Goal: Information Seeking & Learning: Find specific fact

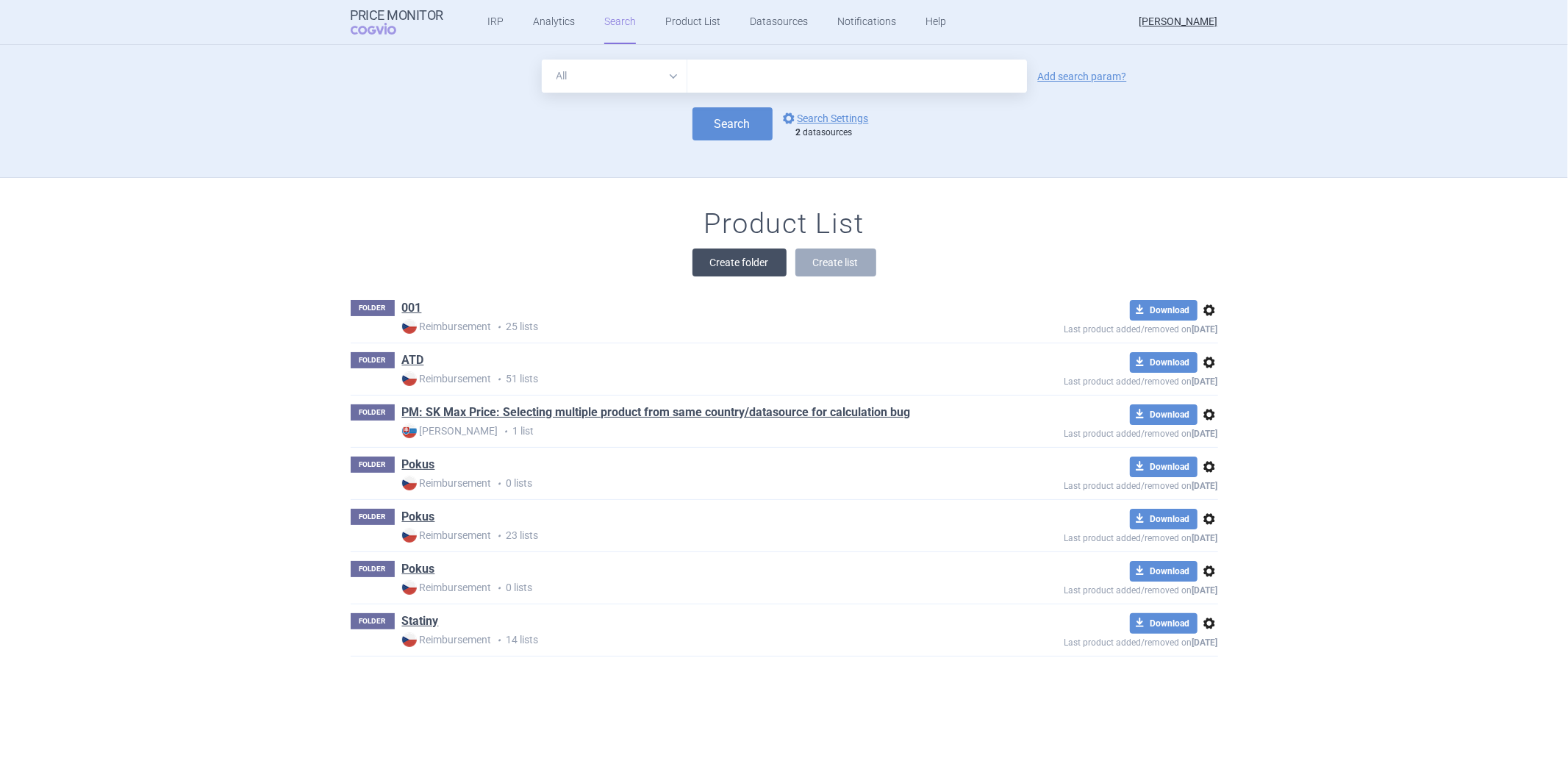
click at [705, 253] on button "Create folder" at bounding box center [740, 262] width 94 height 28
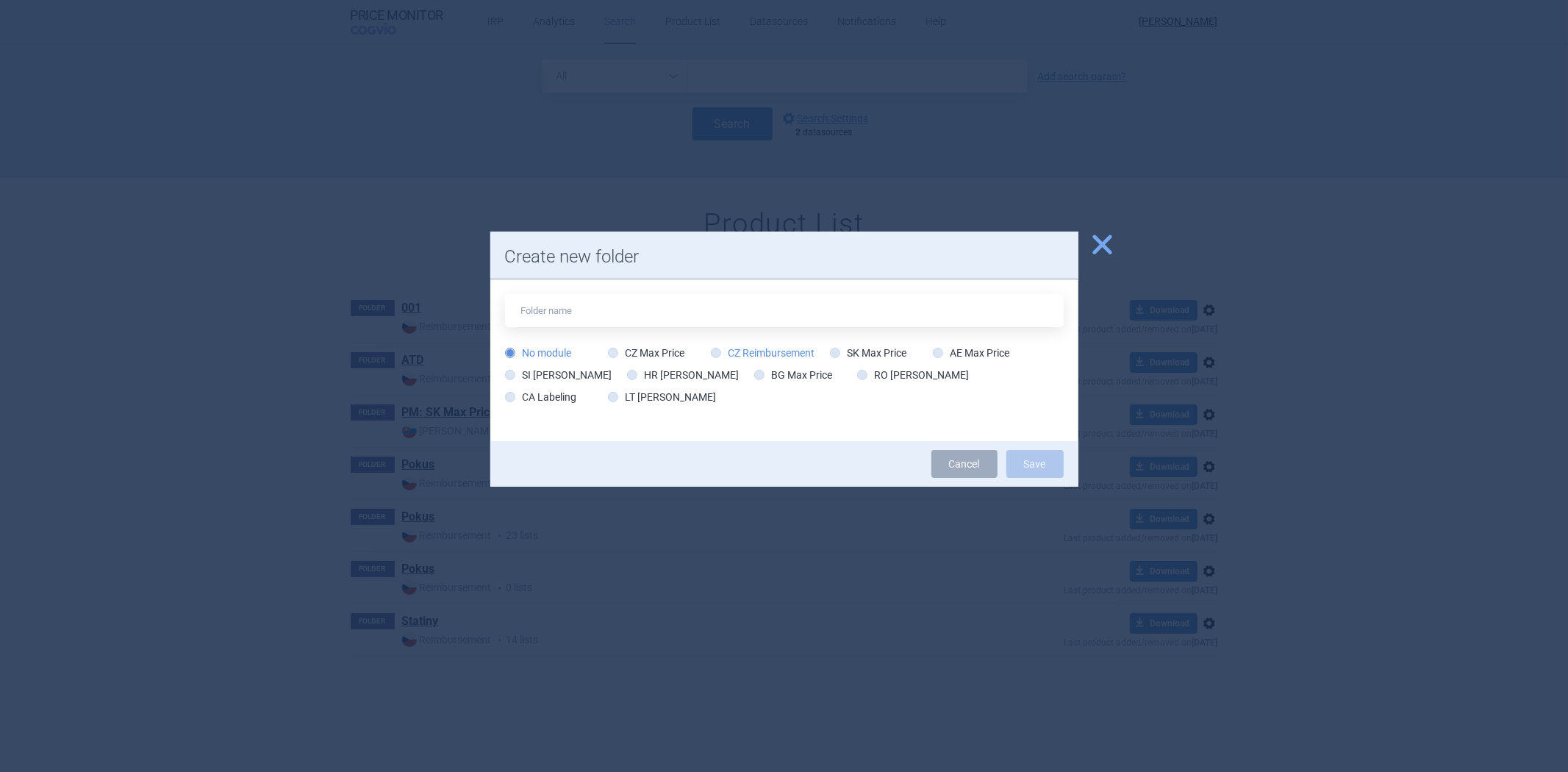
click at [739, 358] on label "CZ Reimbursement" at bounding box center [763, 353] width 104 height 15
click at [726, 358] on input "CZ Reimbursement" at bounding box center [719, 354] width 15 height 15
radio input "true"
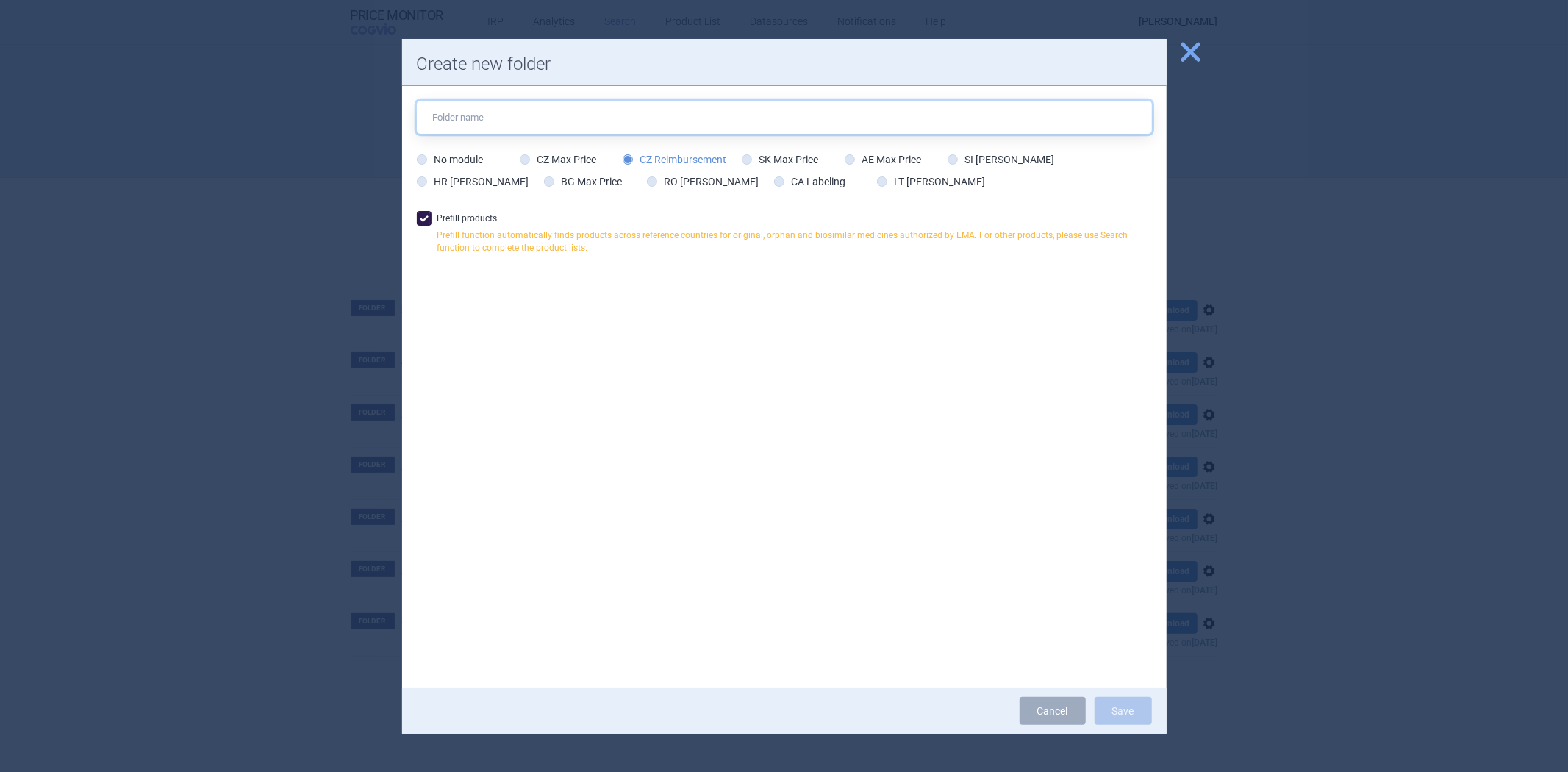
drag, startPoint x: 502, startPoint y: 120, endPoint x: 516, endPoint y: 132, distance: 18.4
click at [502, 120] on input "text" at bounding box center [784, 117] width 735 height 33
type input "Pokus"
click at [1119, 713] on button "Save" at bounding box center [1123, 711] width 57 height 28
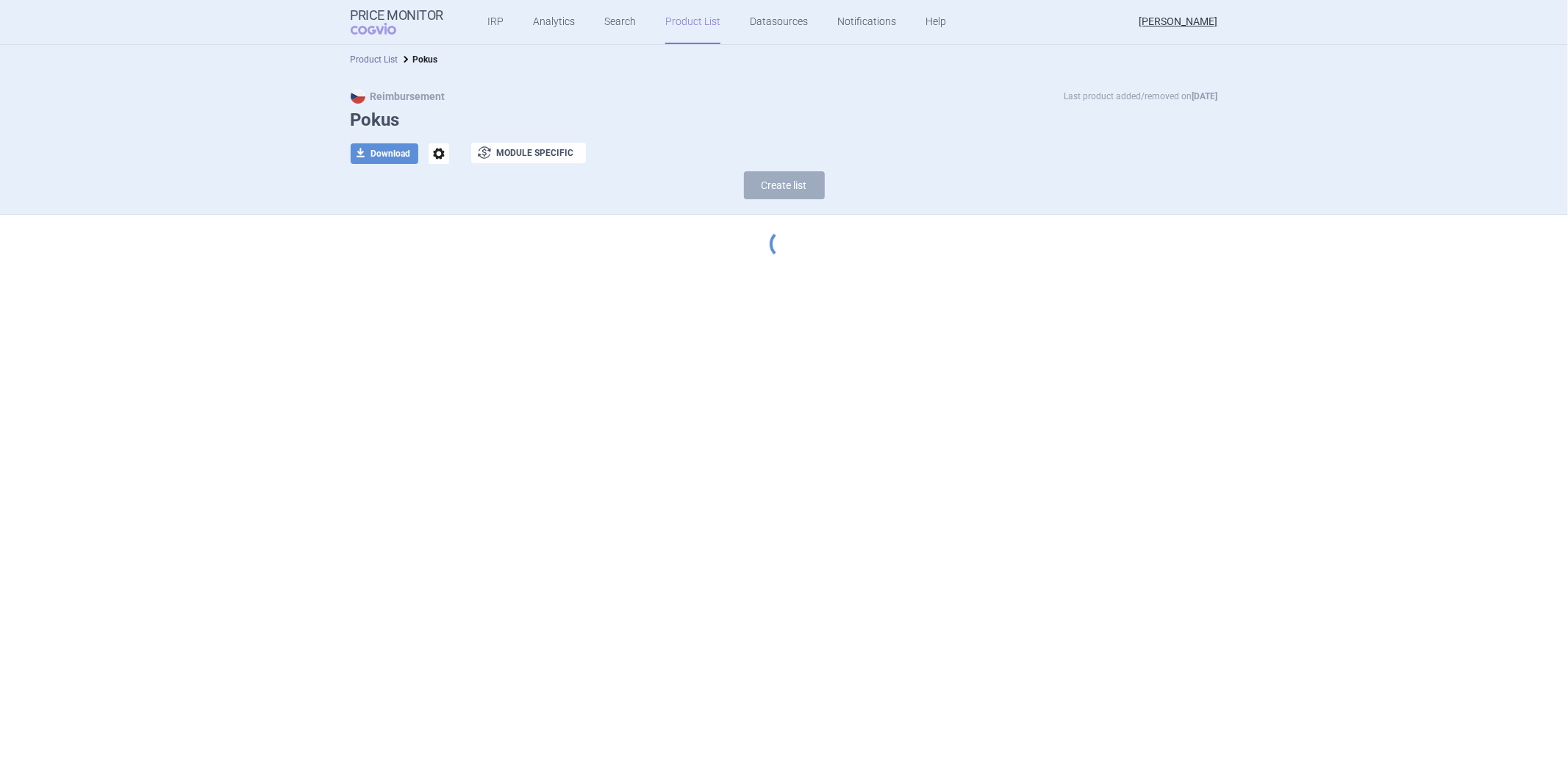
click at [376, 63] on link "Product List" at bounding box center [375, 60] width 48 height 10
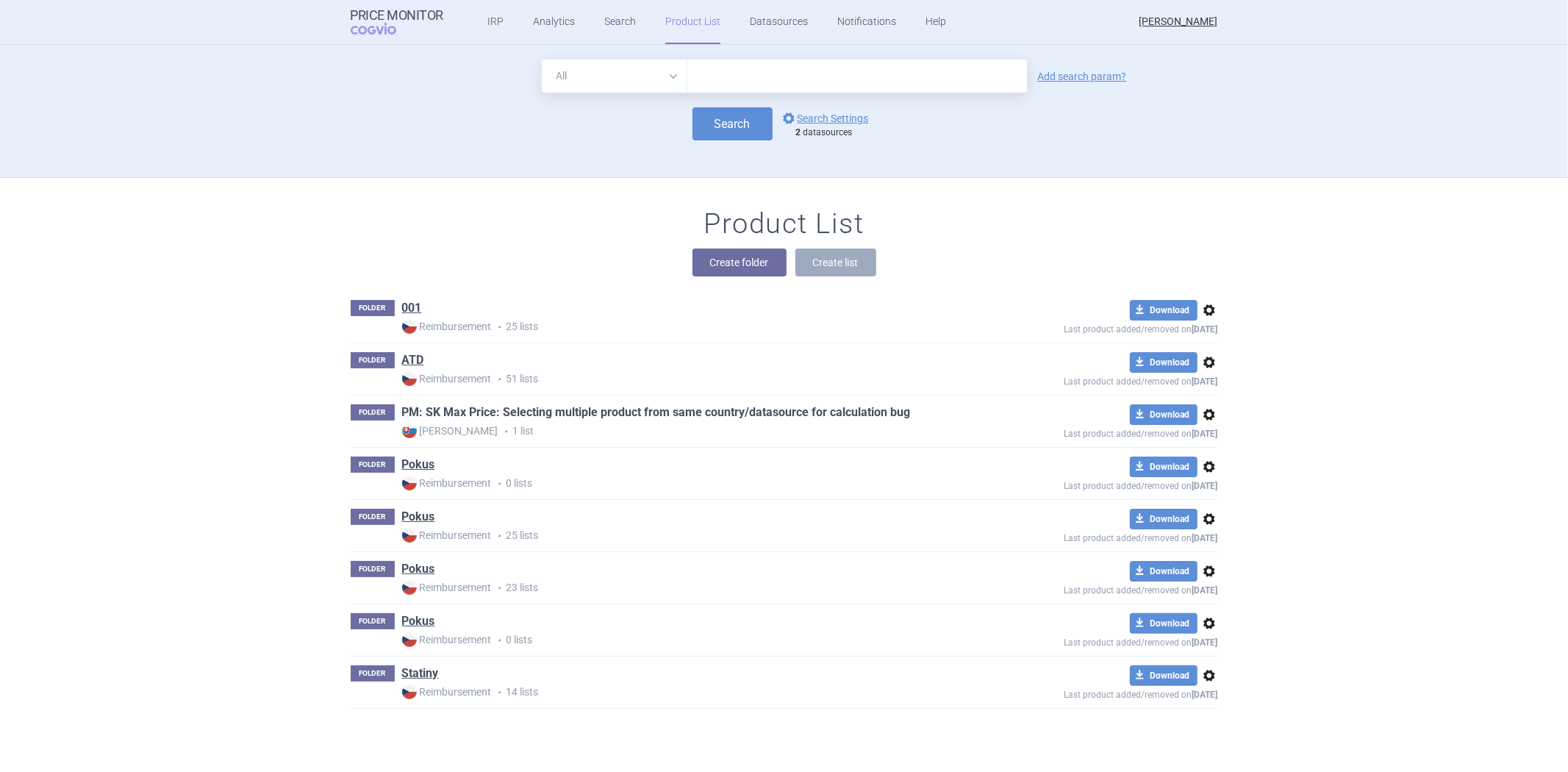
click at [522, 410] on link "PM: SK Max Price: Selecting multiple product from same country/datasource for c…" at bounding box center [657, 413] width 509 height 16
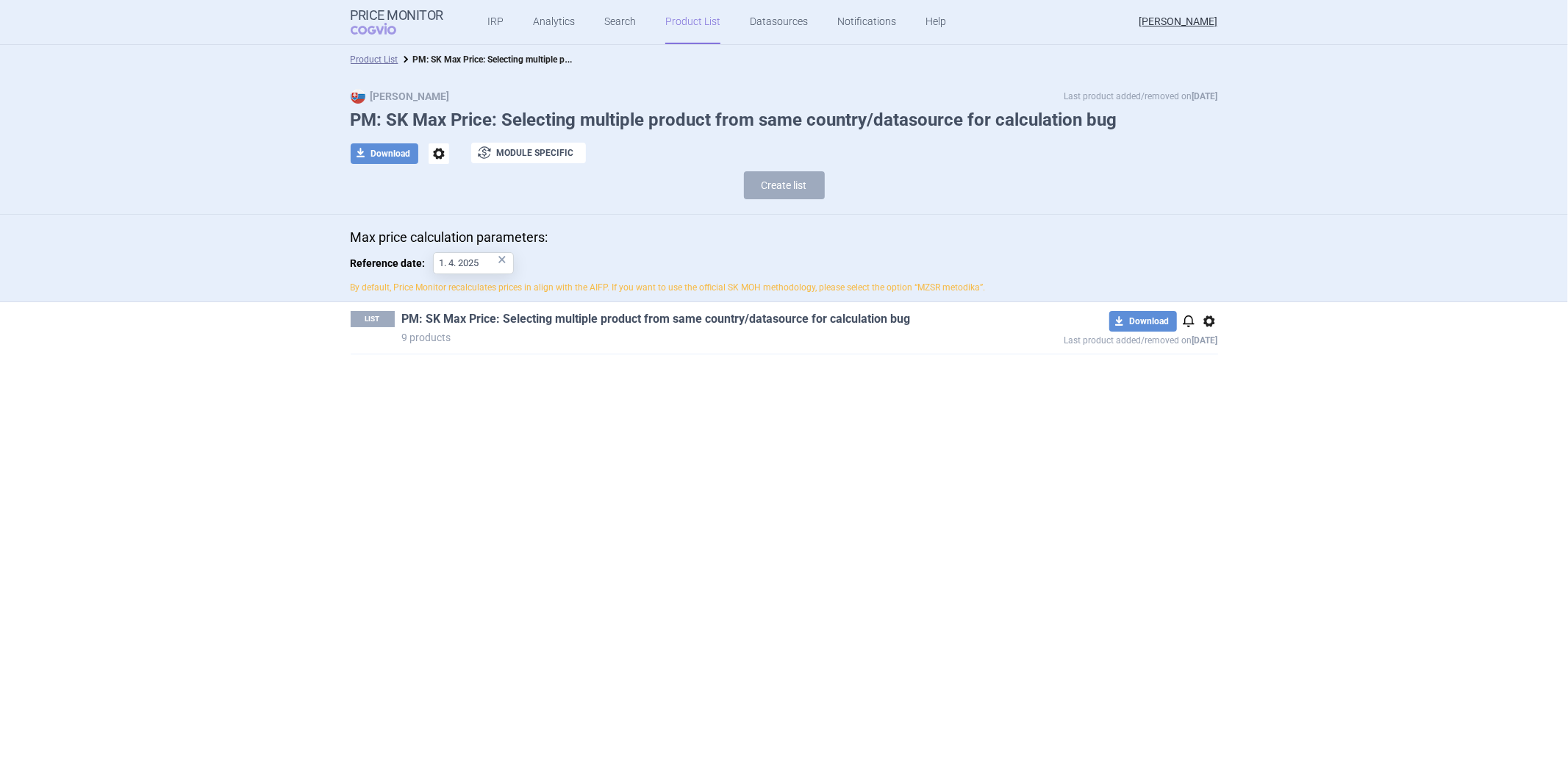
click at [560, 314] on link "PM: SK Max Price: Selecting multiple product from same country/datasource for c…" at bounding box center [657, 320] width 509 height 16
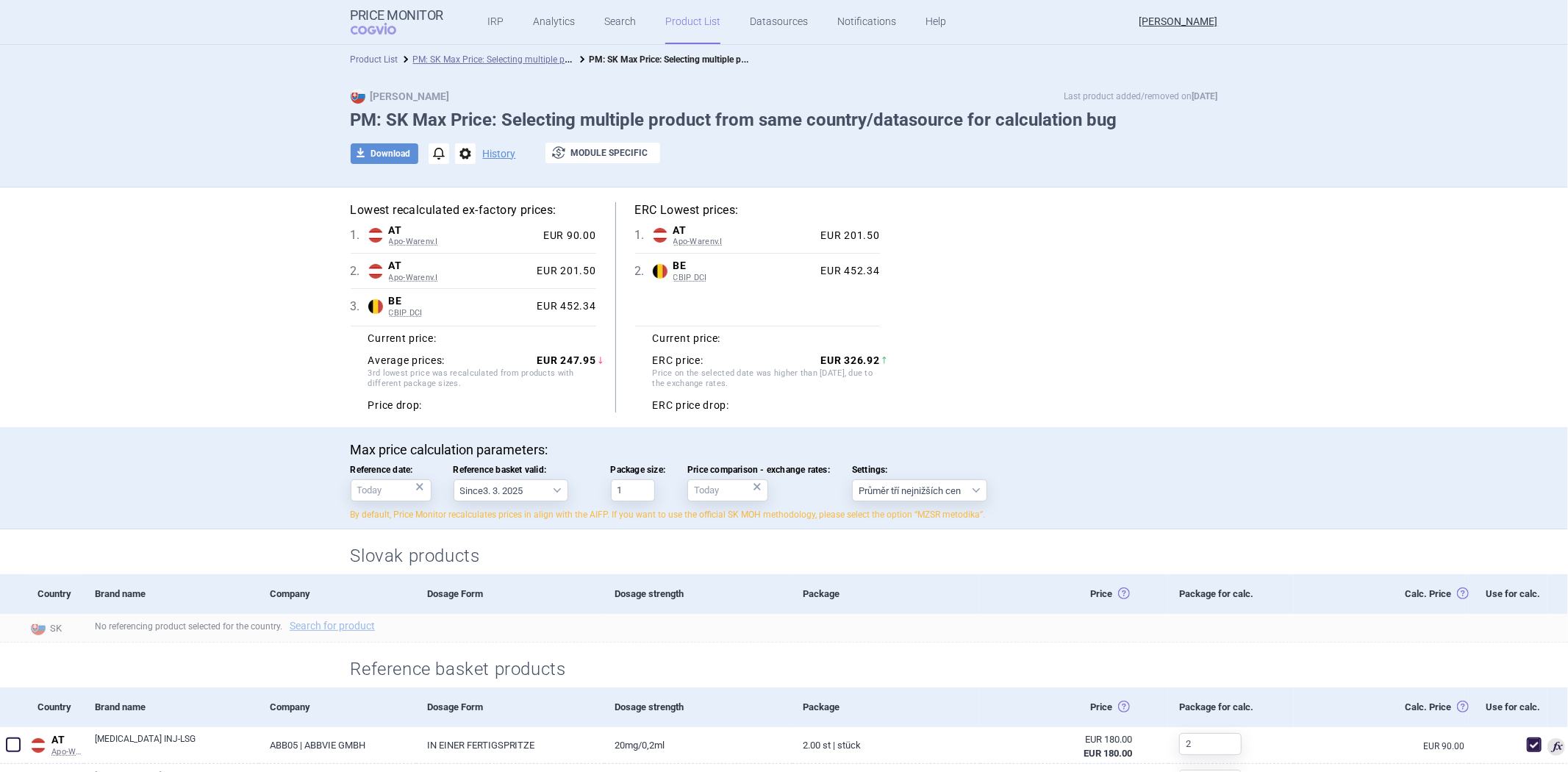
click at [369, 56] on link "Product List" at bounding box center [375, 60] width 48 height 10
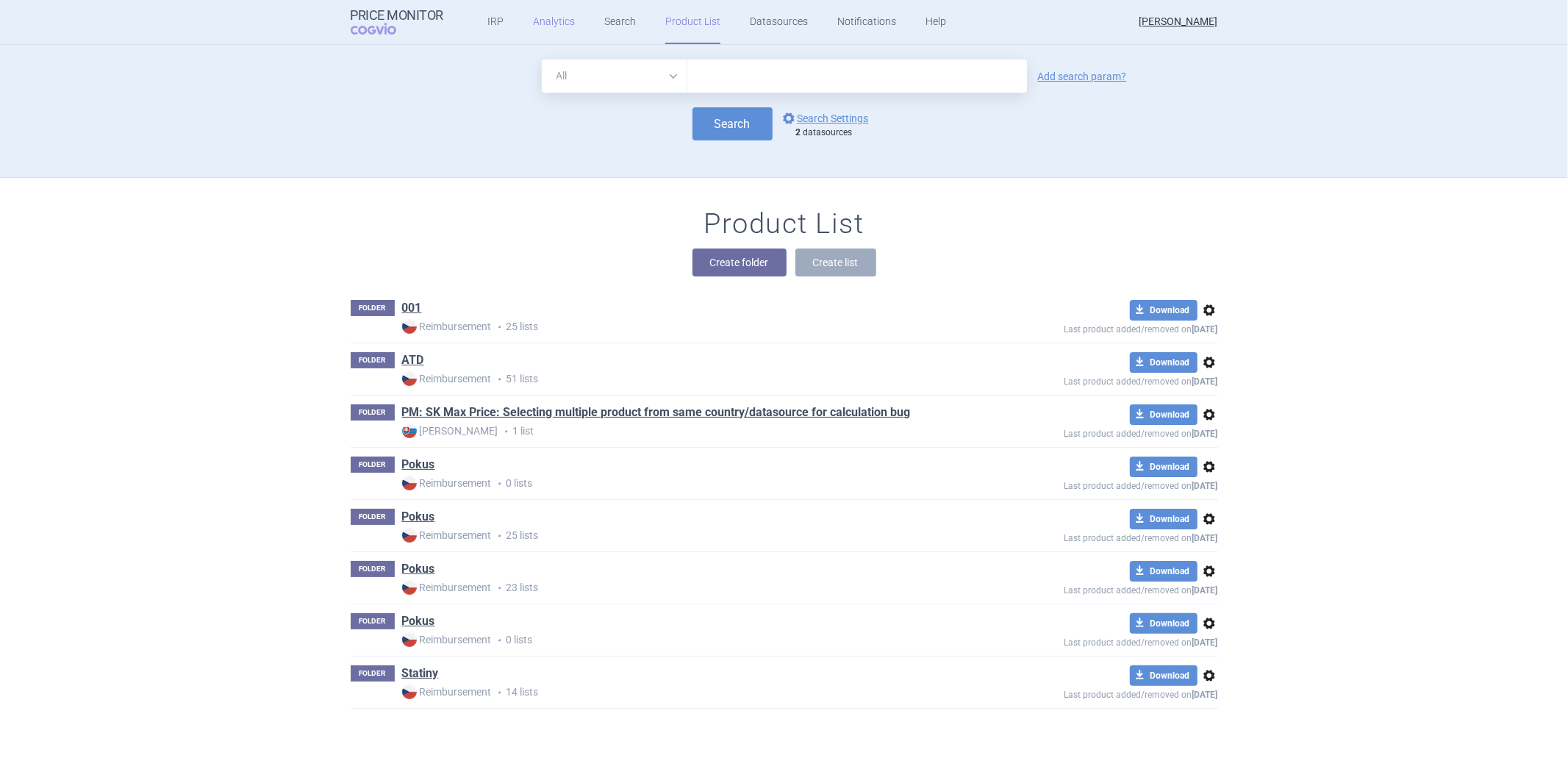
click at [566, 17] on link "Analytics" at bounding box center [554, 22] width 42 height 44
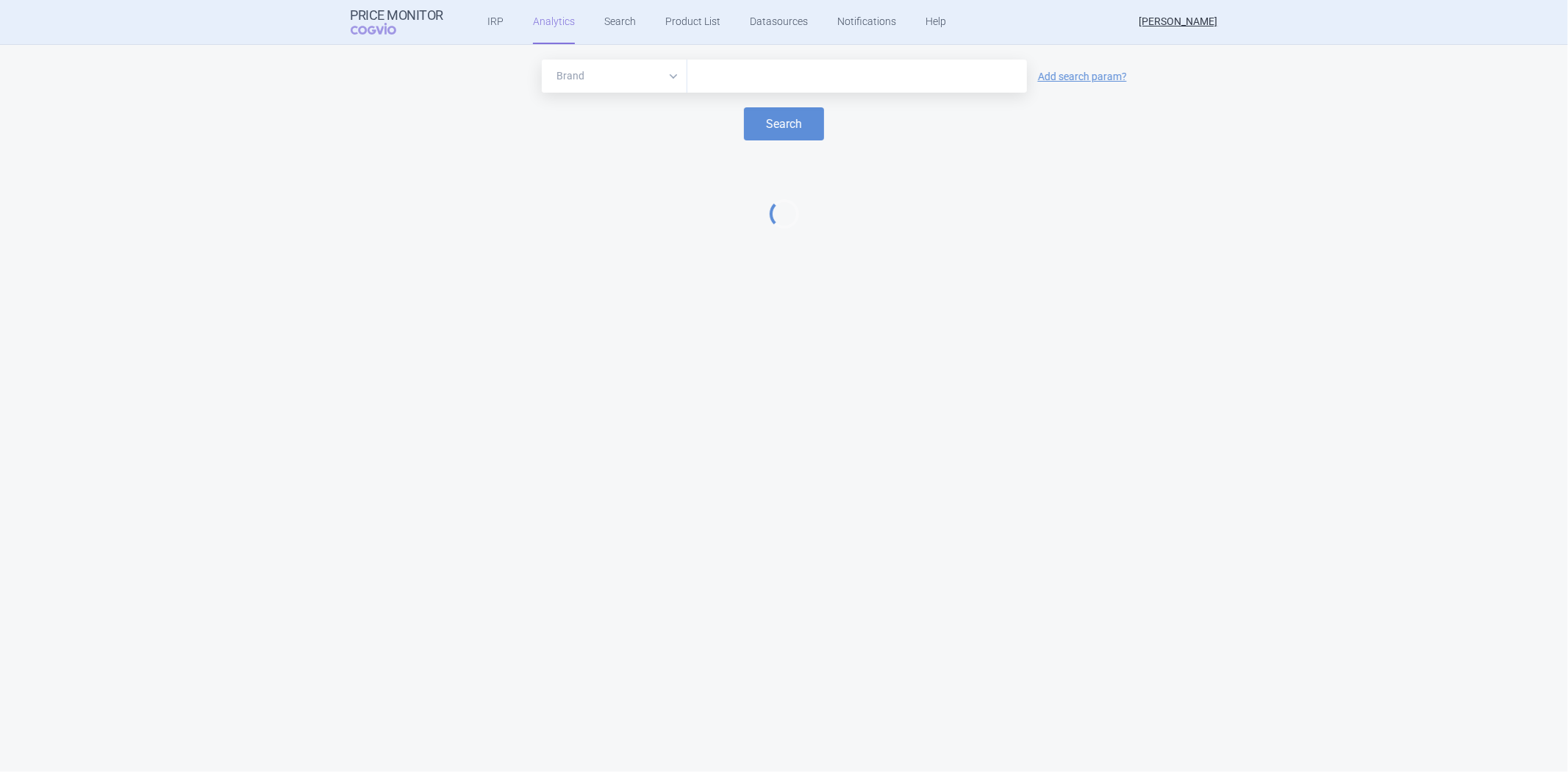
click at [716, 81] on input "text" at bounding box center [857, 77] width 325 height 19
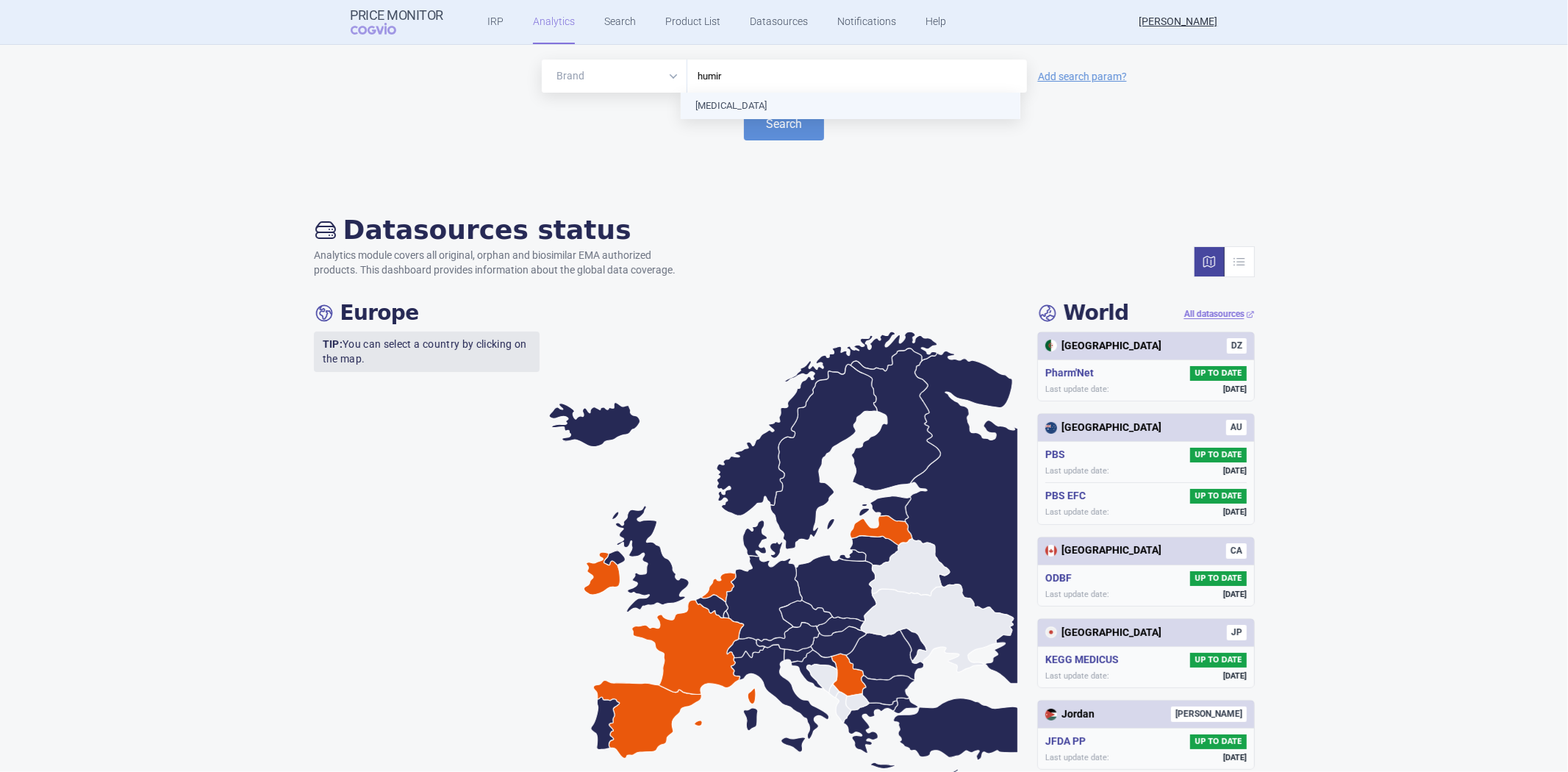
type input "humira"
click at [764, 120] on button "Search" at bounding box center [784, 124] width 80 height 33
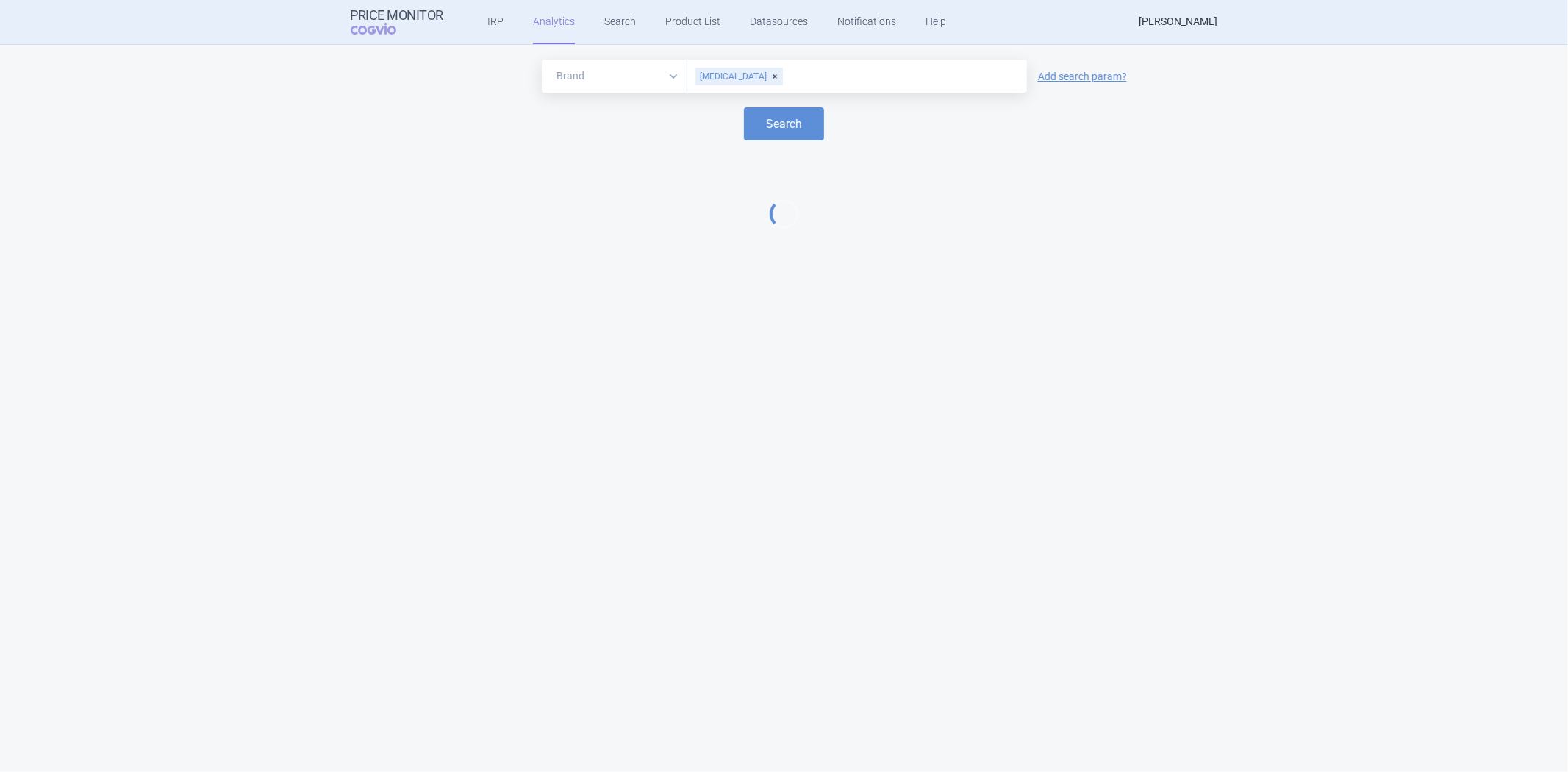
click at [592, 277] on div "Brand ATC/Active substance Therapeutic area HUMIRA Add search param? Search" at bounding box center [784, 408] width 1568 height 727
select select "EUR"
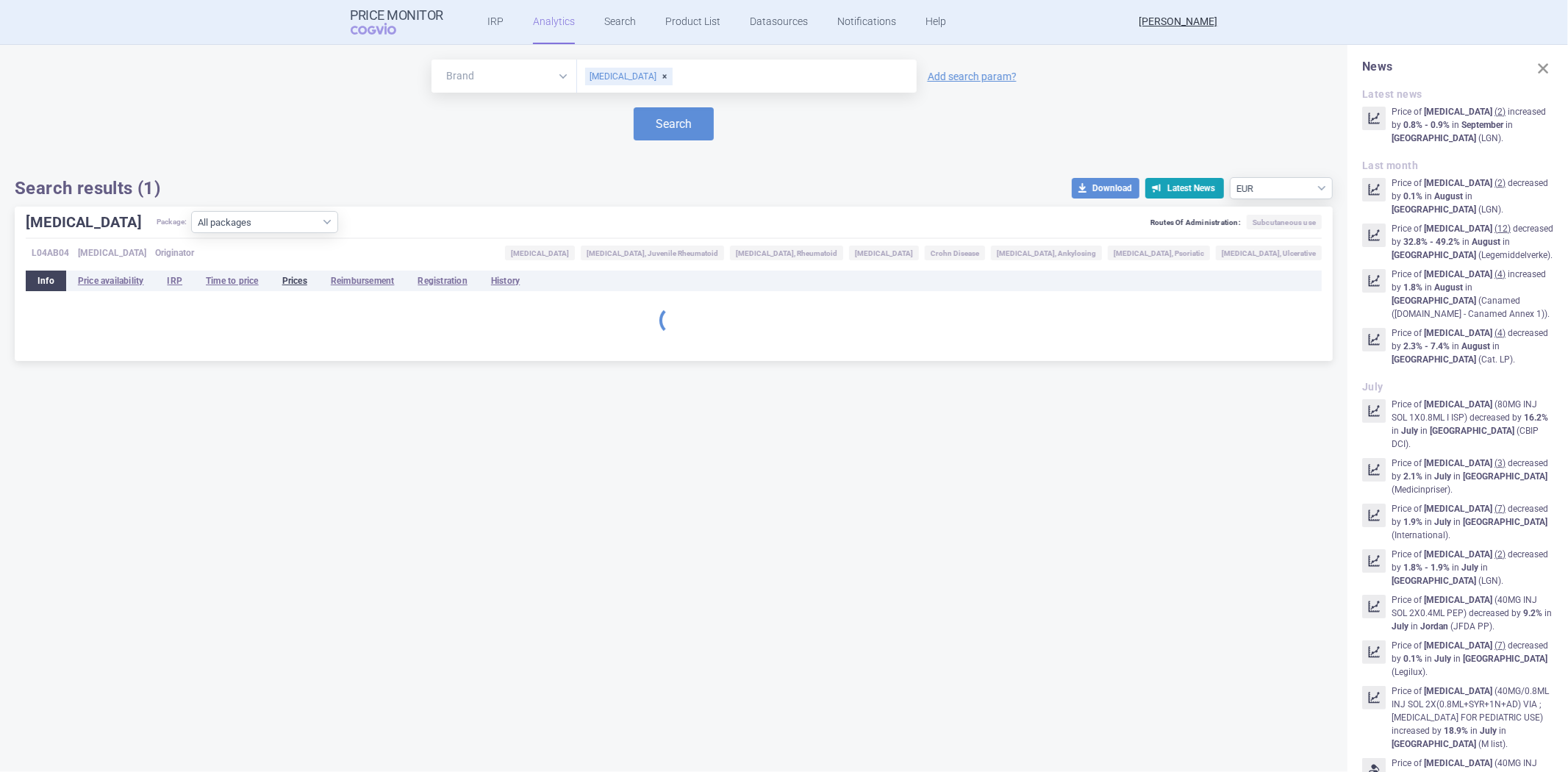
click at [302, 288] on li "Prices" at bounding box center [294, 281] width 49 height 21
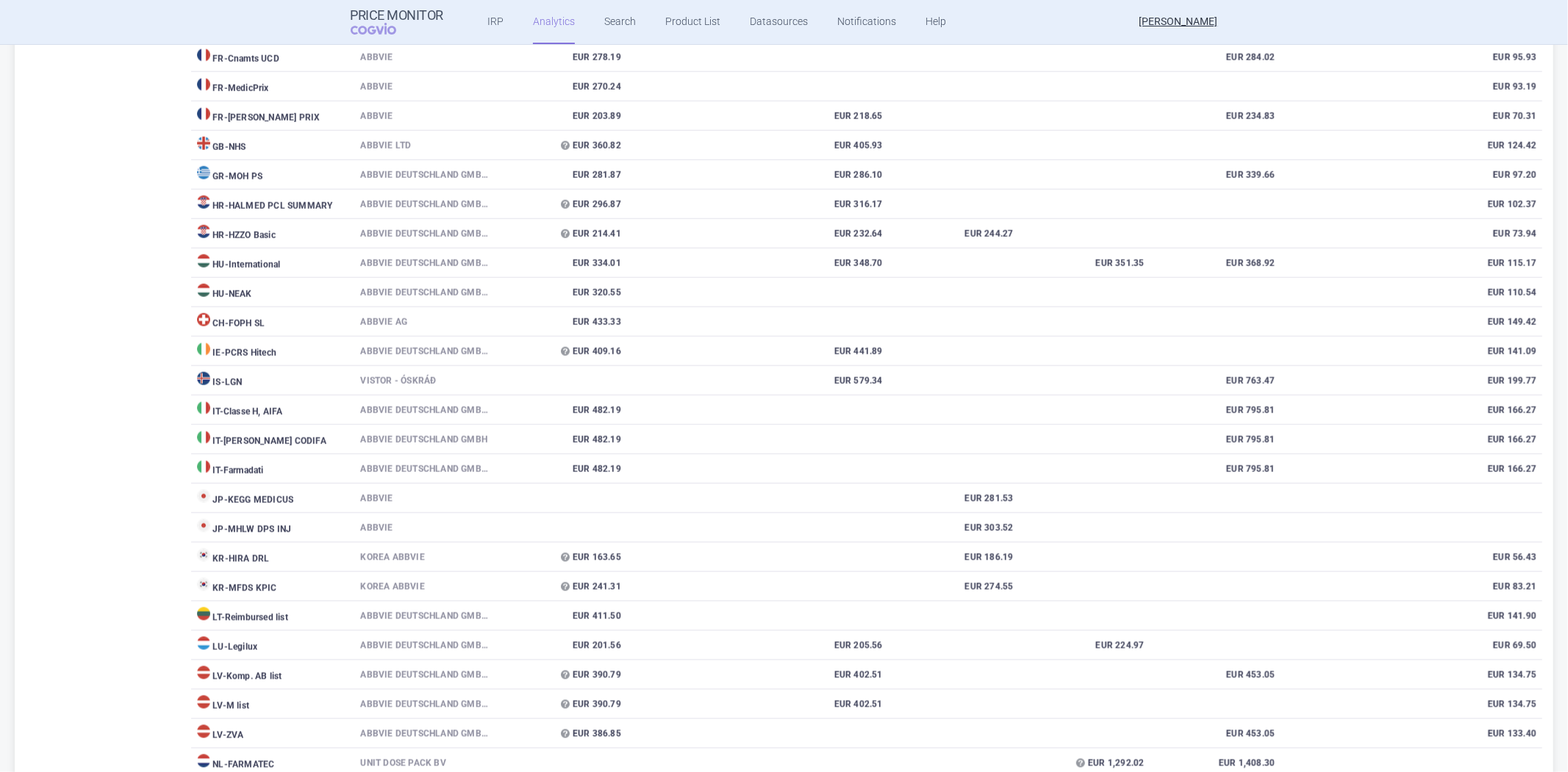
scroll to position [2357, 0]
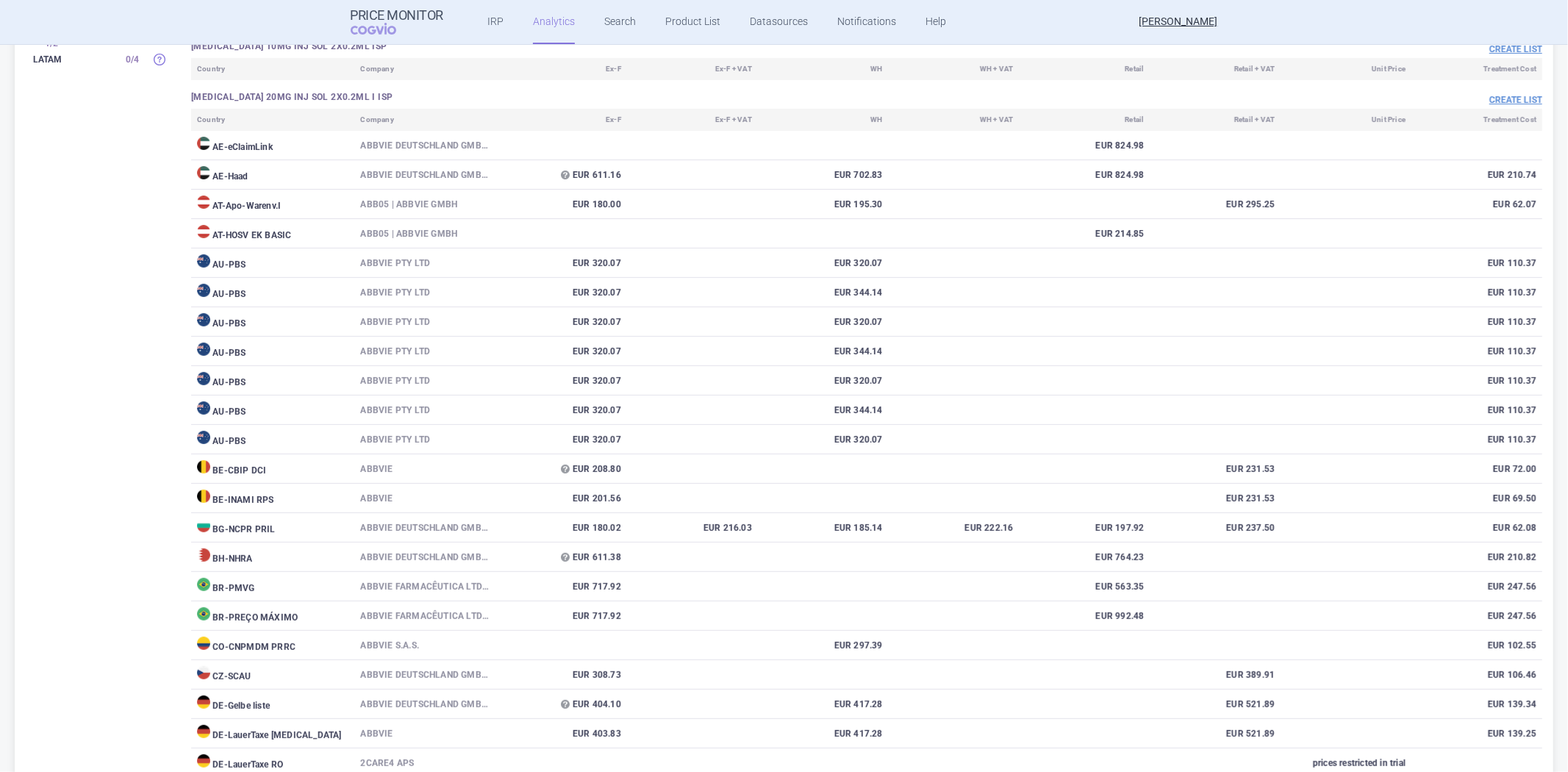
click at [1492, 109] on div "Create list" at bounding box center [1204, 100] width 675 height 18
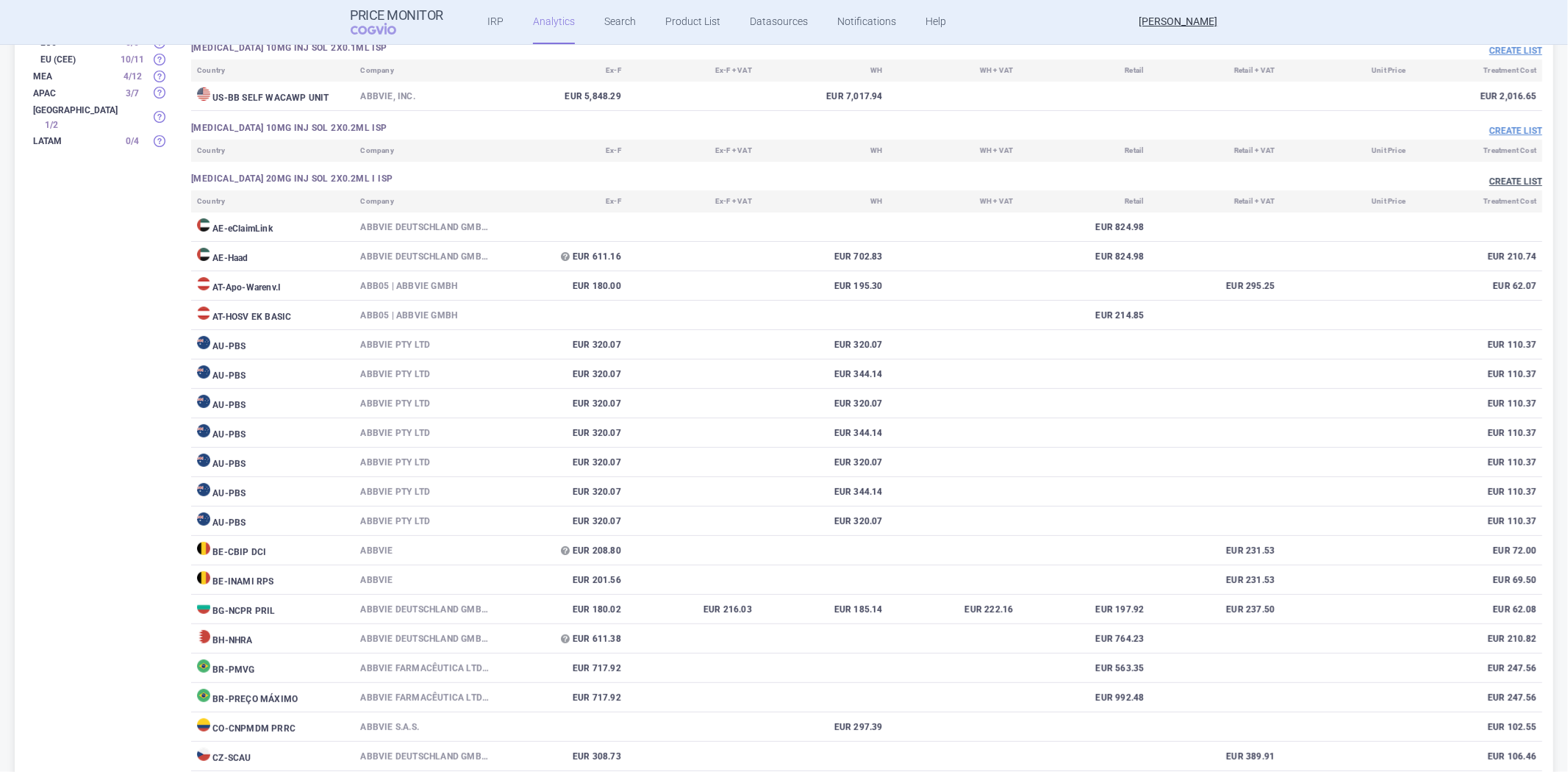
click at [1493, 184] on button "Create list" at bounding box center [1516, 181] width 53 height 13
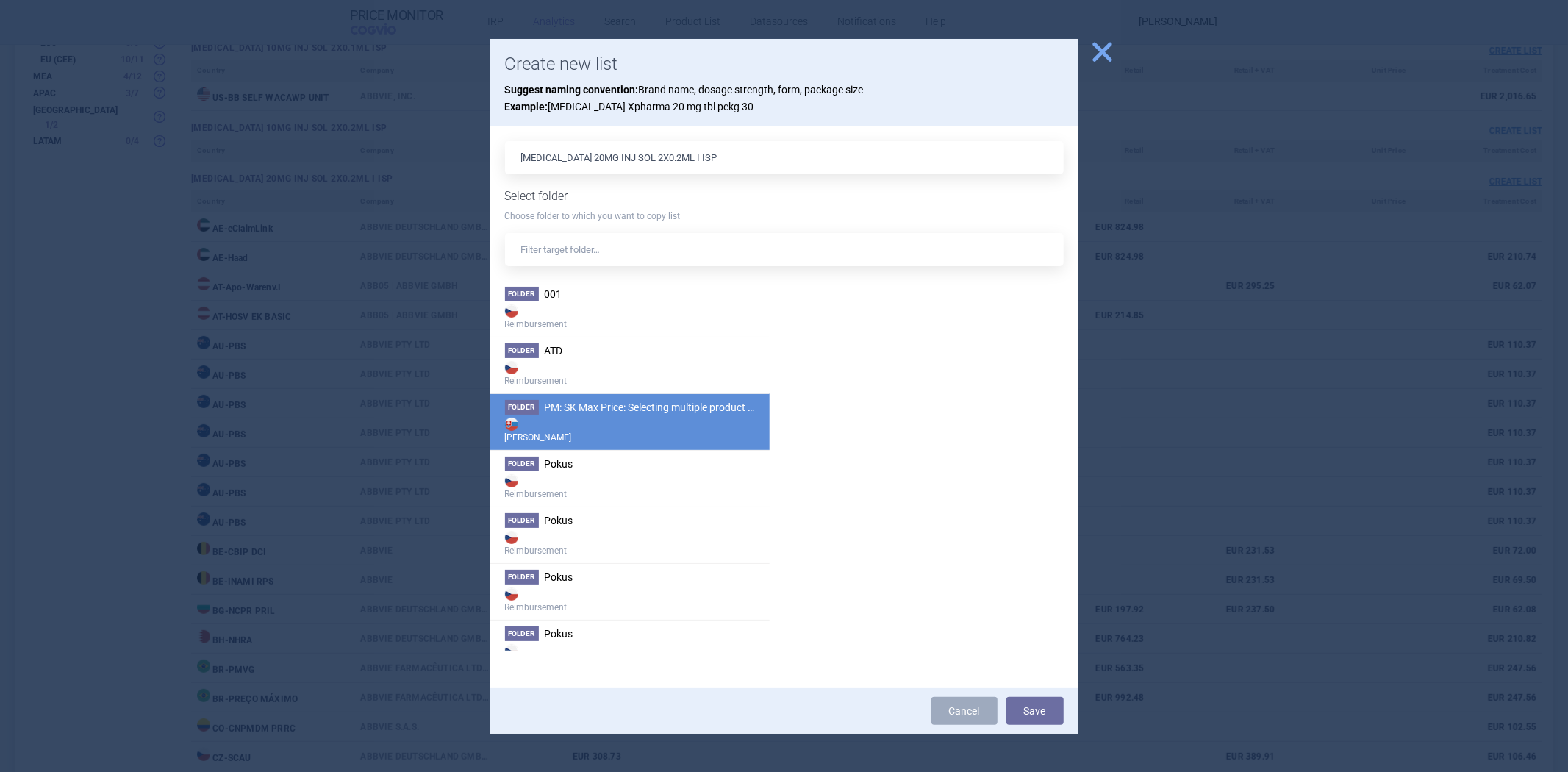
click at [581, 427] on strong "Max Price" at bounding box center [630, 429] width 250 height 29
click at [1023, 715] on button "Save" at bounding box center [1034, 711] width 57 height 28
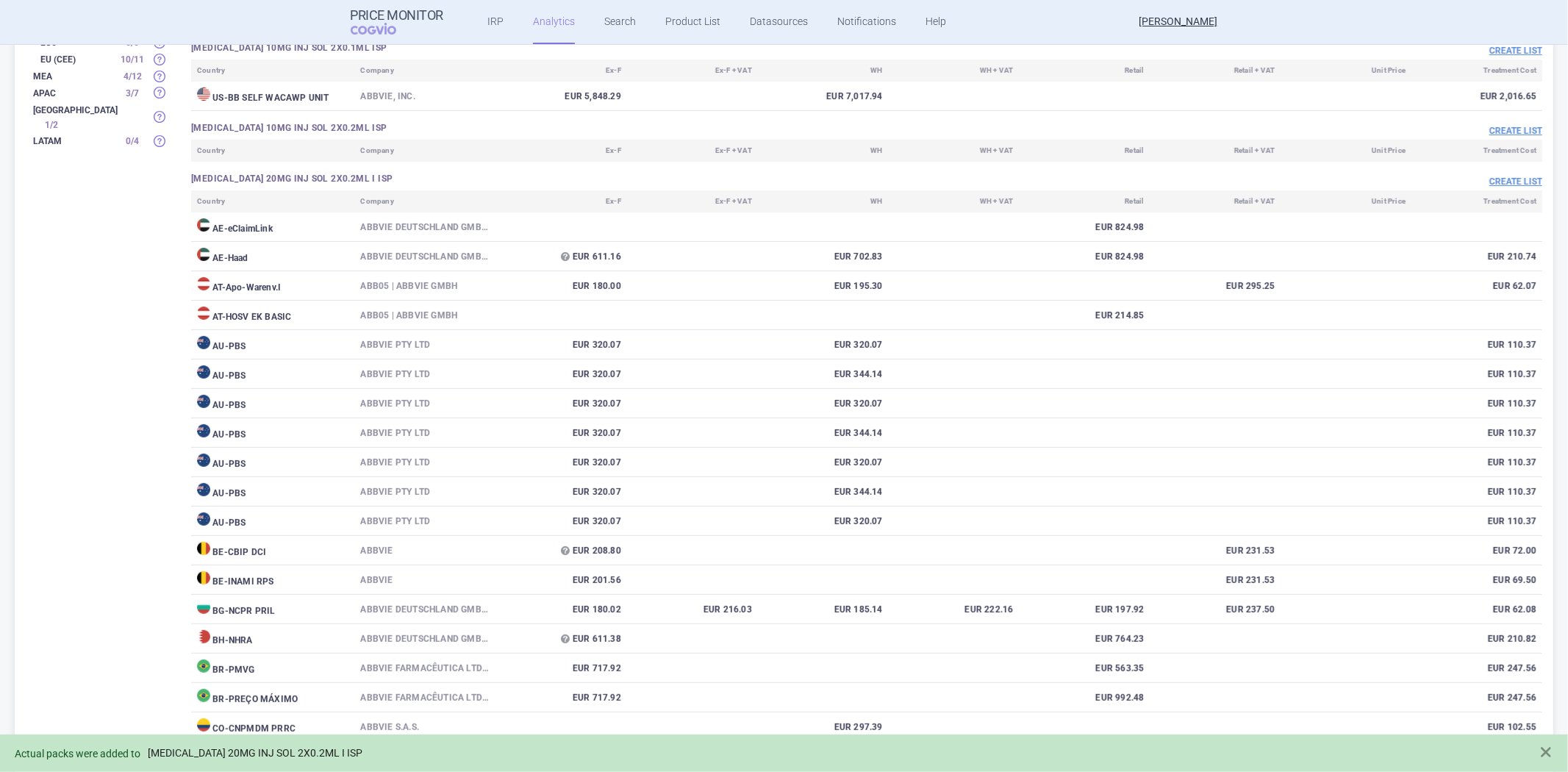
click at [299, 747] on link "HUMIRA 20MG INJ SOL 2X0.2ML I ISP" at bounding box center [255, 753] width 215 height 13
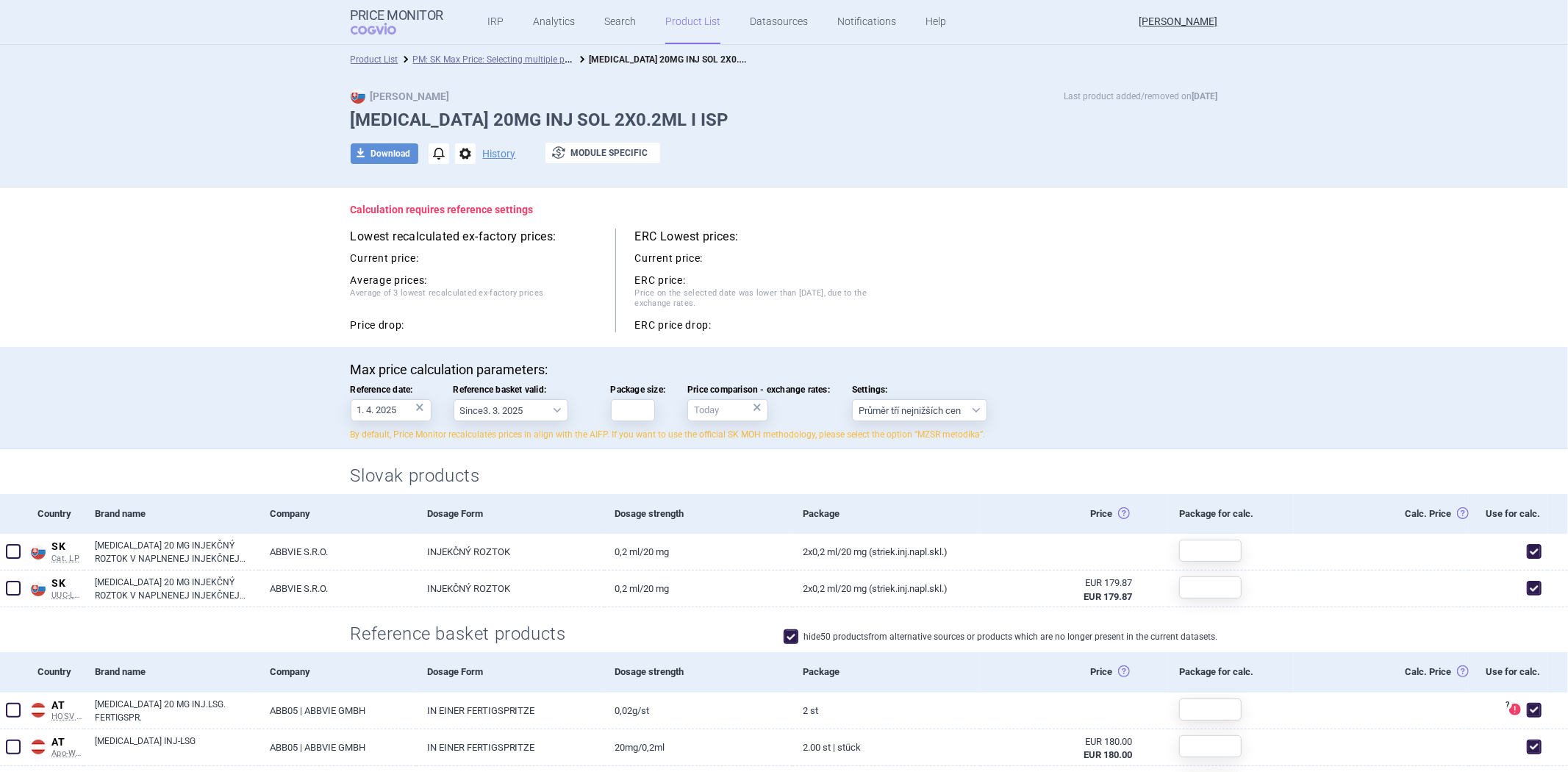
click at [96, 496] on div "Brand name" at bounding box center [171, 514] width 175 height 40
click at [491, 412] on select "Since 3. 3. 2025 Since 1. 7. 2023 Since 7. 4. 2023 Since 1. 12. 2022 Since 1. 9…" at bounding box center [511, 411] width 115 height 22
click at [429, 401] on div "Max price calculation parameters: Reference date: 1. 4. 2025 × Reference basket…" at bounding box center [784, 402] width 867 height 79
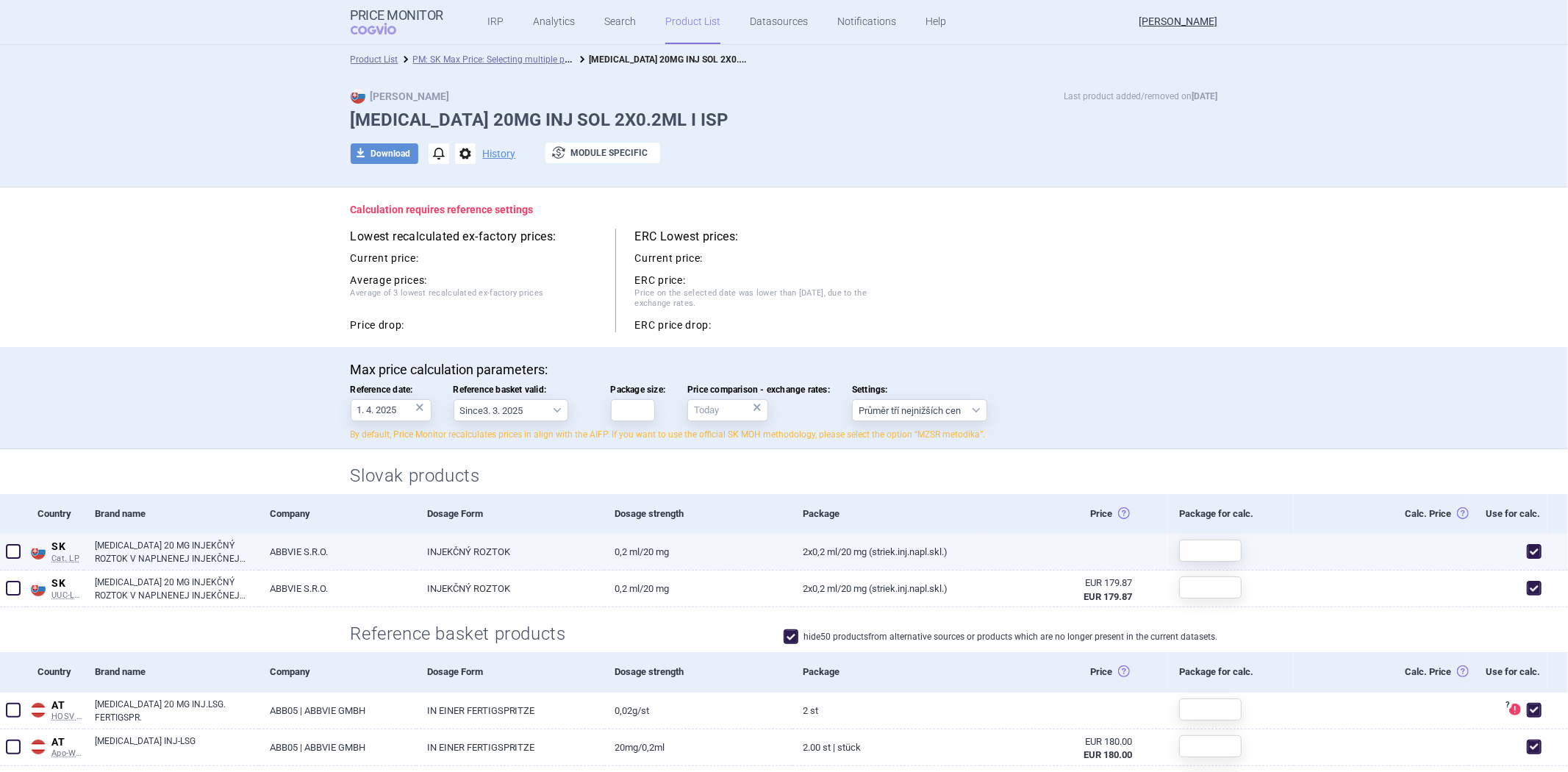
click at [170, 564] on link "HUMIRA 20 MG INJEKČNÝ ROZTOK V NAPLNENEJ INJEKČNEJ STRIEKAČKE" at bounding box center [177, 552] width 164 height 26
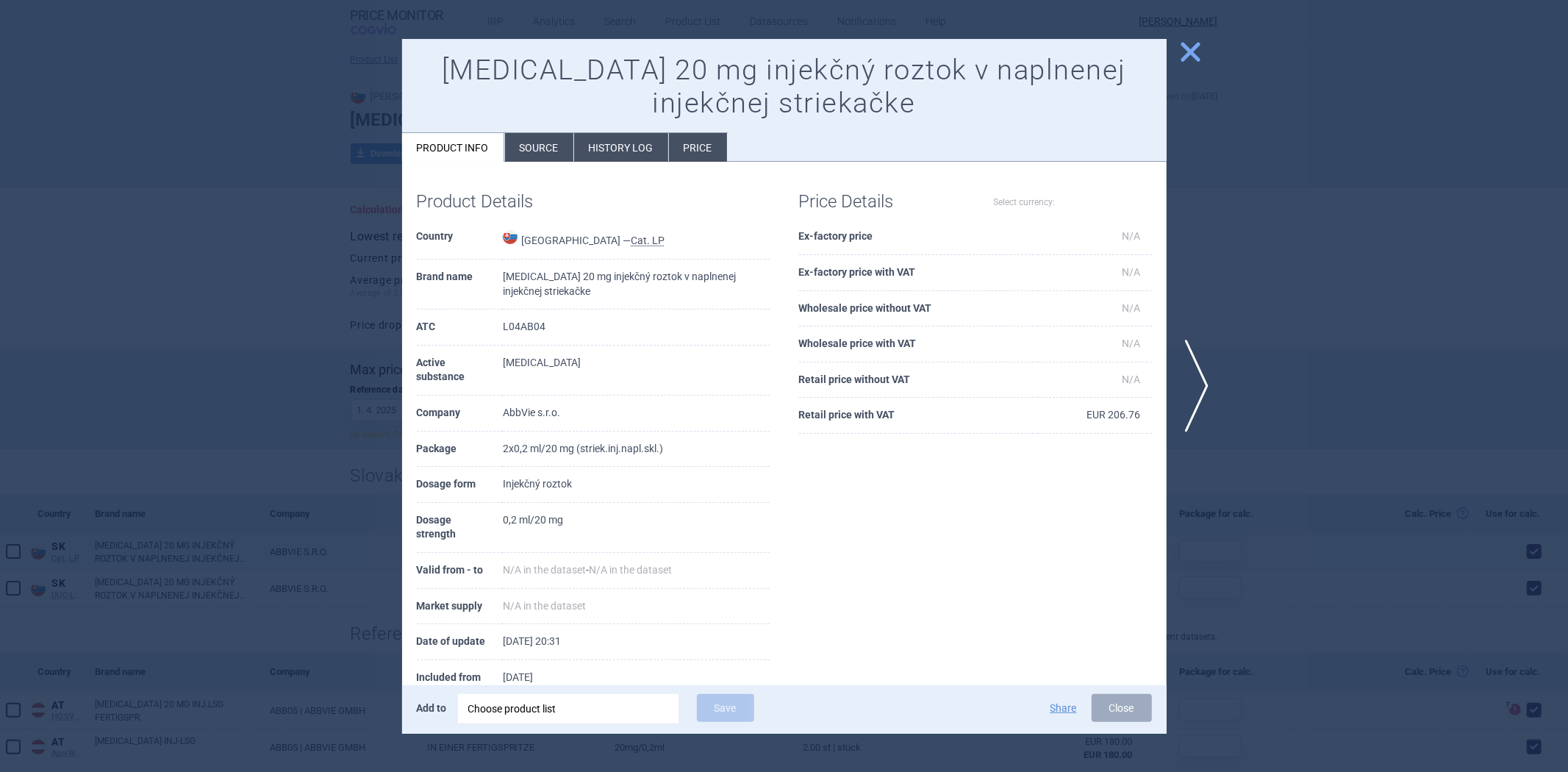
select select "EUR"
click at [216, 446] on div at bounding box center [784, 386] width 1568 height 772
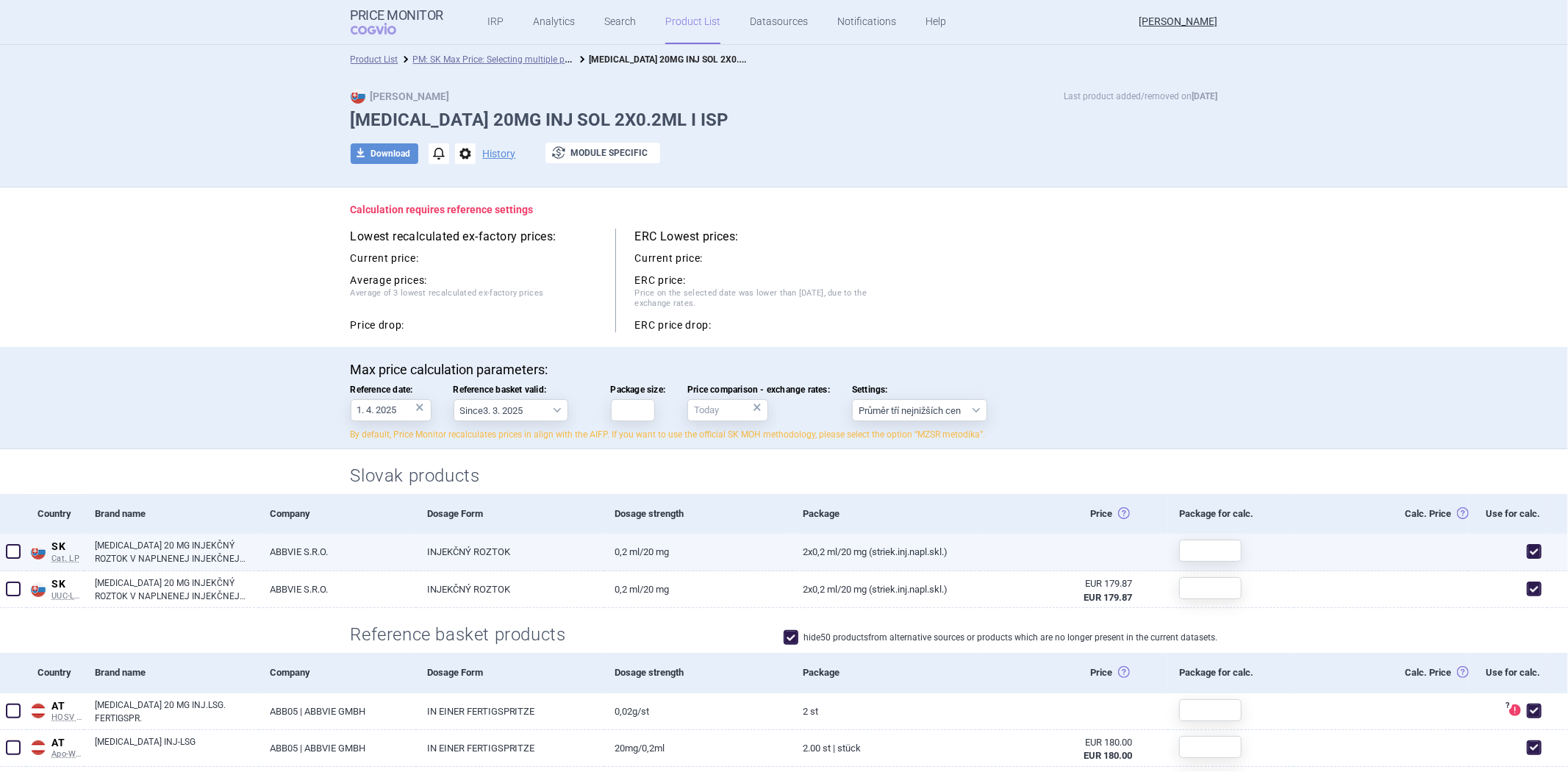
click at [188, 552] on link "HUMIRA 20 MG INJEKČNÝ ROZTOK V NAPLNENEJ INJEKČNEJ STRIEKAČKE" at bounding box center [177, 552] width 164 height 26
select select "EUR"
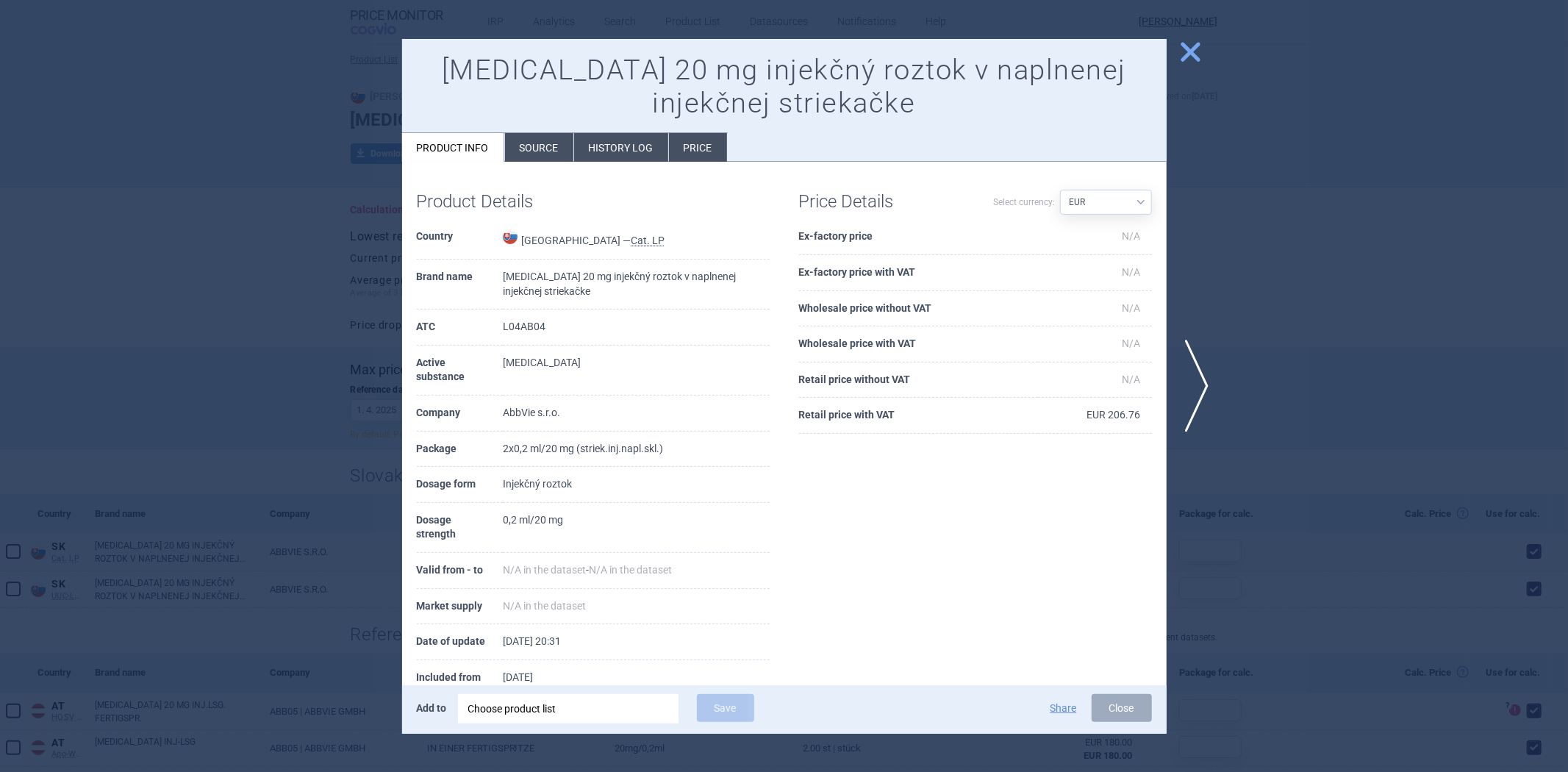
click at [334, 425] on div at bounding box center [784, 386] width 1568 height 772
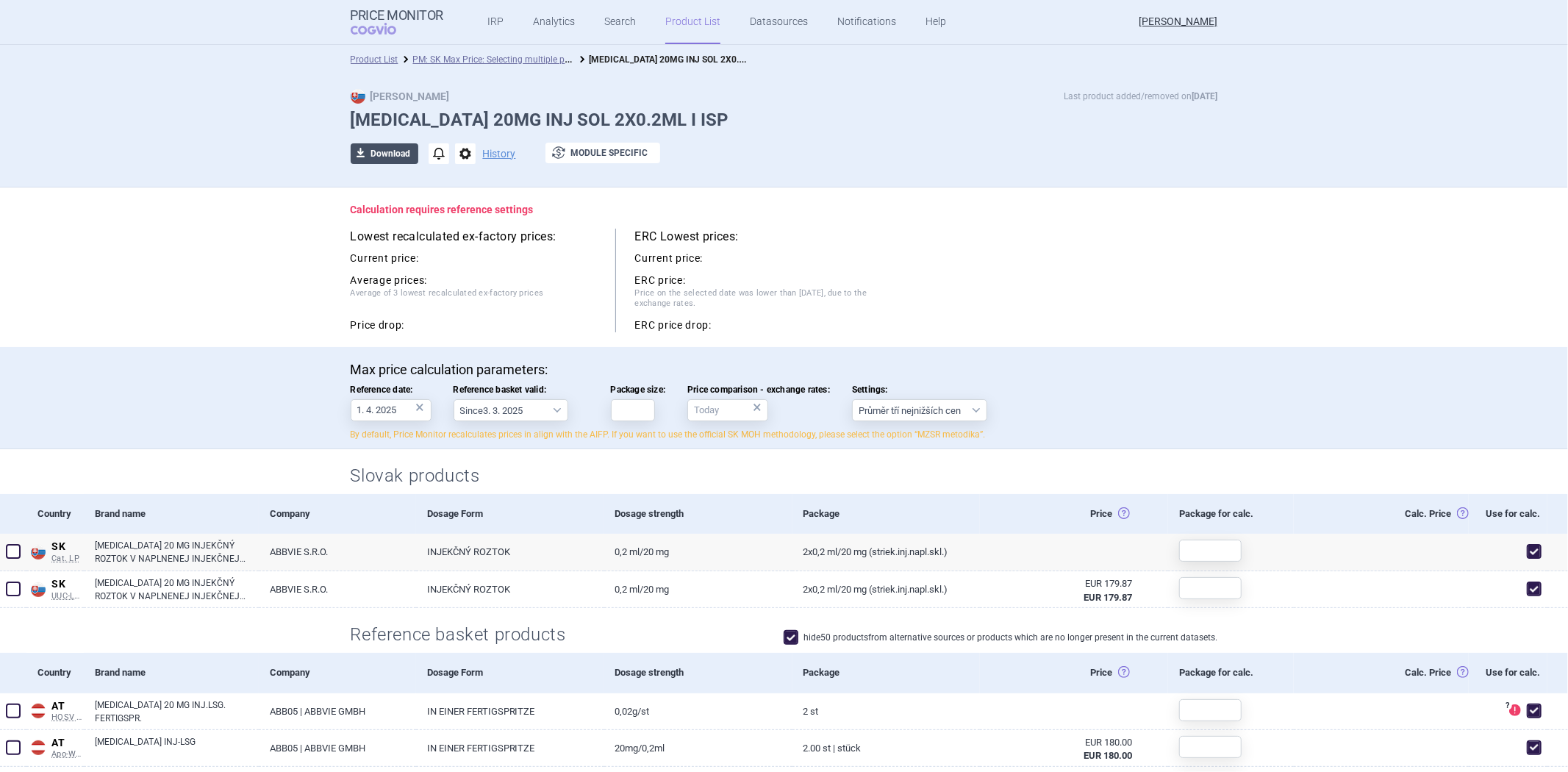
click at [387, 151] on button "download Download" at bounding box center [384, 154] width 68 height 21
select select "EUR"
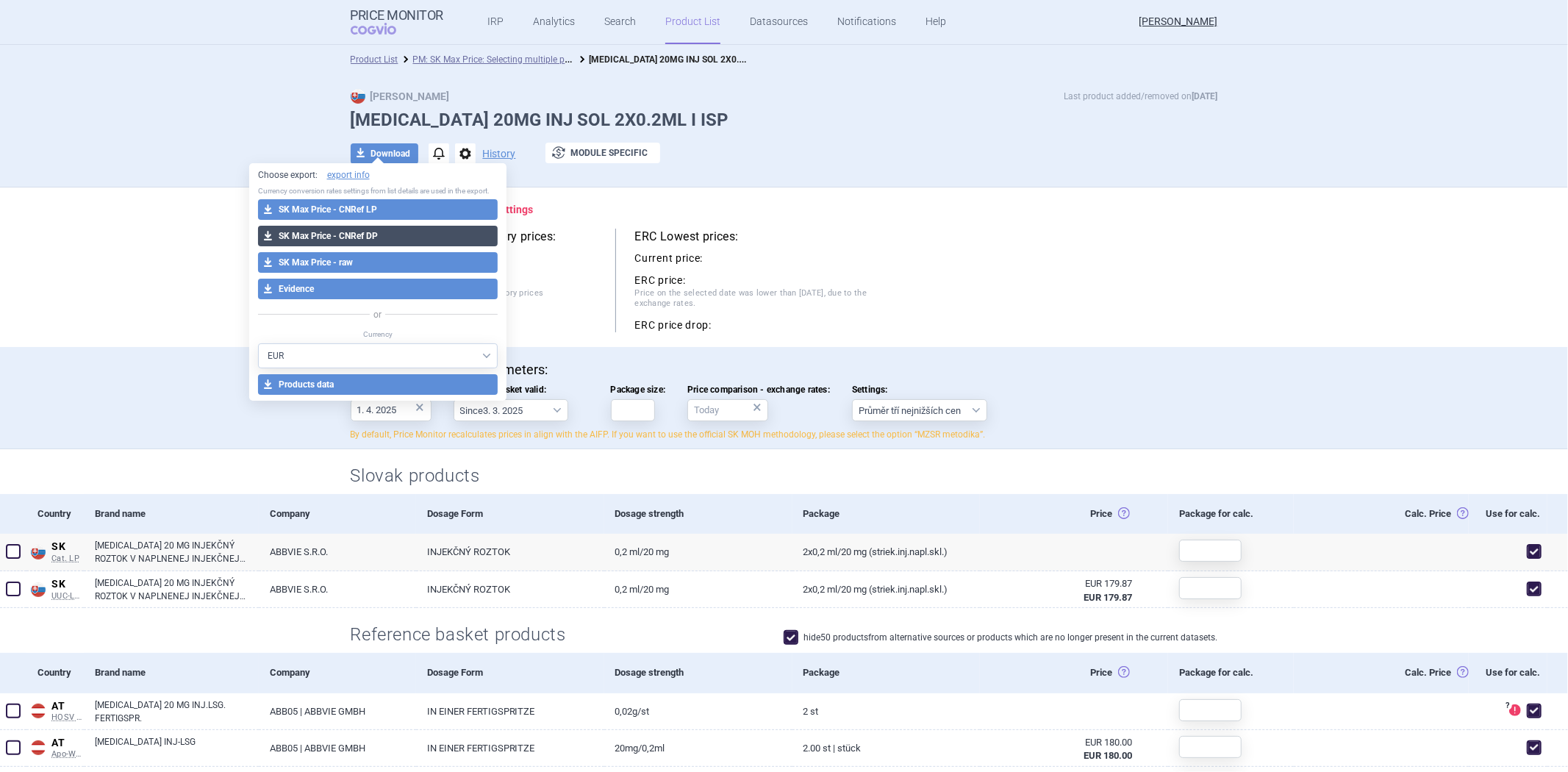
click at [373, 236] on button "download SK Max Price - CNRef DP" at bounding box center [378, 236] width 240 height 21
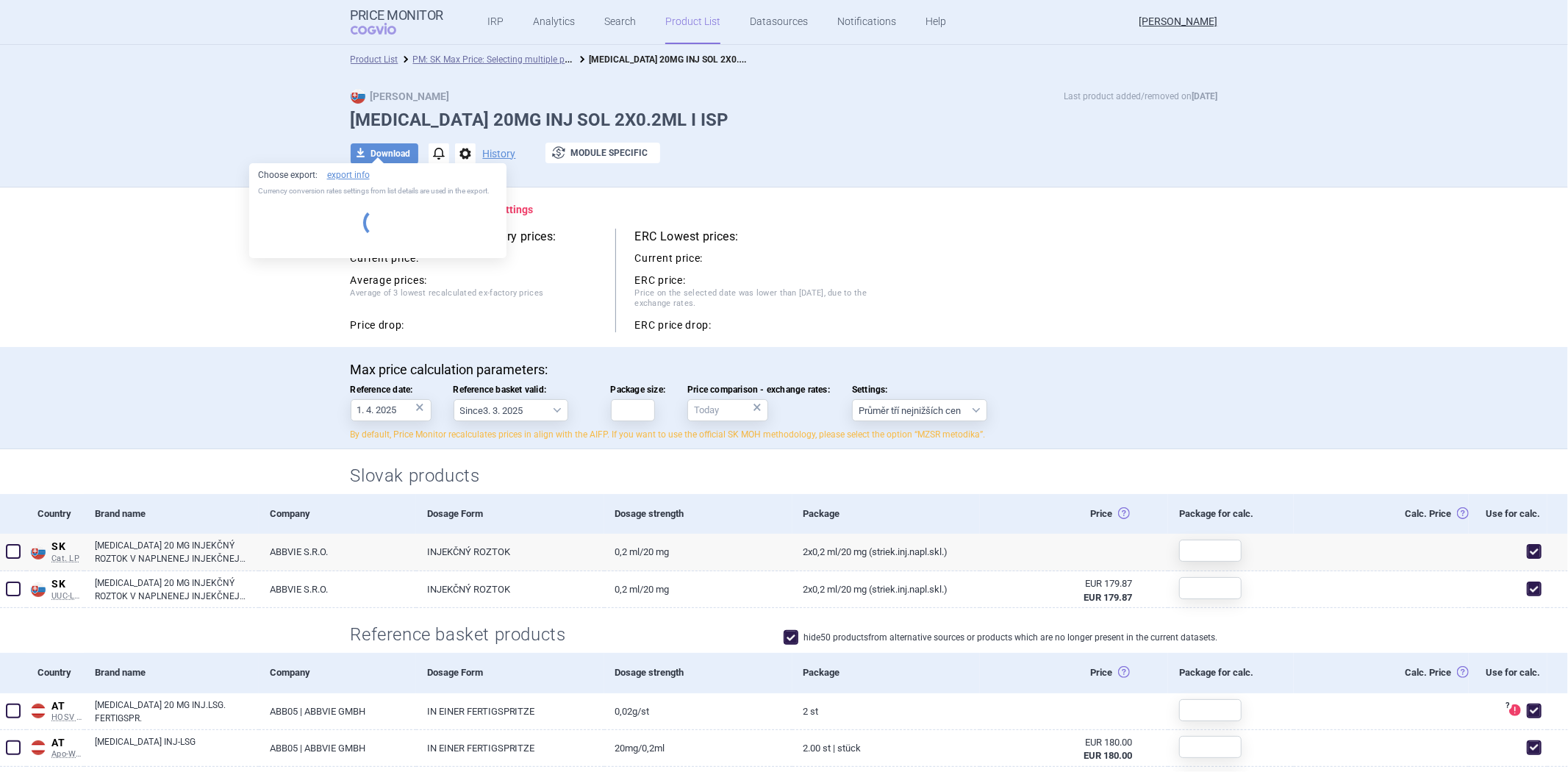
select select "EUR"
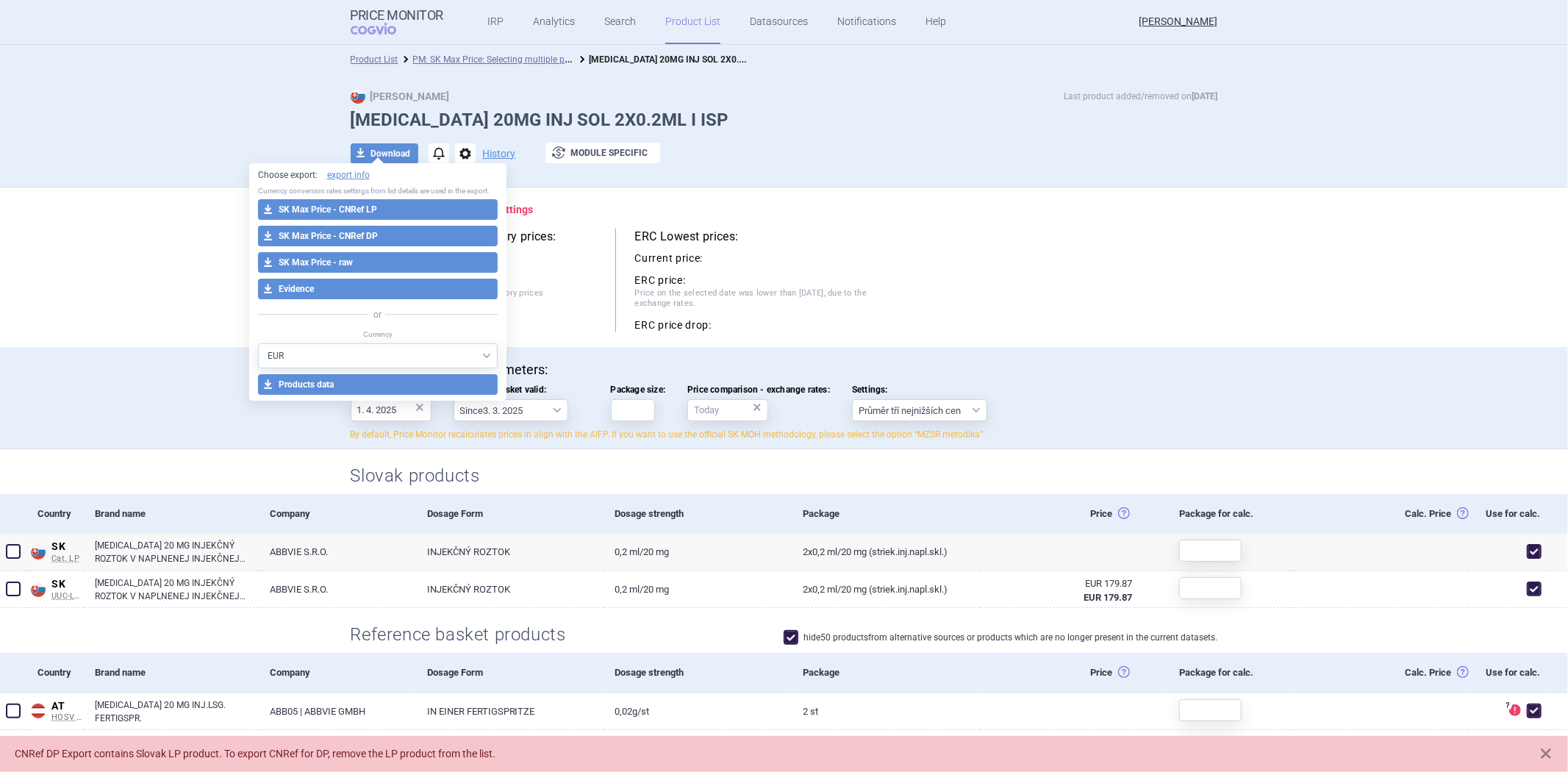
click at [351, 479] on h2 "Slovak products" at bounding box center [784, 476] width 867 height 25
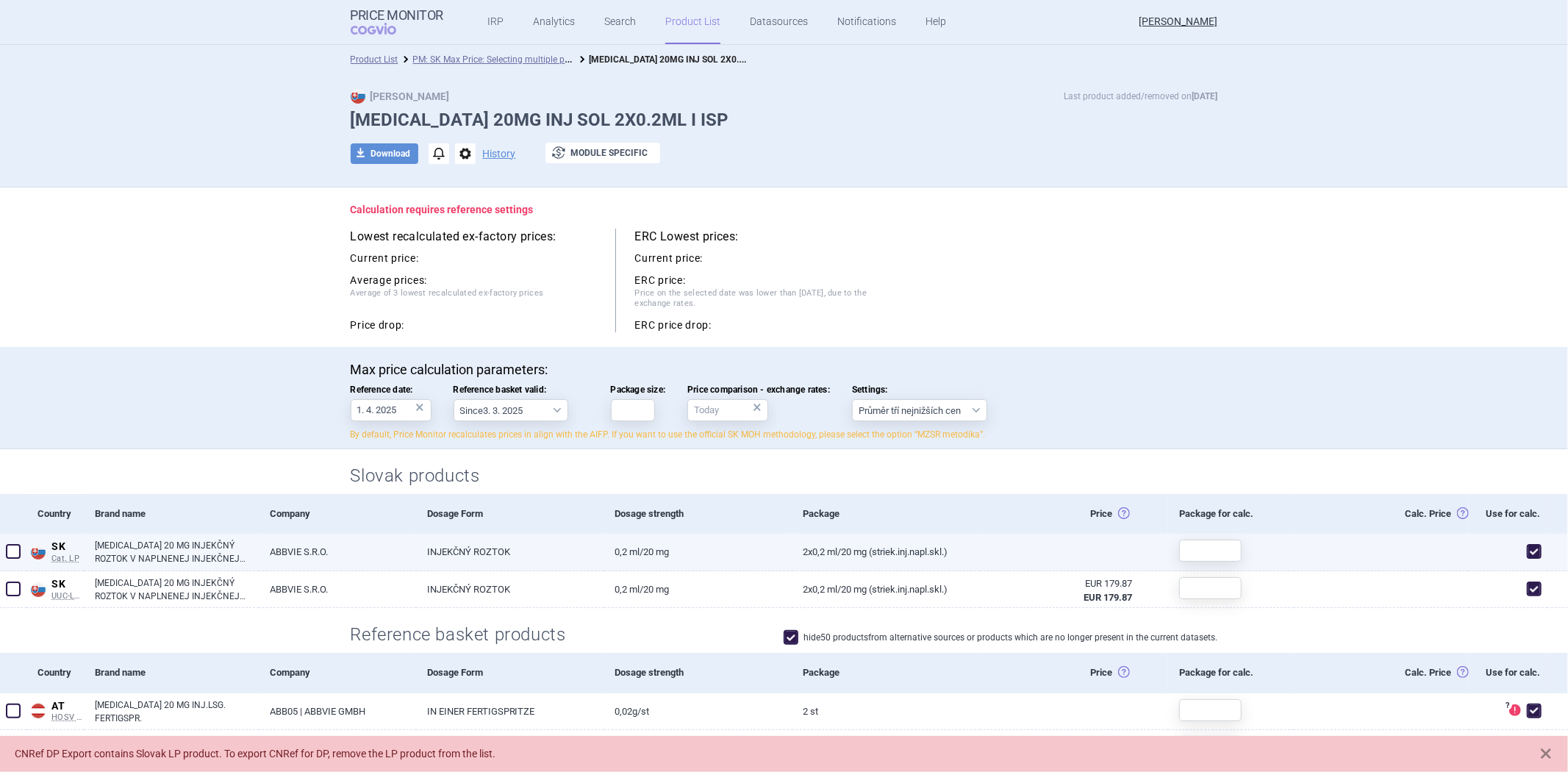
click at [1523, 557] on span at bounding box center [1534, 552] width 22 height 22
checkbox input "false"
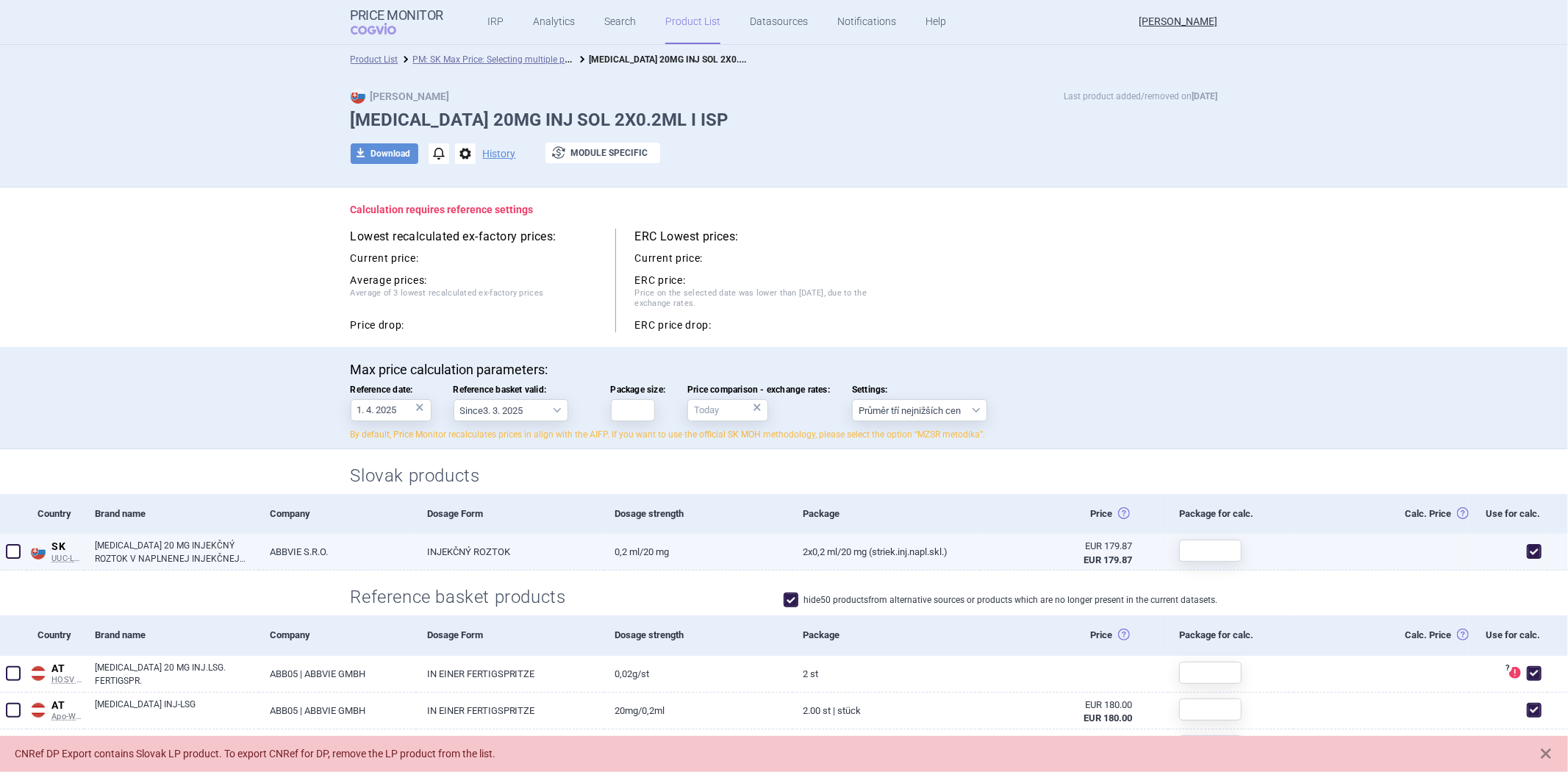
click at [260, 552] on link "ABBVIE S.R.O." at bounding box center [337, 552] width 157 height 36
select select "EUR"
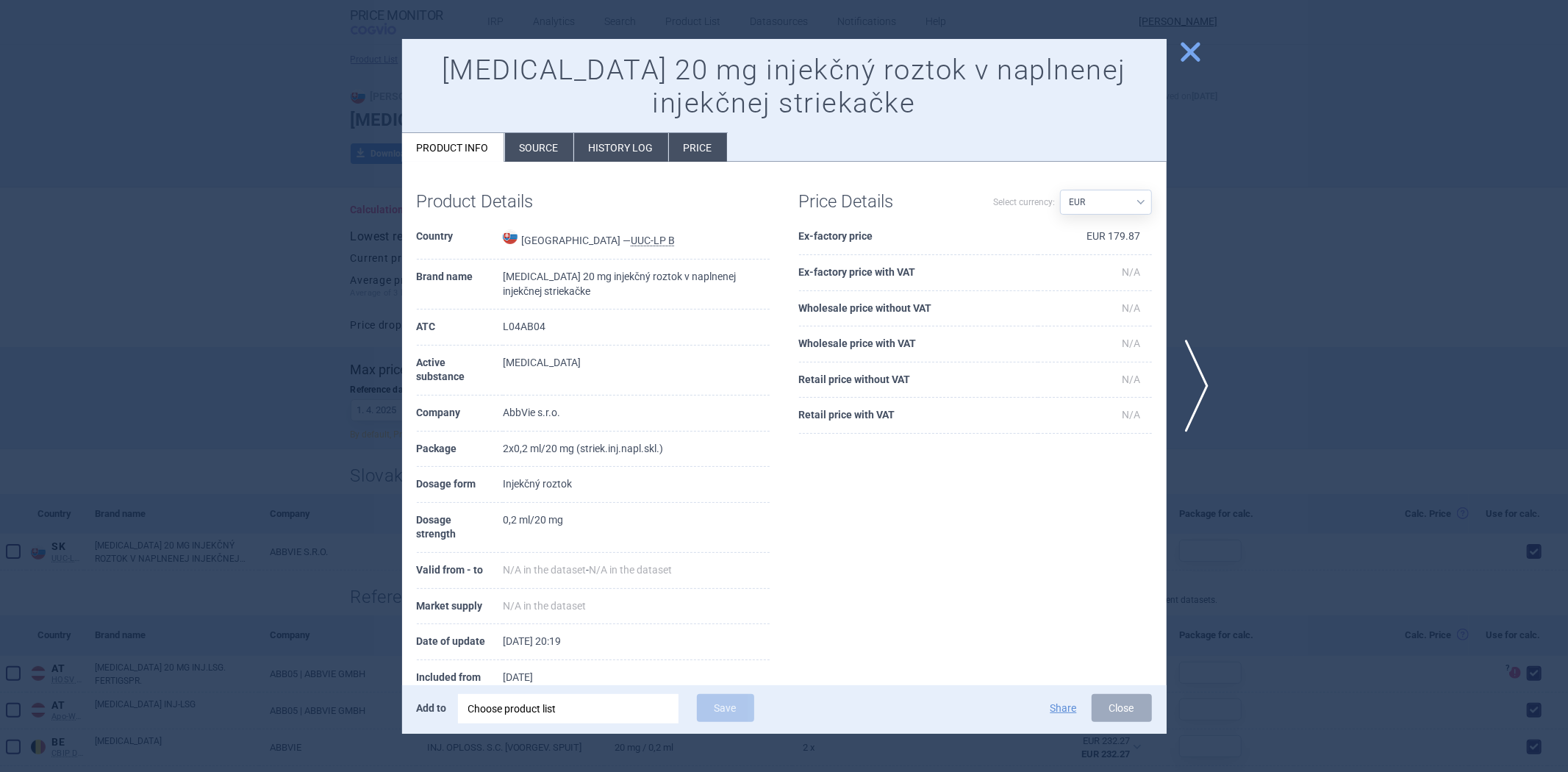
click at [197, 424] on div at bounding box center [784, 386] width 1568 height 772
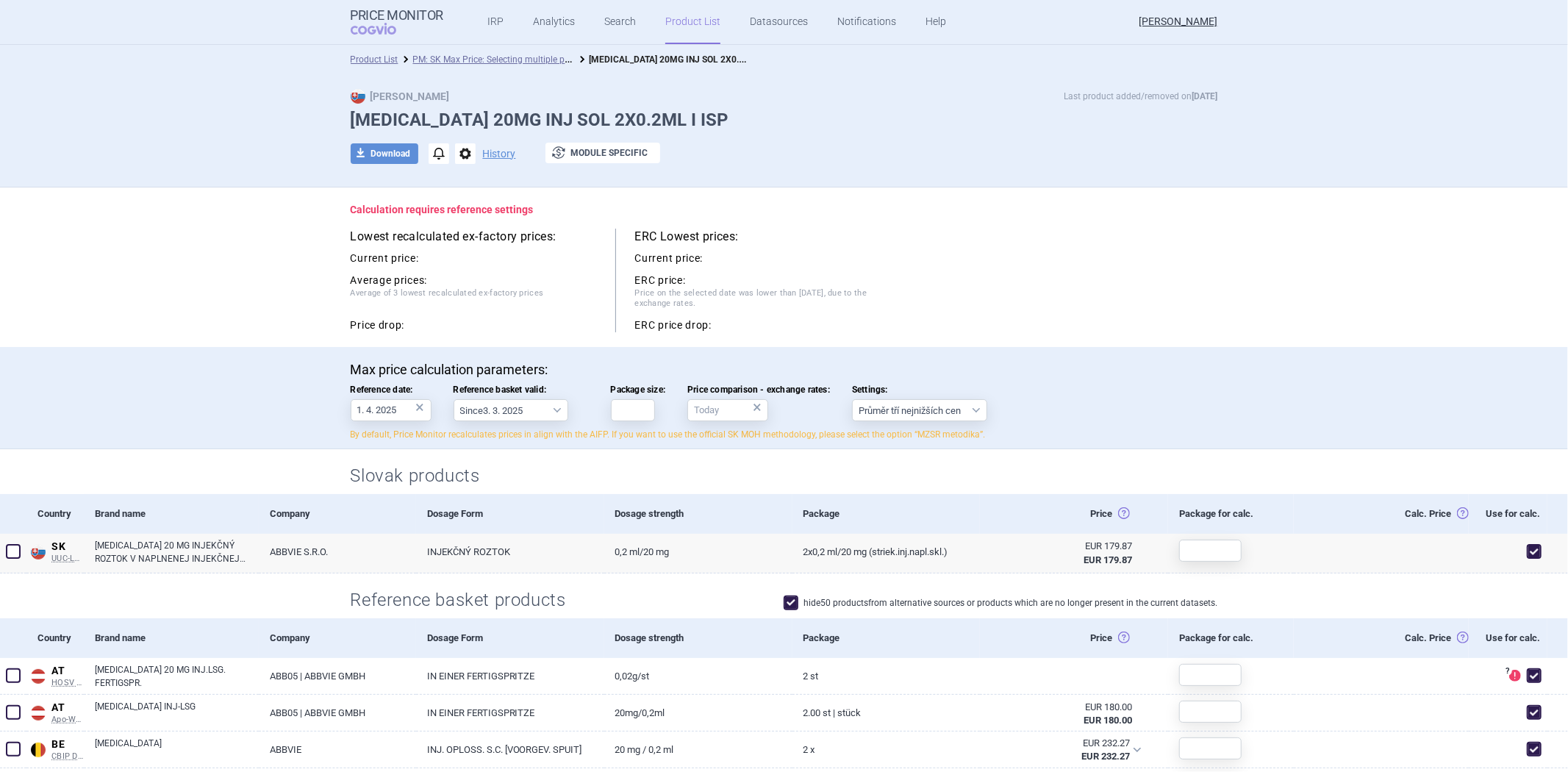
click at [787, 611] on span at bounding box center [791, 603] width 22 height 22
checkbox input "false"
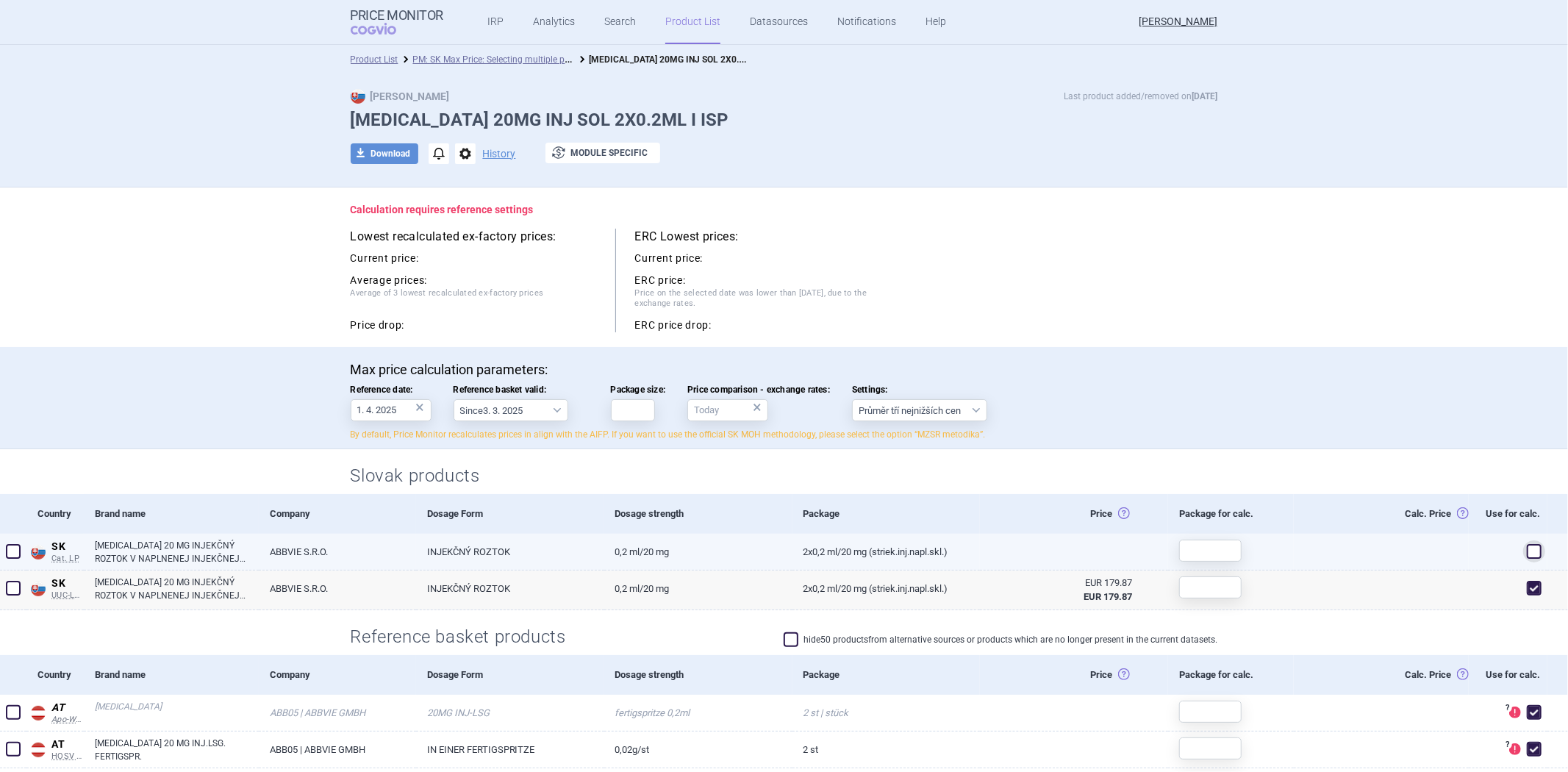
click at [15, 552] on span at bounding box center [13, 552] width 15 height 15
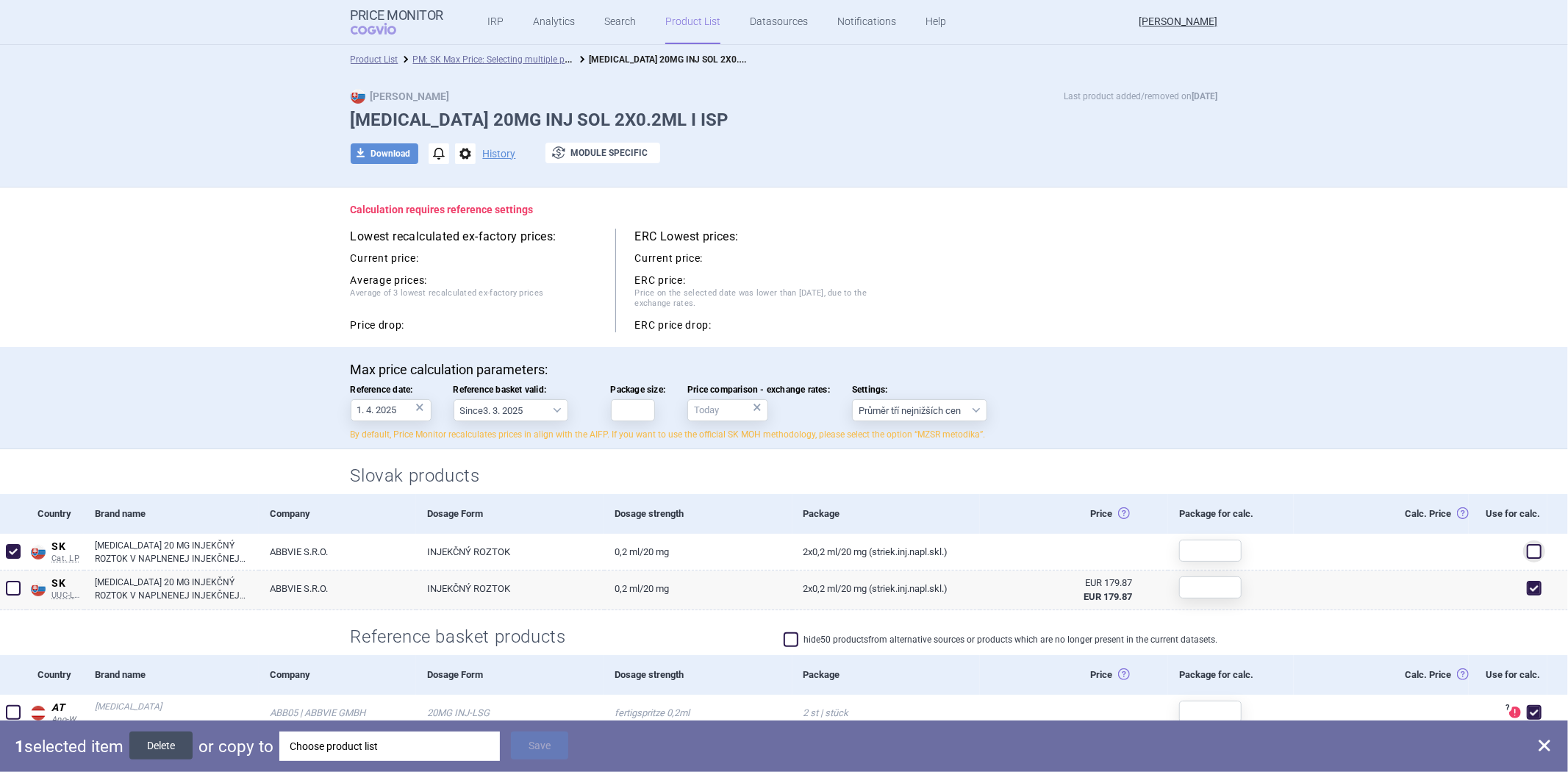
click at [167, 749] on button "Delete" at bounding box center [160, 745] width 63 height 28
checkbox input "false"
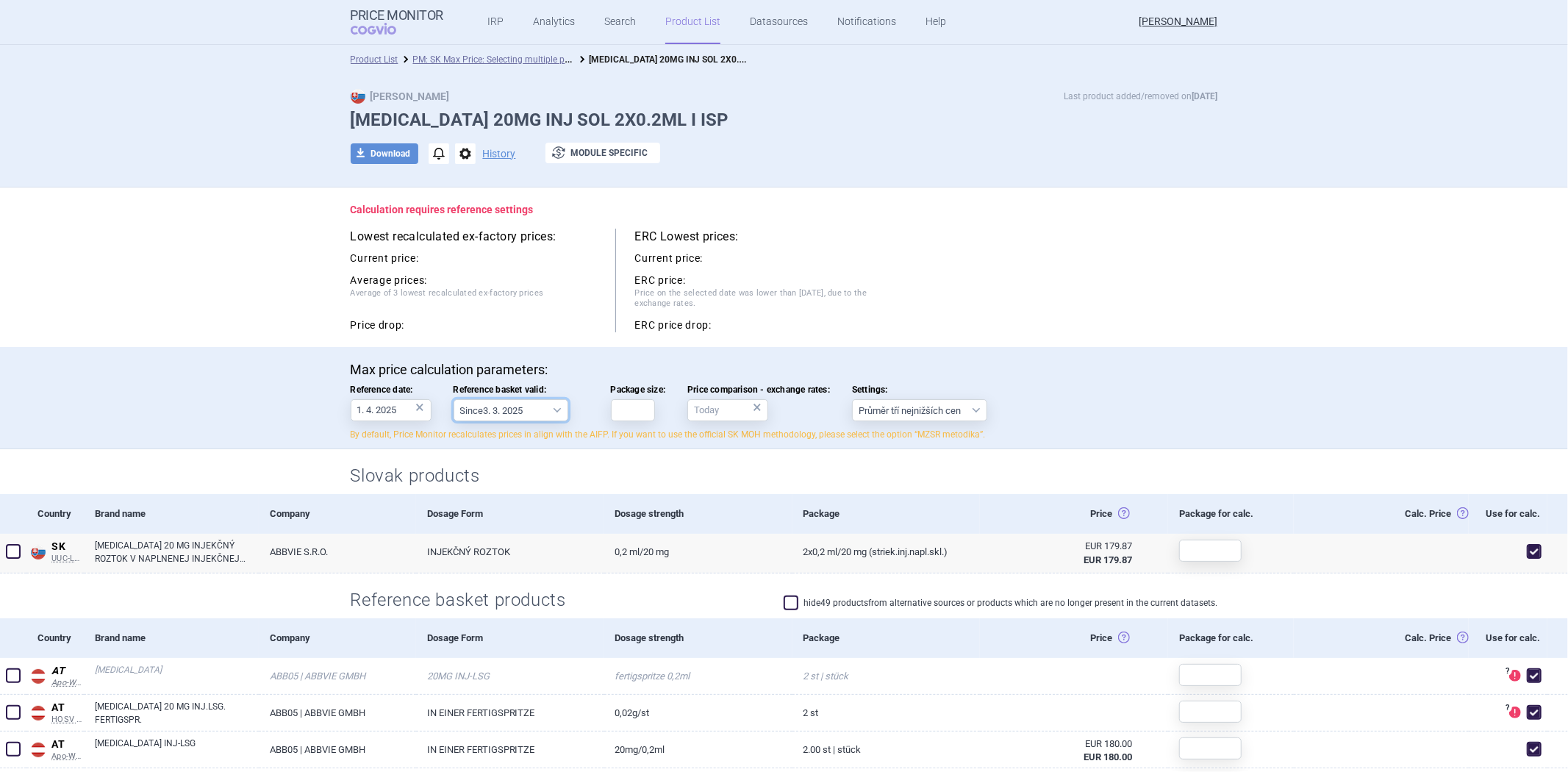
click at [478, 416] on select "Since 3. 3. 2025 Since 1. 7. 2023 Since 7. 4. 2023 Since 1. 12. 2022 Since 1. 9…" at bounding box center [511, 411] width 115 height 22
click at [340, 526] on div "Company" at bounding box center [337, 514] width 157 height 40
click at [525, 414] on select "Since 3. 3. 2025 Since 1. 7. 2023 Since 7. 4. 2023 Since 1. 12. 2022 Since 1. 9…" at bounding box center [511, 411] width 115 height 22
click at [628, 476] on h2 "Slovak products" at bounding box center [784, 476] width 867 height 25
click at [481, 412] on select "Since 3. 3. 2025 Since 1. 7. 2023 Since 7. 4. 2023 Since 1. 12. 2022 Since 1. 9…" at bounding box center [511, 411] width 115 height 22
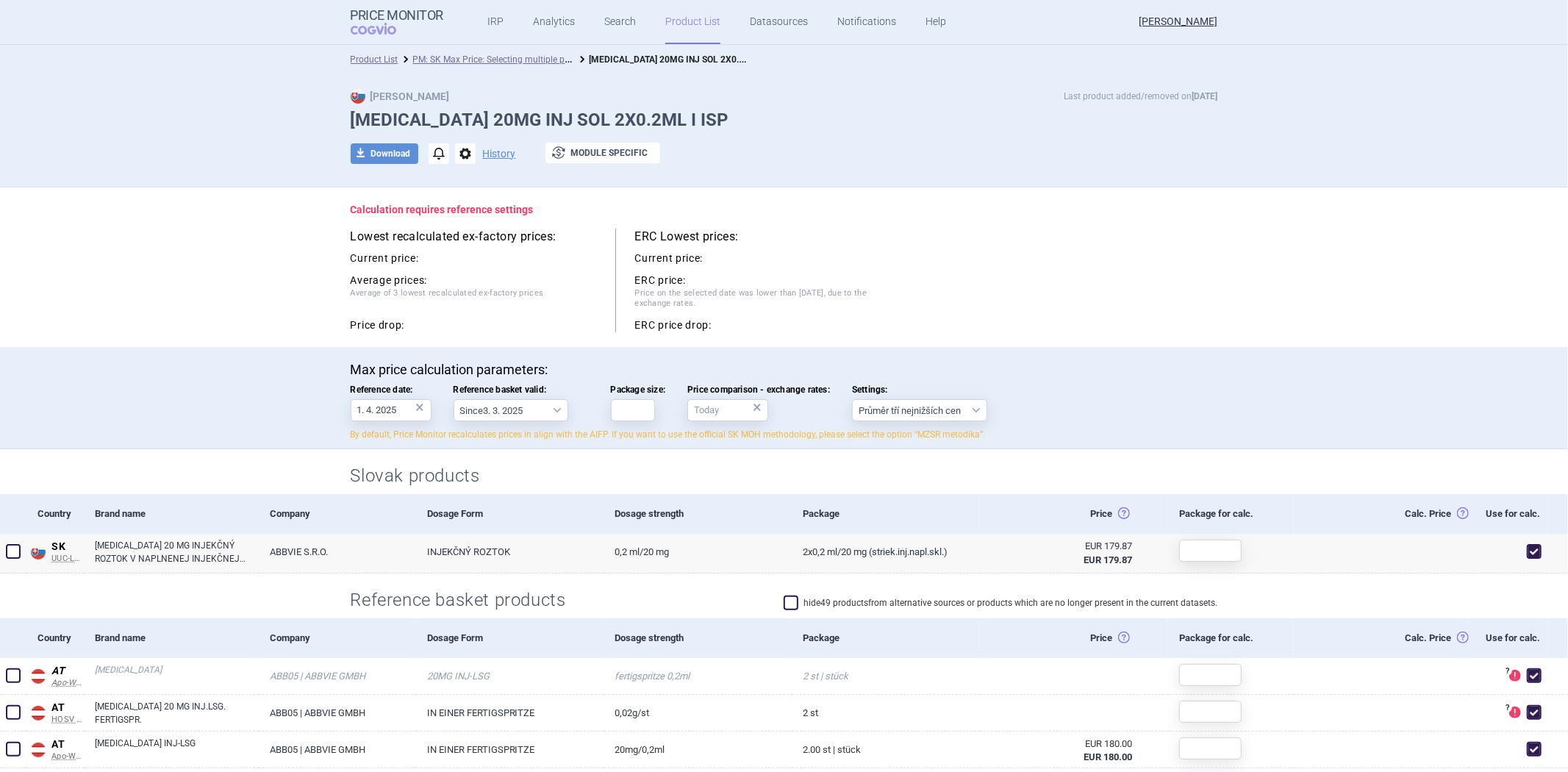
click at [378, 411] on input "1. 4. 2025" at bounding box center [391, 411] width 81 height 22
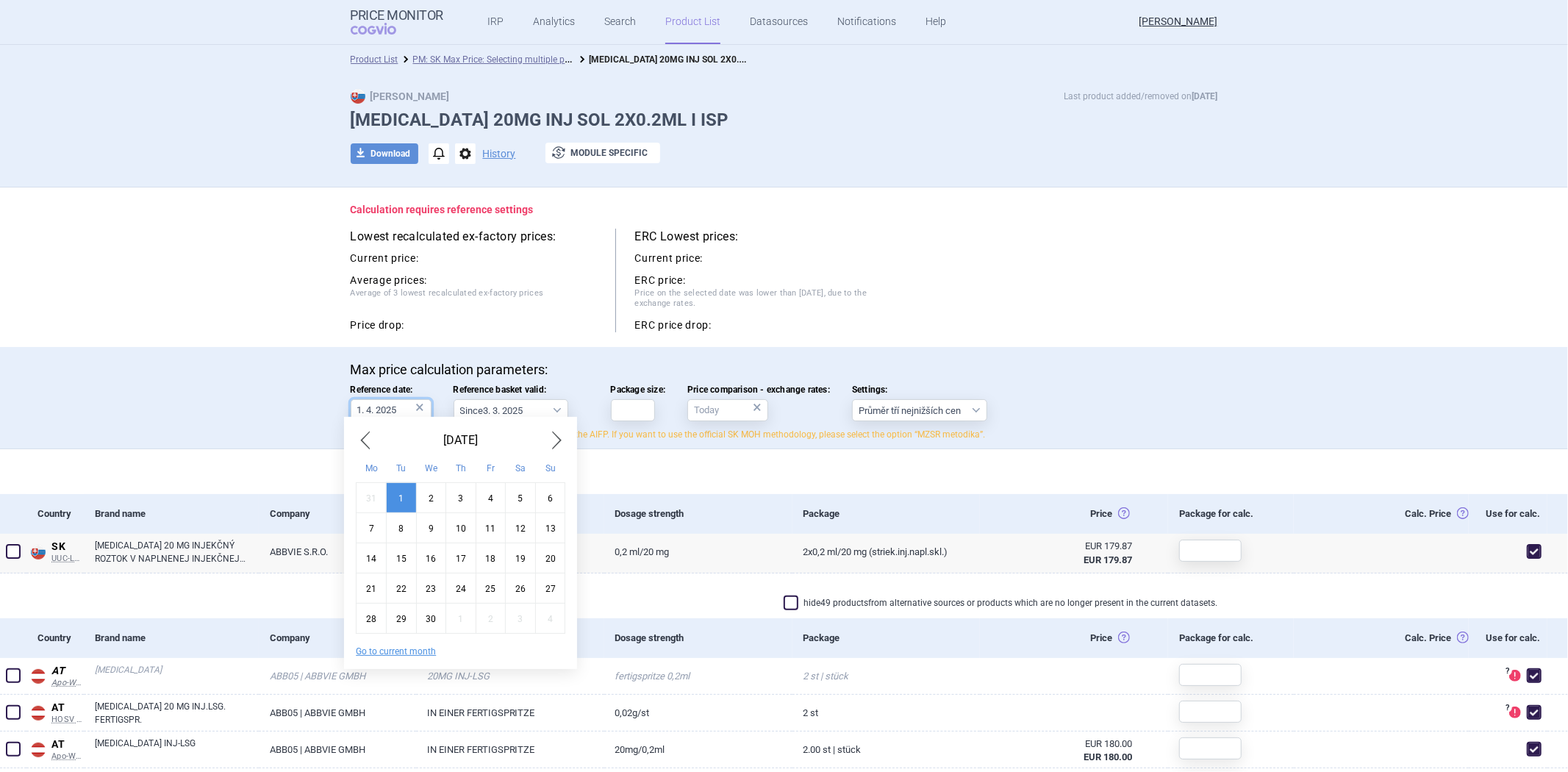
click at [376, 417] on body "Price Monitor COGVIO IRP Analytics Search Product List Datasources Notification…" at bounding box center [784, 386] width 1568 height 772
click at [371, 446] on span "Previous Month" at bounding box center [365, 441] width 18 height 24
click at [498, 394] on span "Reference basket valid:" at bounding box center [521, 390] width 135 height 10
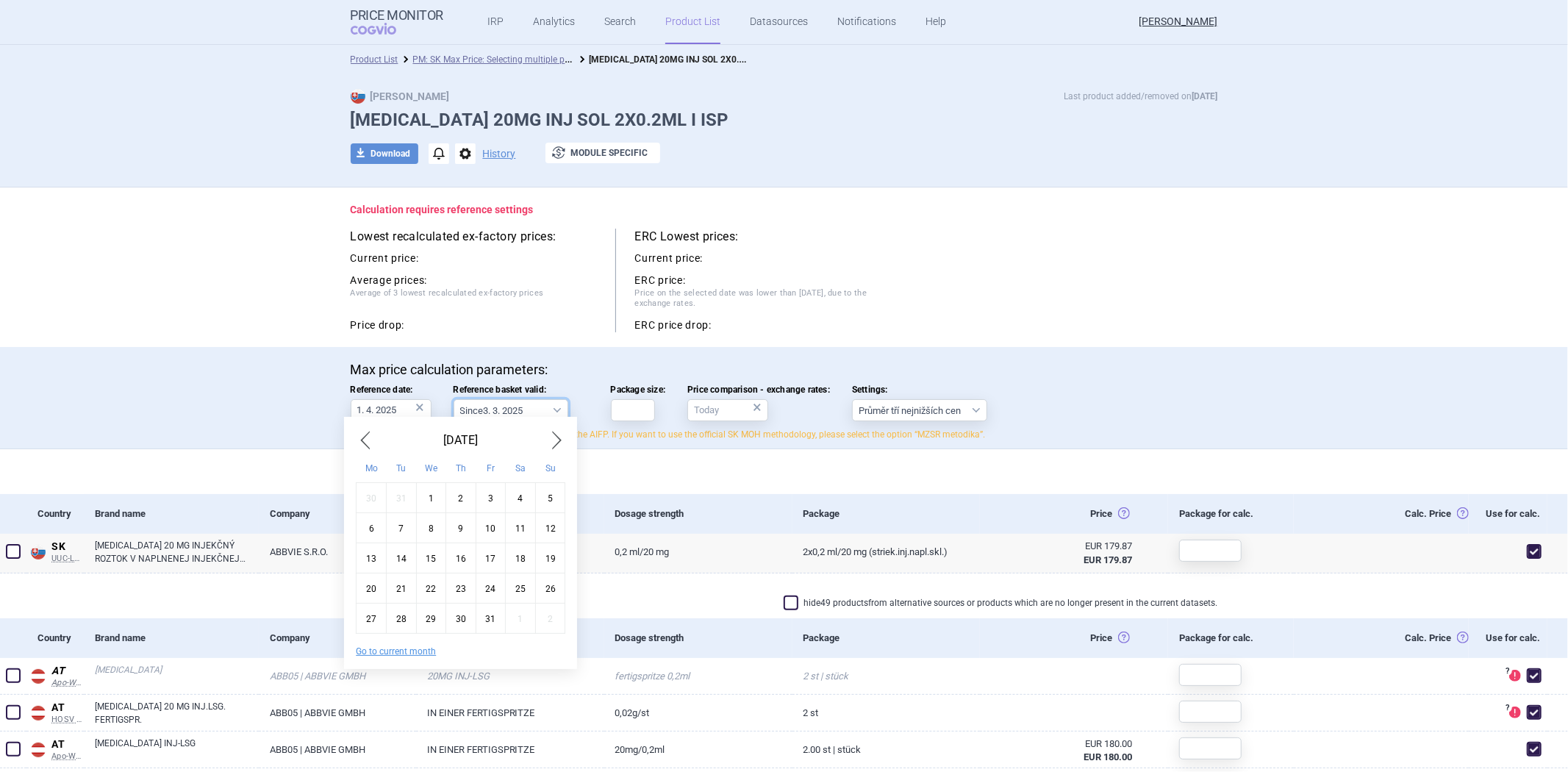
click at [498, 399] on select "Since 3. 3. 2025 Since 1. 7. 2023 Since 7. 4. 2023 Since 1. 12. 2022 Since 1. 9…" at bounding box center [511, 411] width 115 height 22
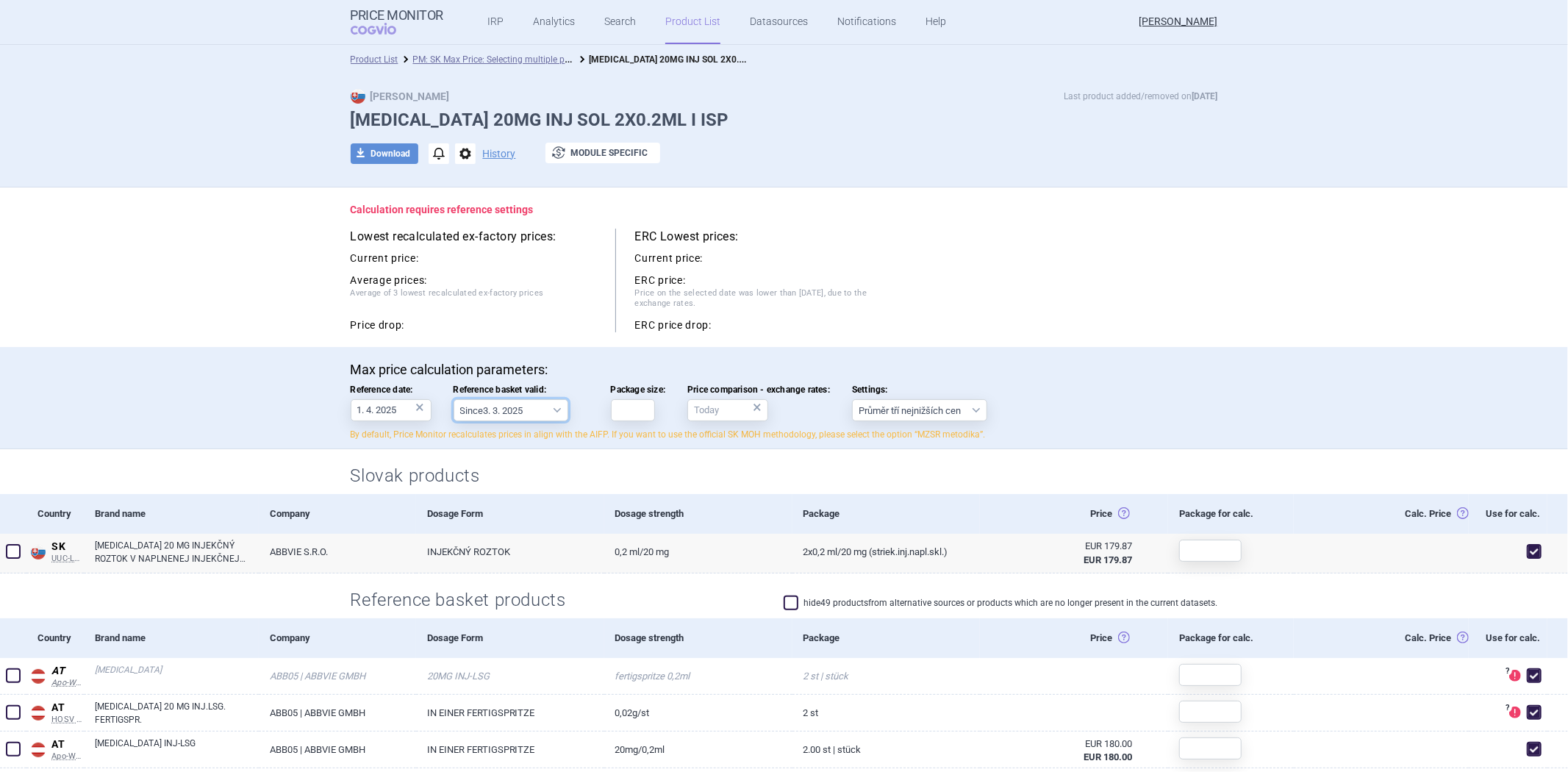
click at [494, 408] on select "Since 3. 3. 2025 Since 1. 7. 2023 Since 7. 4. 2023 Since 1. 12. 2022 Since 1. 9…" at bounding box center [511, 411] width 115 height 22
click at [407, 458] on div "Slovak products" at bounding box center [784, 472] width 926 height 45
click at [490, 421] on select "Since 3. 3. 2025 Since 1. 7. 2023 Since 7. 4. 2023 Since 1. 12. 2022 Since 1. 9…" at bounding box center [511, 411] width 115 height 22
drag, startPoint x: 350, startPoint y: 391, endPoint x: 319, endPoint y: 403, distance: 33.2
click at [323, 402] on div "Max price calculation parameters: Reference date: 1. 4. 2025 × Reference basket…" at bounding box center [784, 405] width 926 height 87
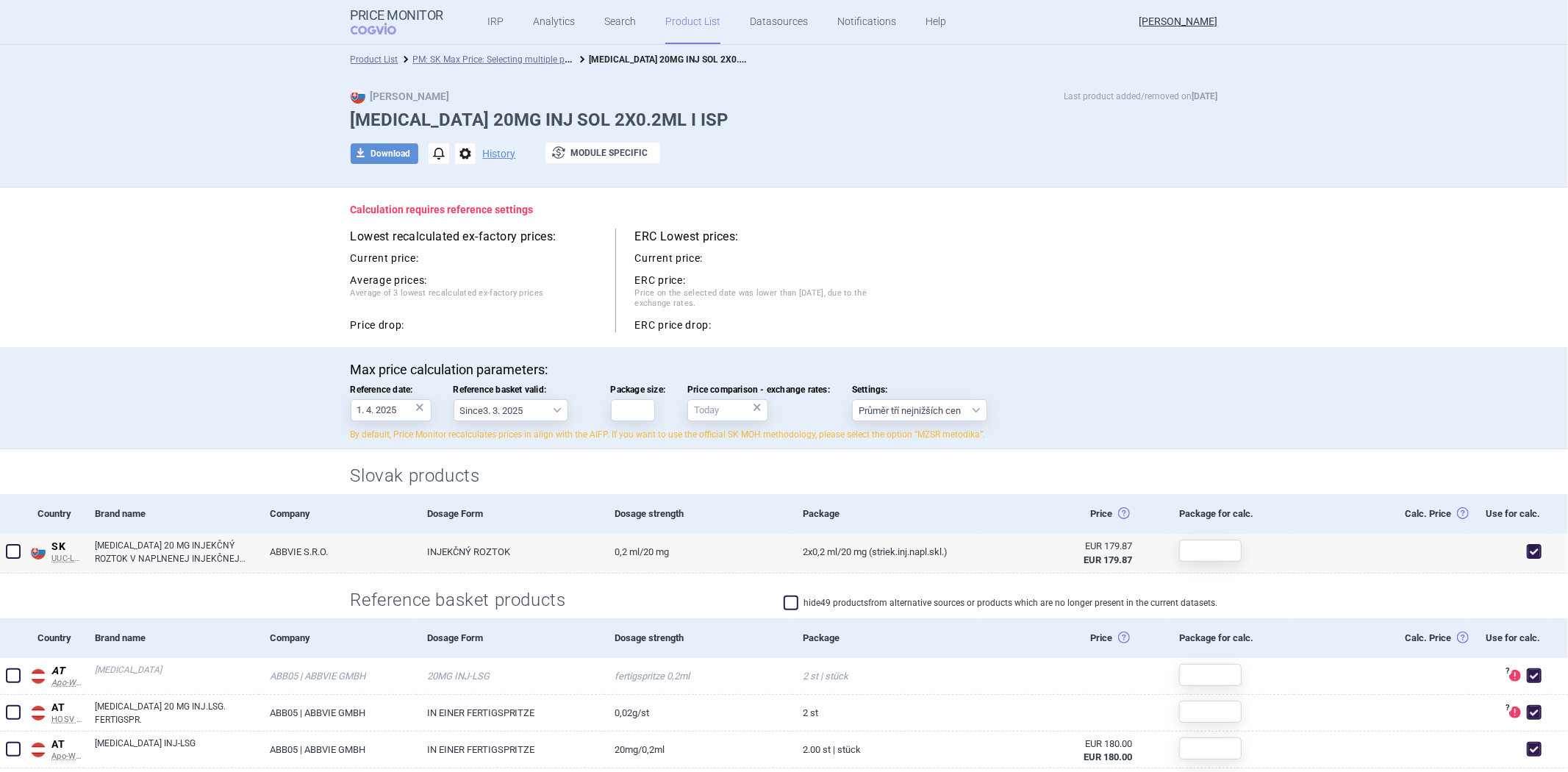
click at [281, 406] on div "Max price calculation parameters: Reference date: 1. 4. 2025 × Reference basket…" at bounding box center [784, 398] width 1568 height 102
click at [552, 12] on link "Analytics" at bounding box center [554, 22] width 42 height 44
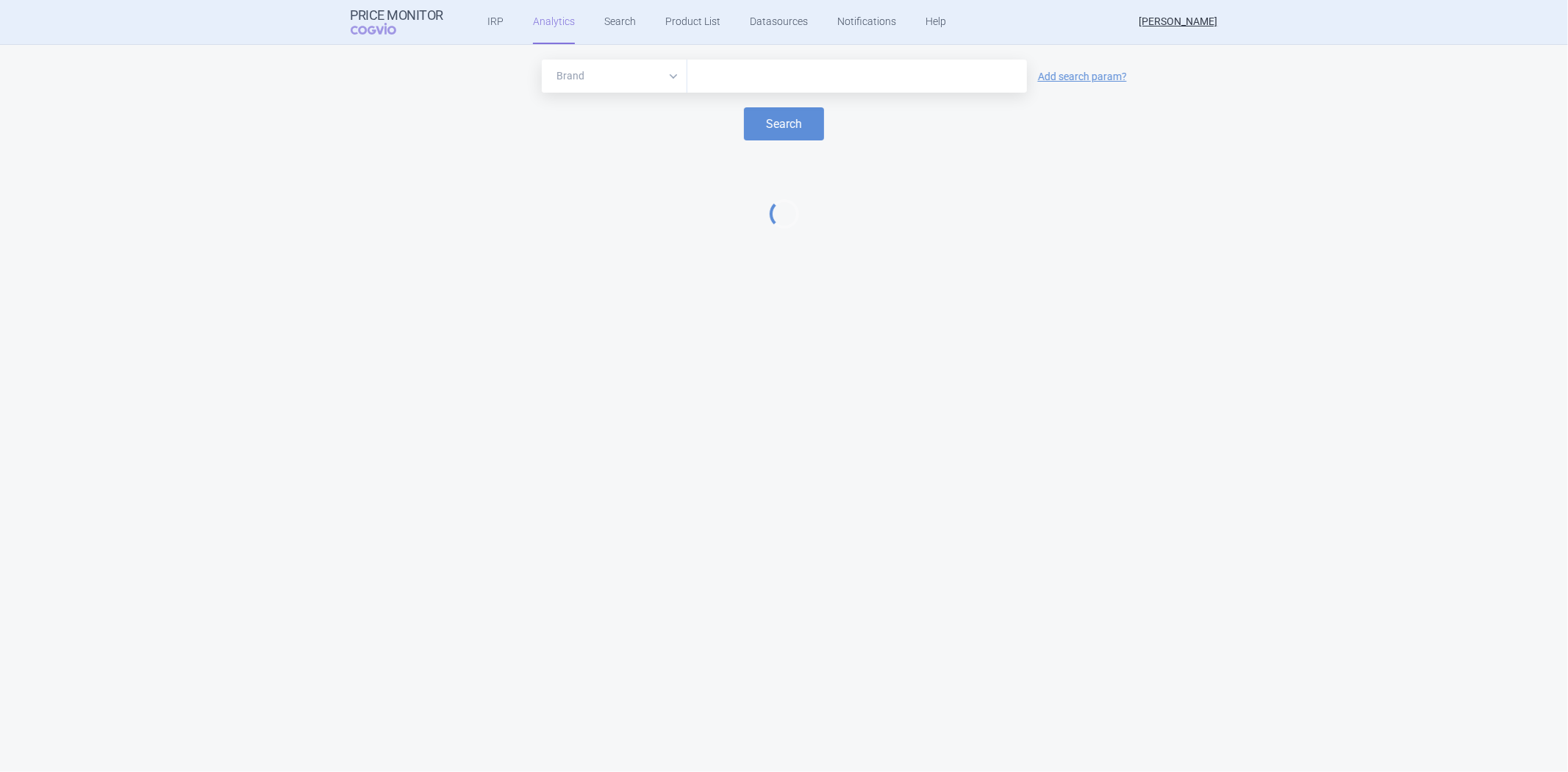
click at [716, 72] on input "text" at bounding box center [857, 77] width 325 height 19
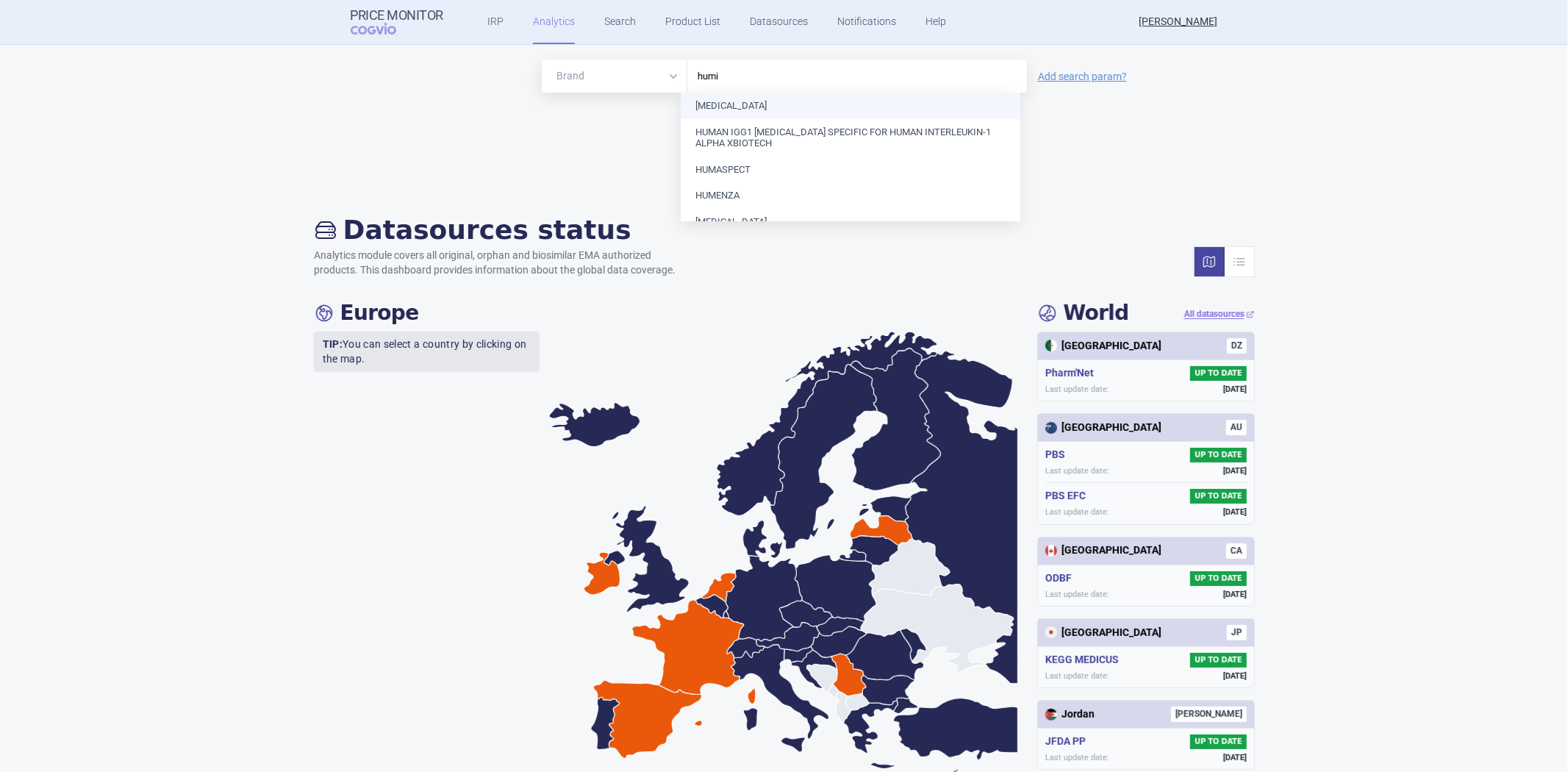
type input "humir"
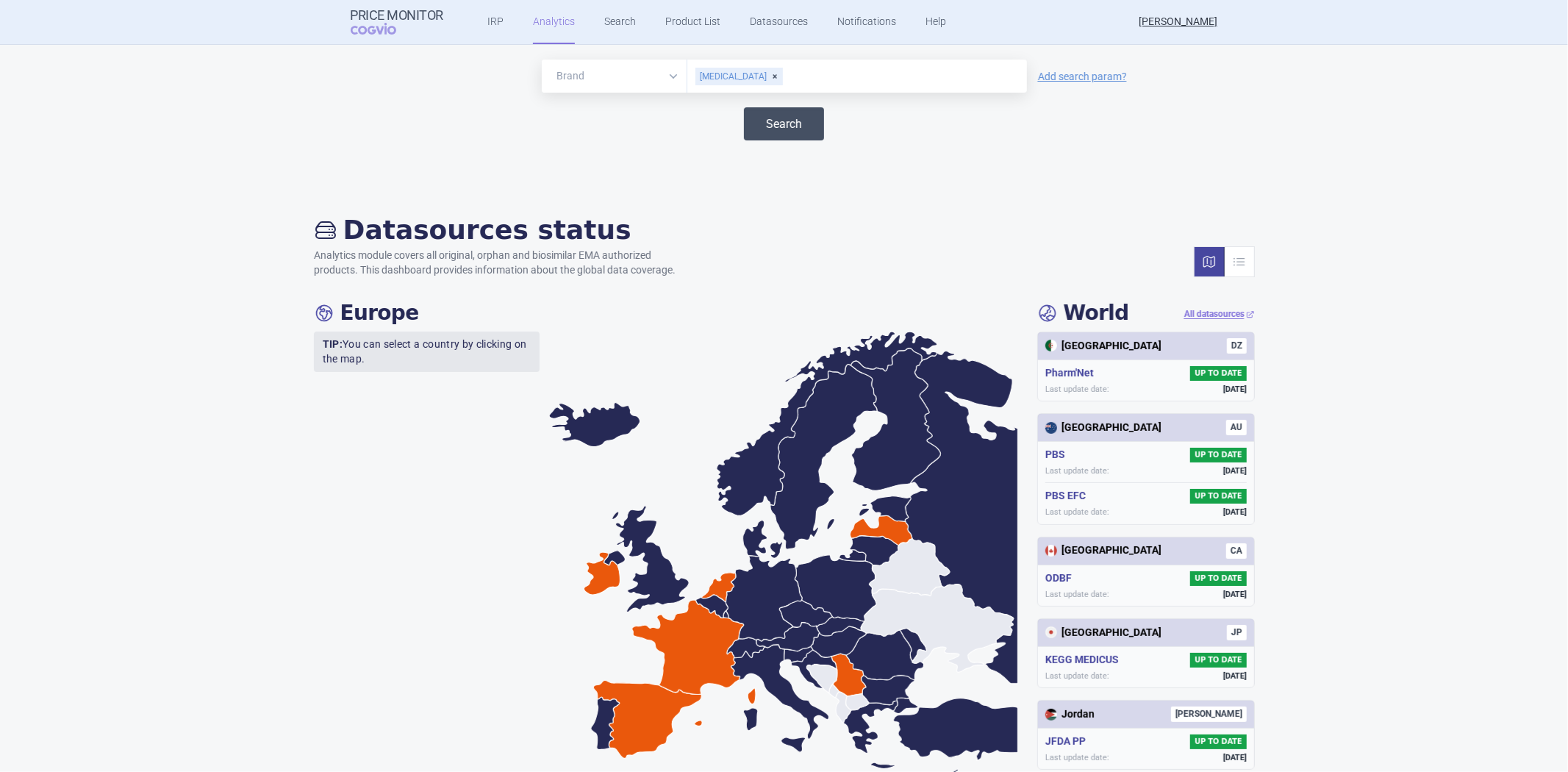
click at [781, 125] on button "Search" at bounding box center [784, 124] width 80 height 33
select select "EUR"
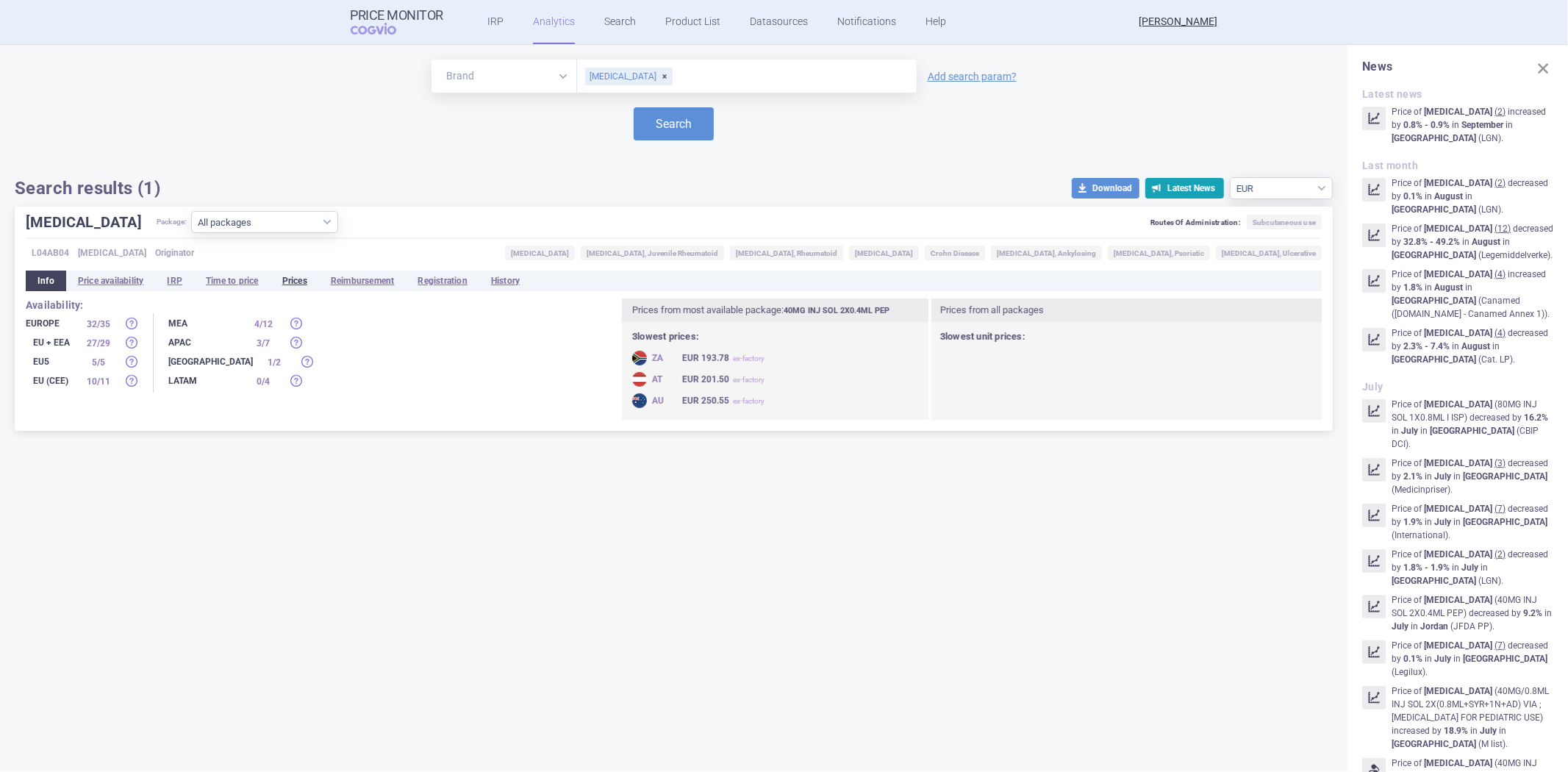
click at [287, 274] on li "Prices" at bounding box center [294, 281] width 49 height 21
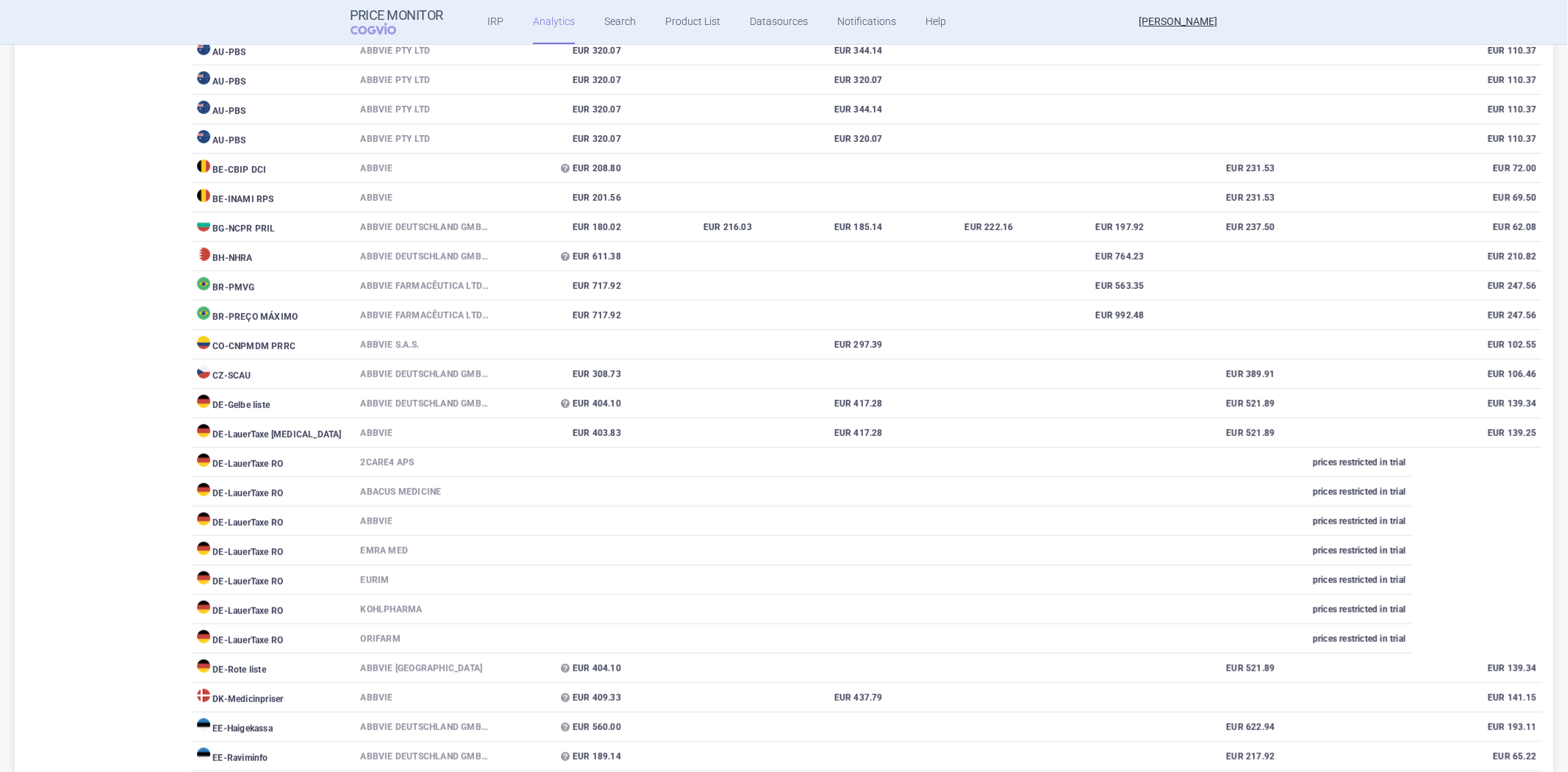
scroll to position [245, 0]
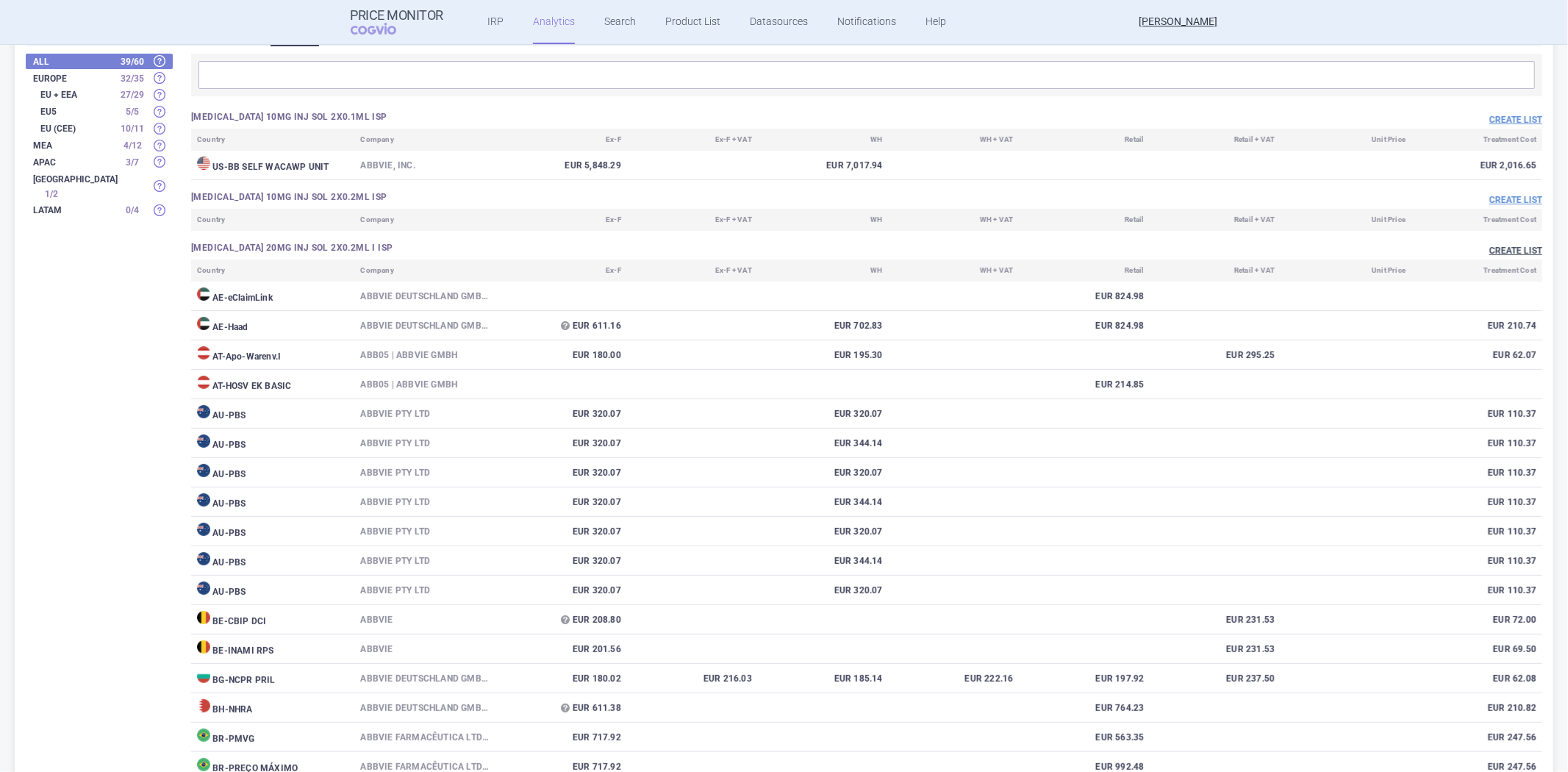
click at [1493, 252] on button "Create list" at bounding box center [1516, 251] width 53 height 13
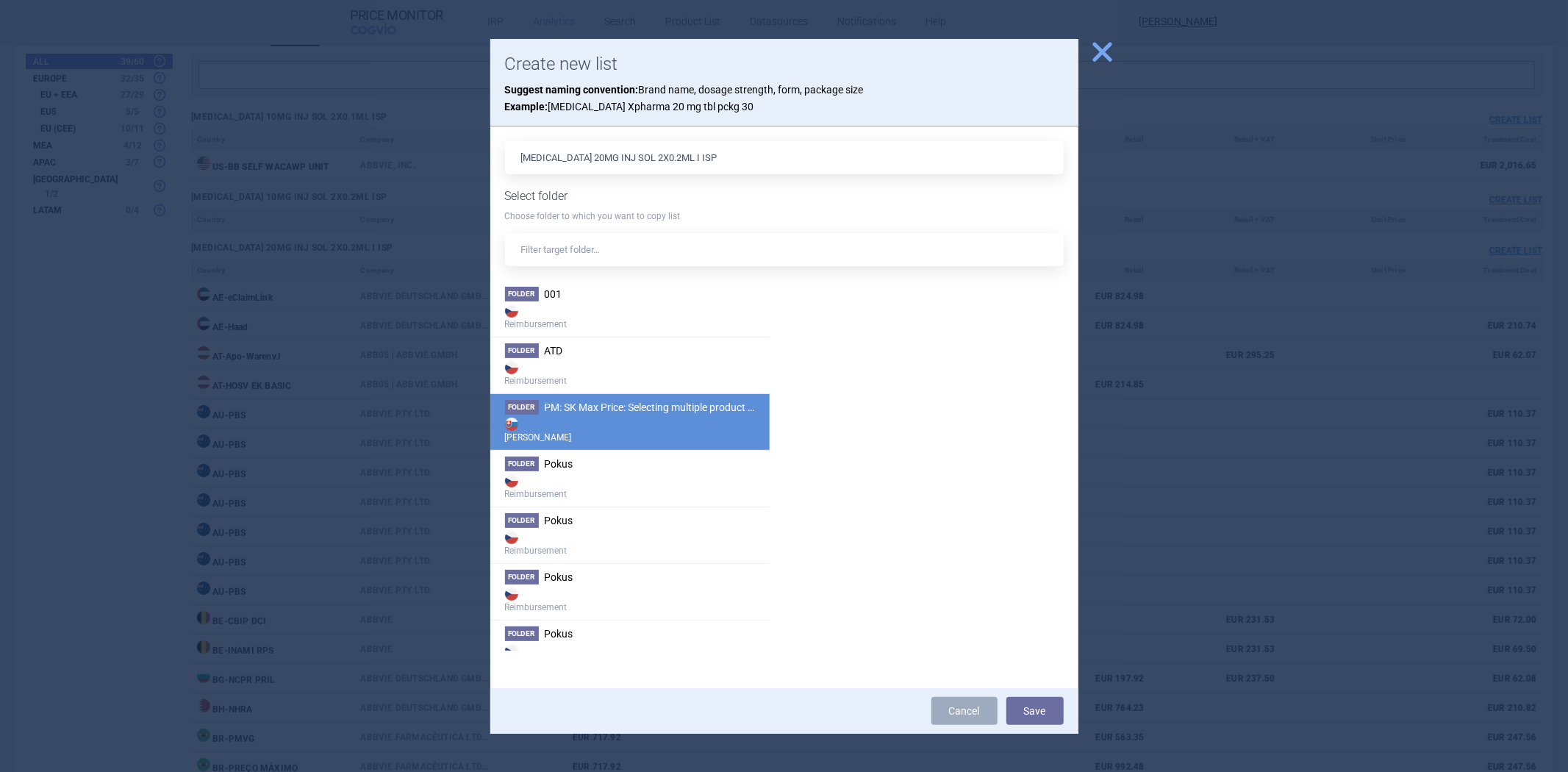
click at [585, 410] on span "PM: SK Max Price: Selecting multiple product from same country/datasource for c…" at bounding box center [762, 408] width 434 height 12
click at [1055, 713] on button "Save" at bounding box center [1034, 711] width 57 height 28
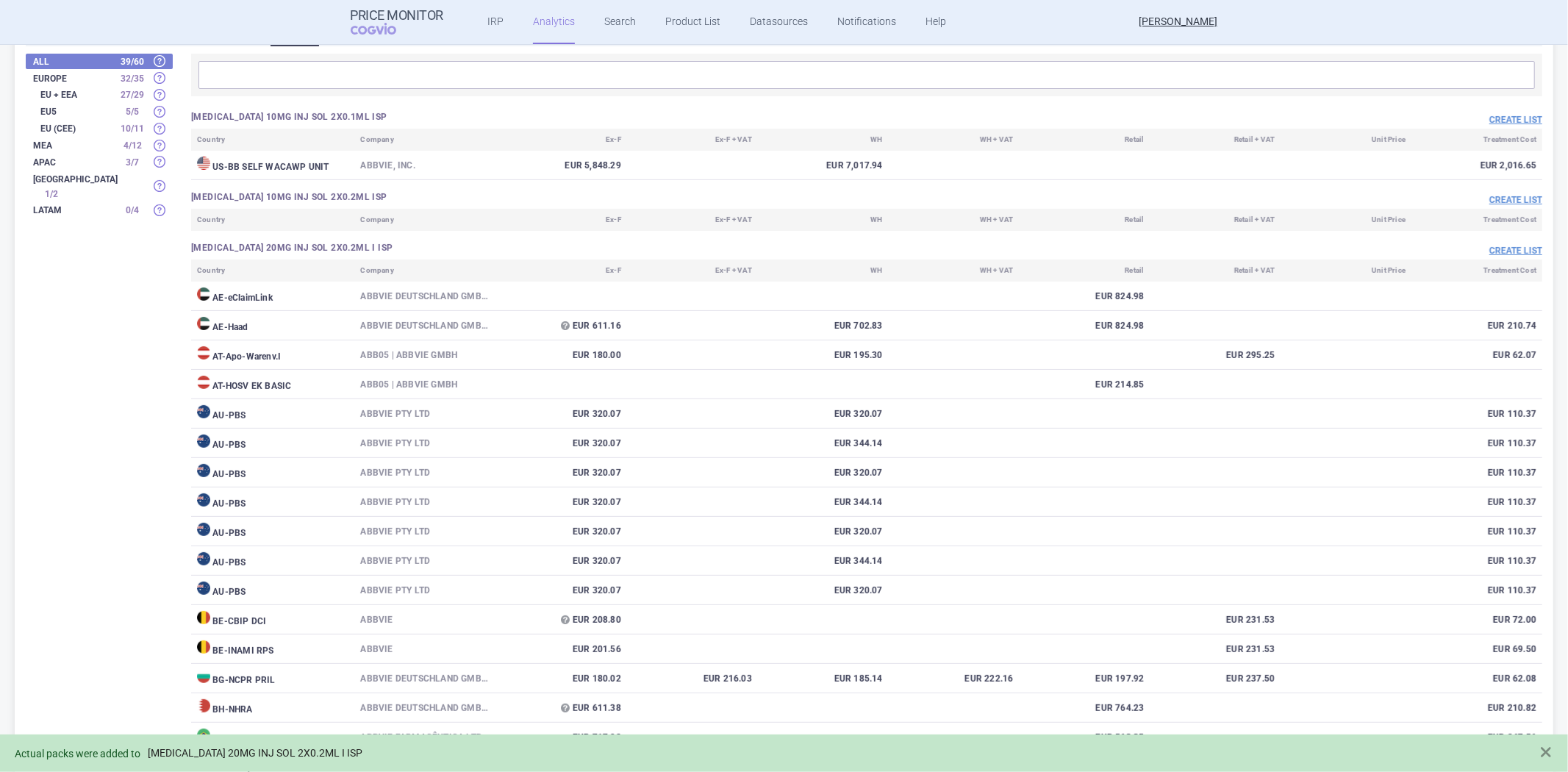
click at [235, 756] on link "HUMIRA 20MG INJ SOL 2X0.2ML I ISP" at bounding box center [255, 753] width 215 height 13
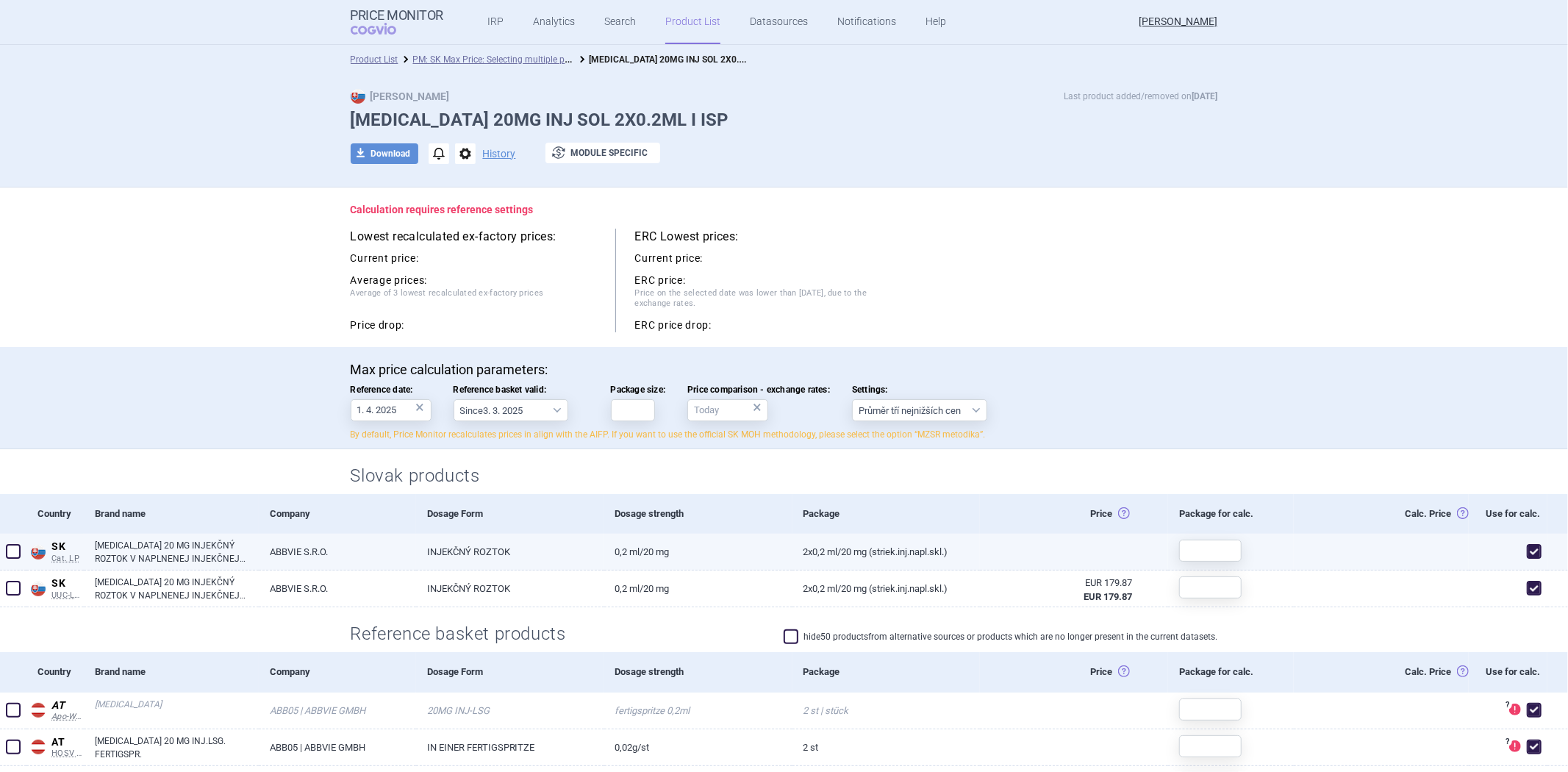
click at [1529, 553] on span at bounding box center [1534, 552] width 15 height 15
checkbox input "false"
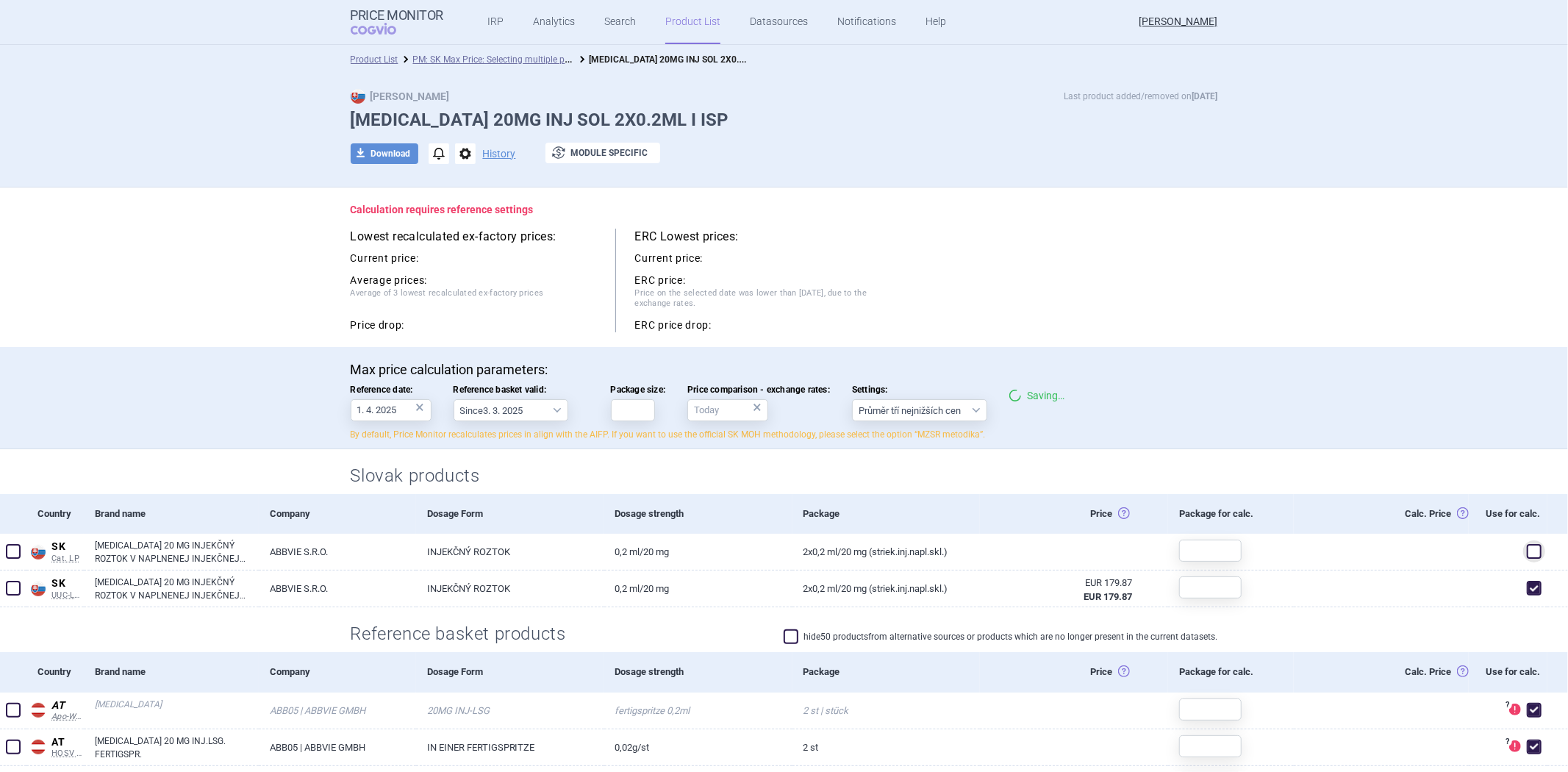
click at [952, 451] on div "Slovak products" at bounding box center [784, 472] width 926 height 45
click at [645, 402] on input "Package size:" at bounding box center [632, 411] width 44 height 22
type input "2"
click at [658, 352] on div "Max price calculation parameters: Reference date: 1. 4. 2025 × Reference basket…" at bounding box center [784, 398] width 1568 height 102
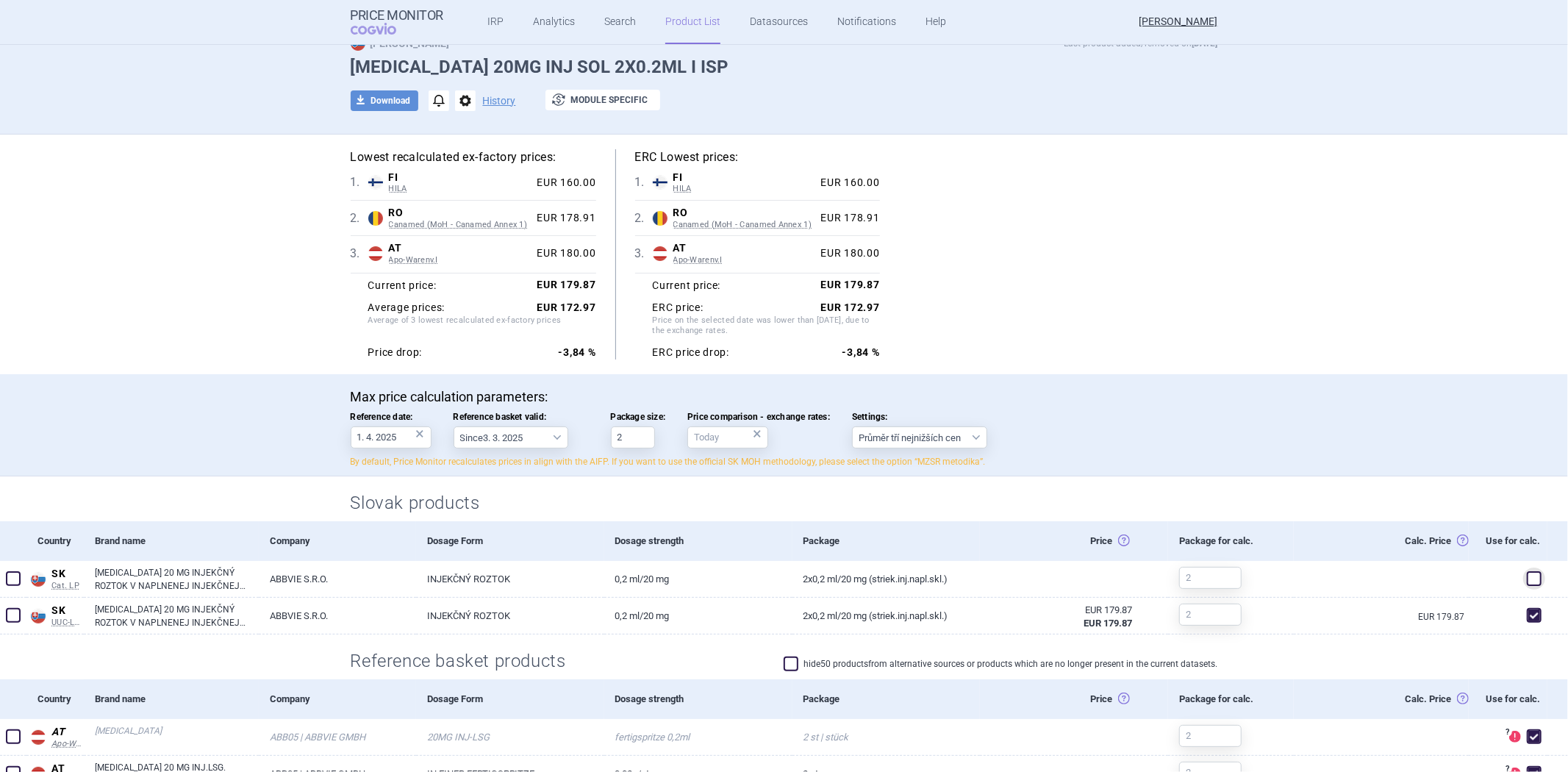
scroll to position [81, 0]
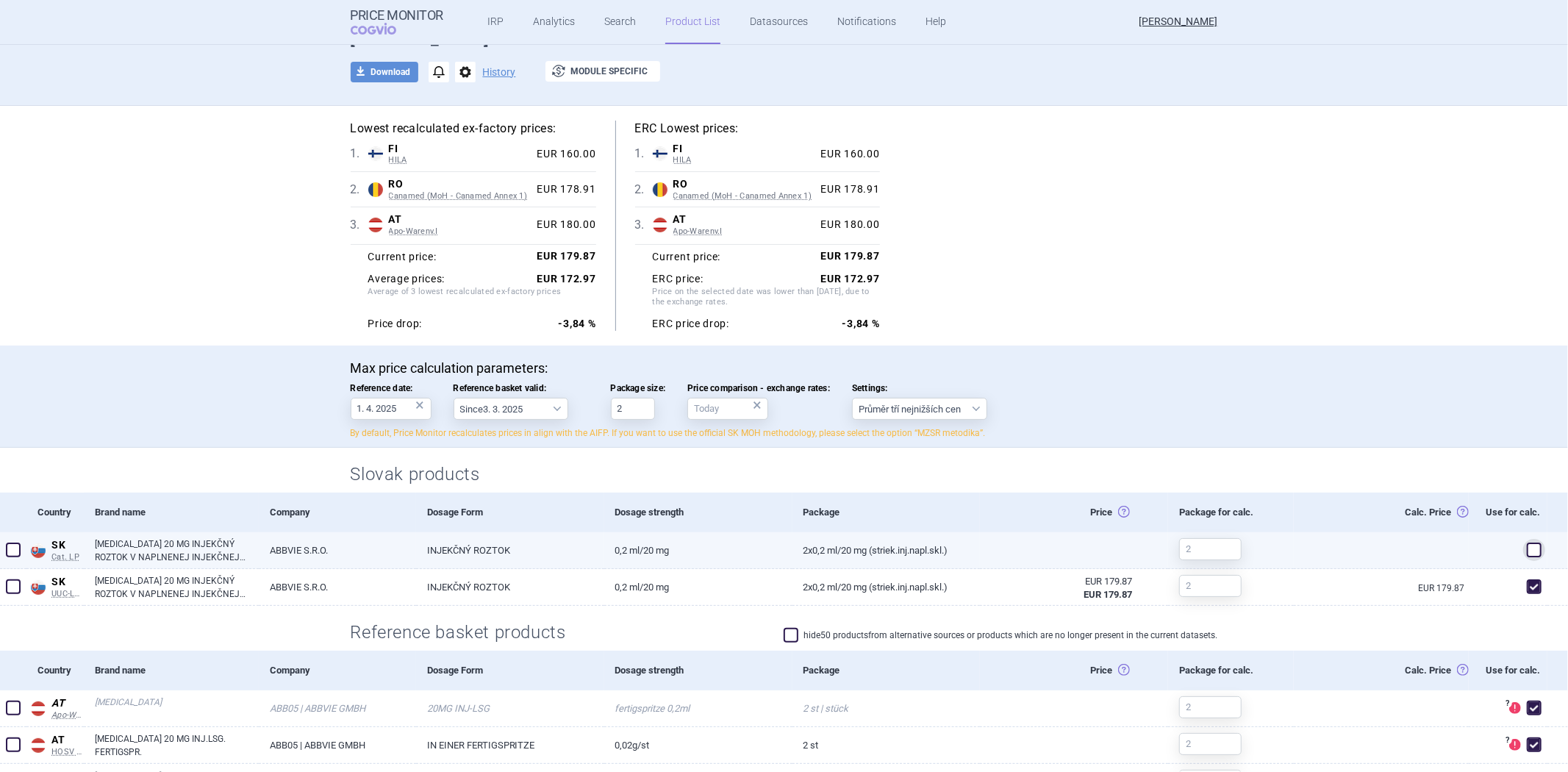
click at [181, 558] on link "HUMIRA 20 MG INJEKČNÝ ROZTOK V NAPLNENEJ INJEKČNEJ STRIEKAČKE" at bounding box center [177, 550] width 164 height 26
select select "EUR"
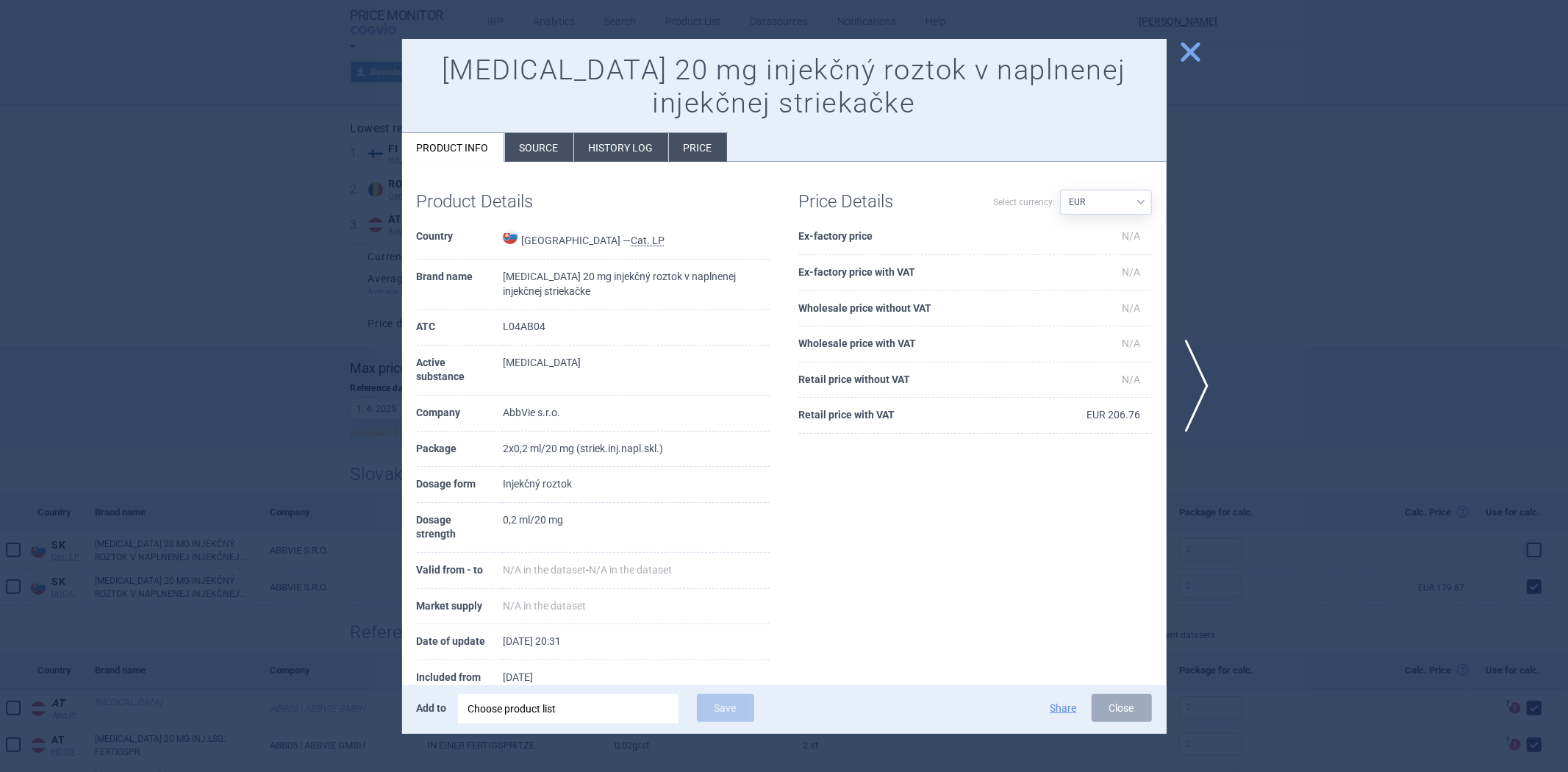
click at [884, 421] on th "Retail price with VAT" at bounding box center [919, 416] width 239 height 36
click at [191, 358] on div at bounding box center [784, 386] width 1568 height 772
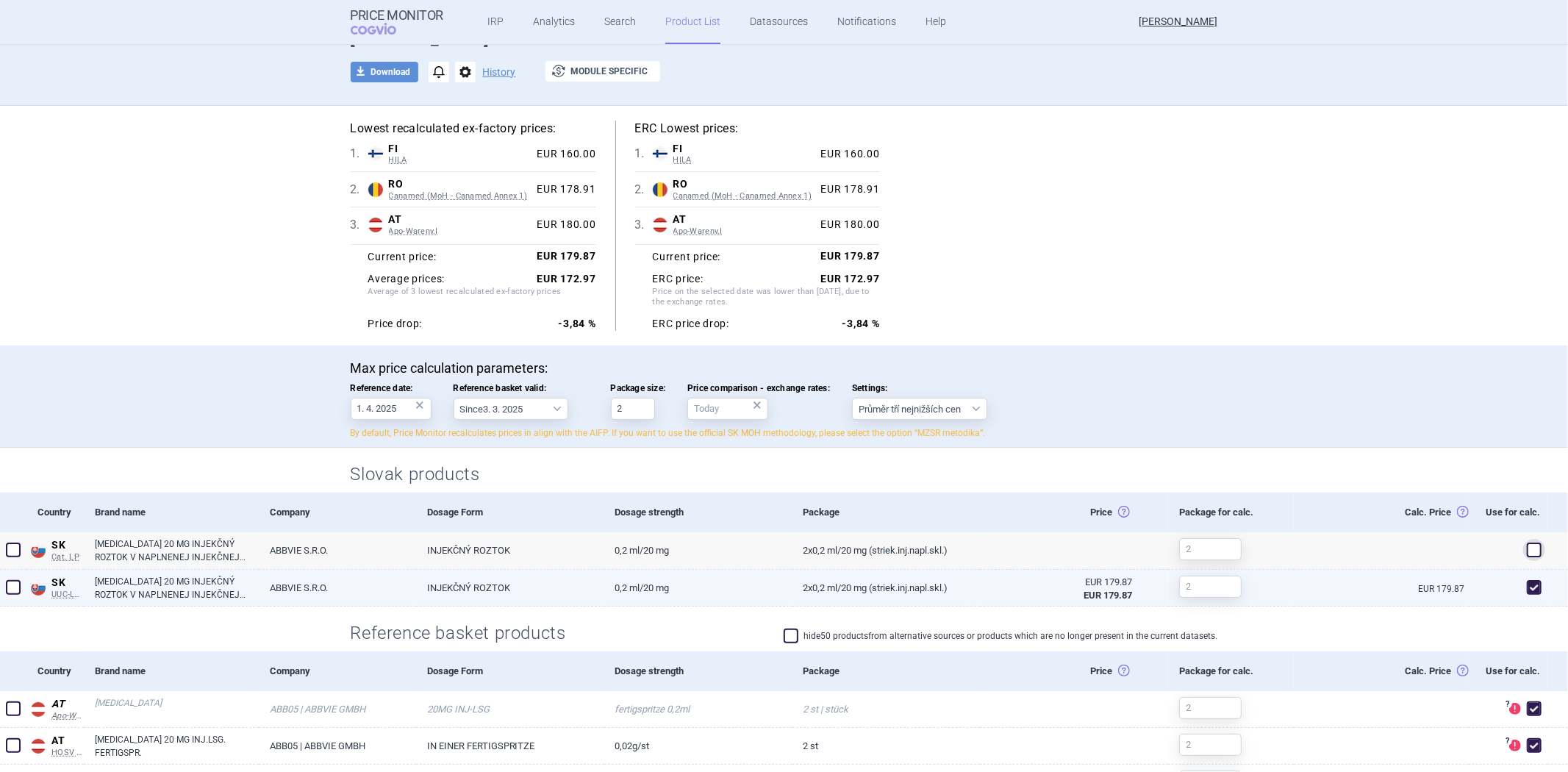
drag, startPoint x: 1306, startPoint y: 590, endPoint x: 1254, endPoint y: 581, distance: 52.8
click at [1302, 588] on div "EUR 179.87" at bounding box center [1381, 588] width 175 height 37
click at [1254, 581] on div at bounding box center [1231, 588] width 125 height 37
click at [919, 581] on link "2x0,2 ml/20 mg (striek.inj.napl.skl.)" at bounding box center [887, 588] width 188 height 36
select select "EUR"
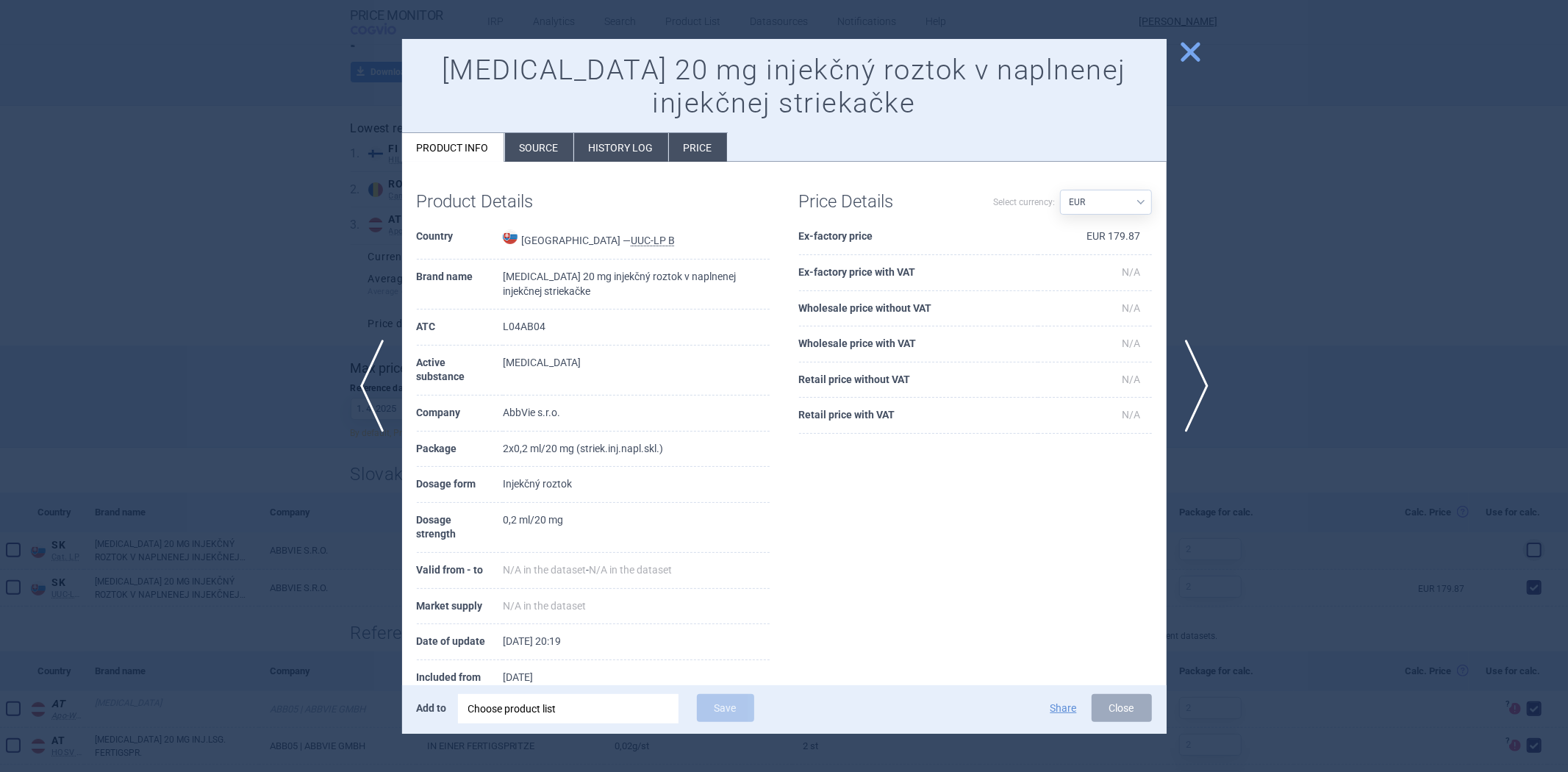
click at [322, 359] on div at bounding box center [784, 386] width 1568 height 772
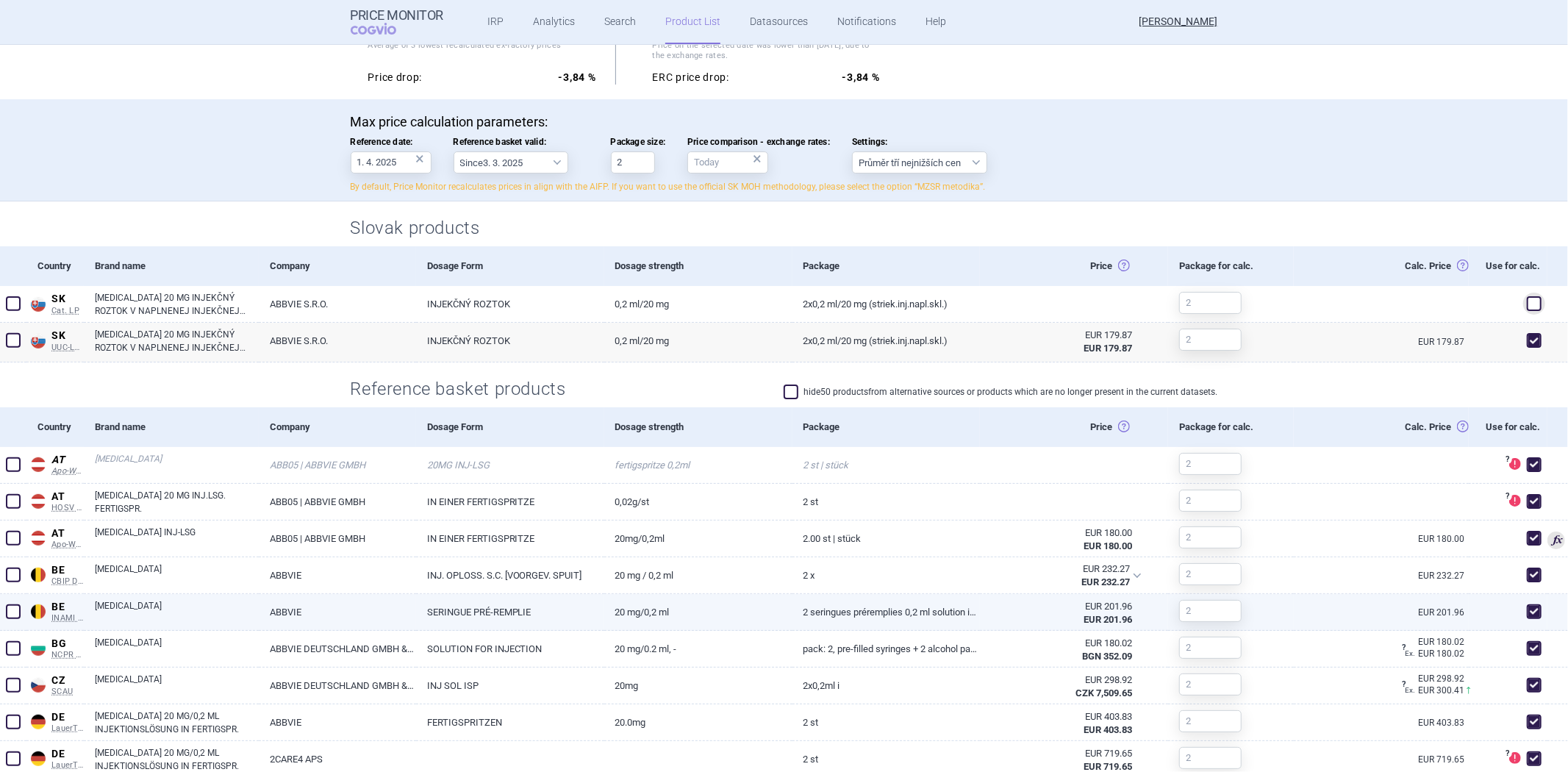
scroll to position [408, 0]
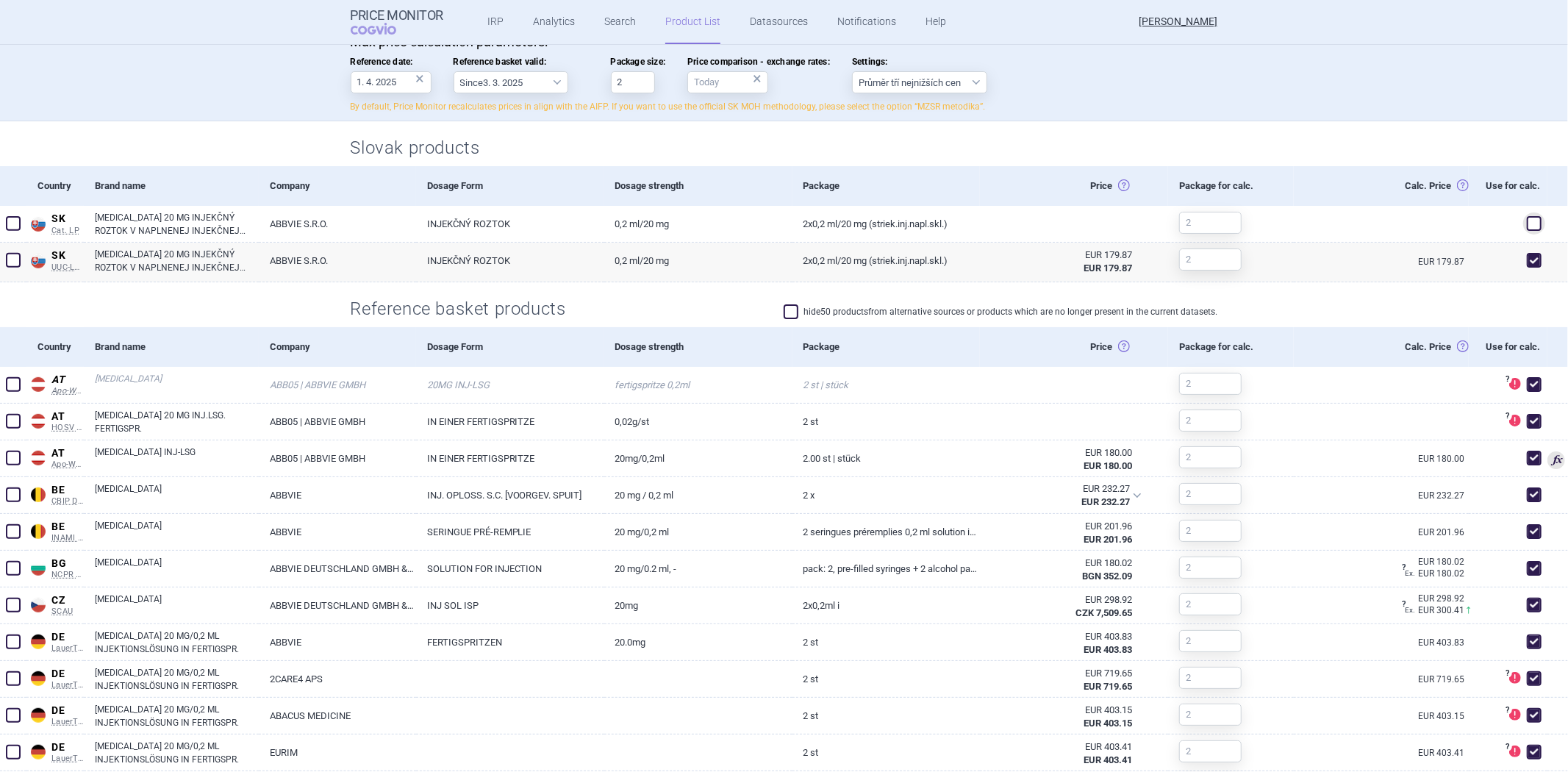
click at [823, 314] on label "hide 50 products from alternative sources or products which are no longer prese…" at bounding box center [1001, 312] width 434 height 15
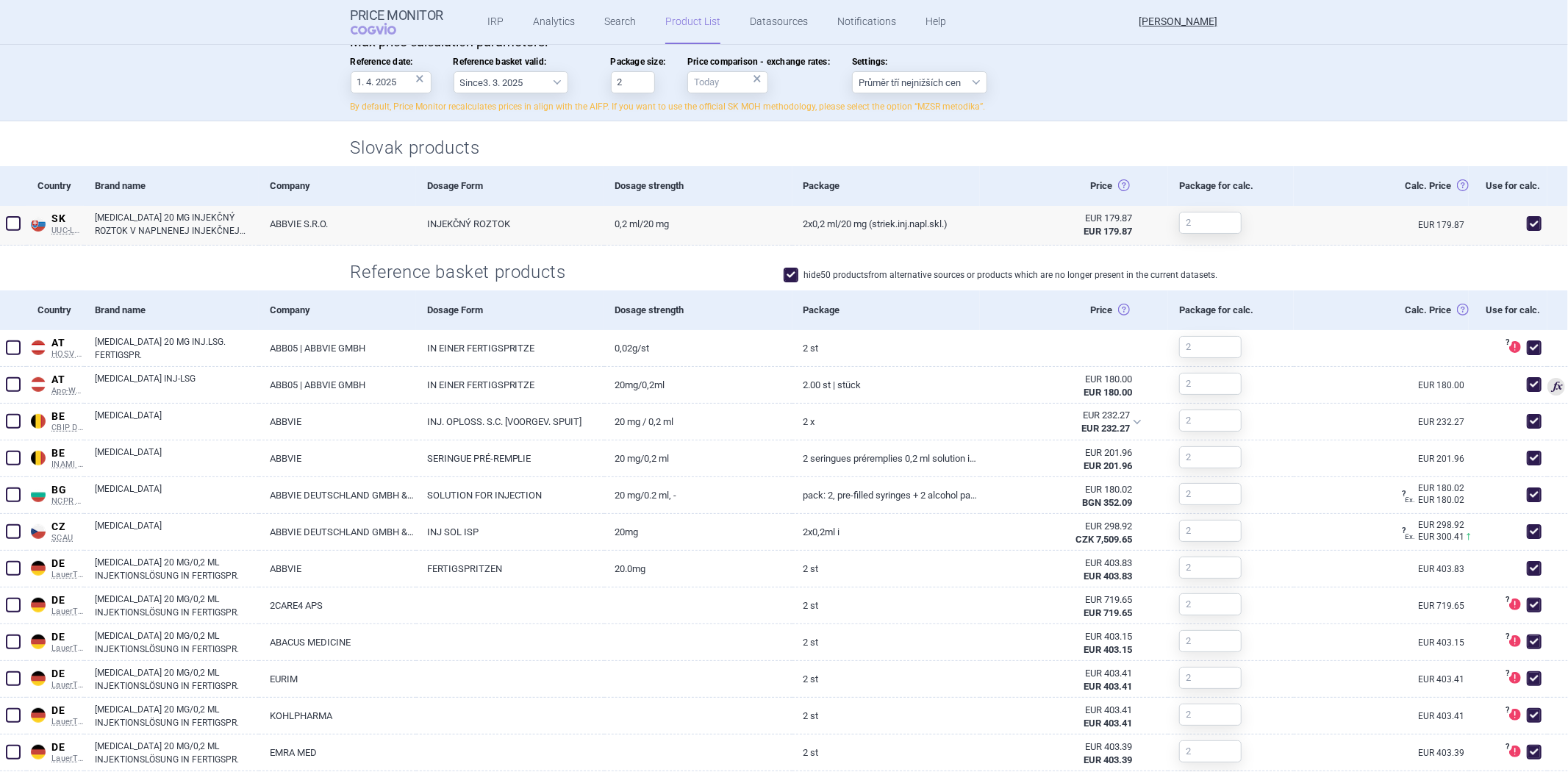
click at [858, 282] on div "hide 50 products from alternative sources or products which are no longer prese…" at bounding box center [1001, 277] width 434 height 18
click at [863, 278] on label "hide 50 products from alternative sources or products which are no longer prese…" at bounding box center [1001, 276] width 434 height 15
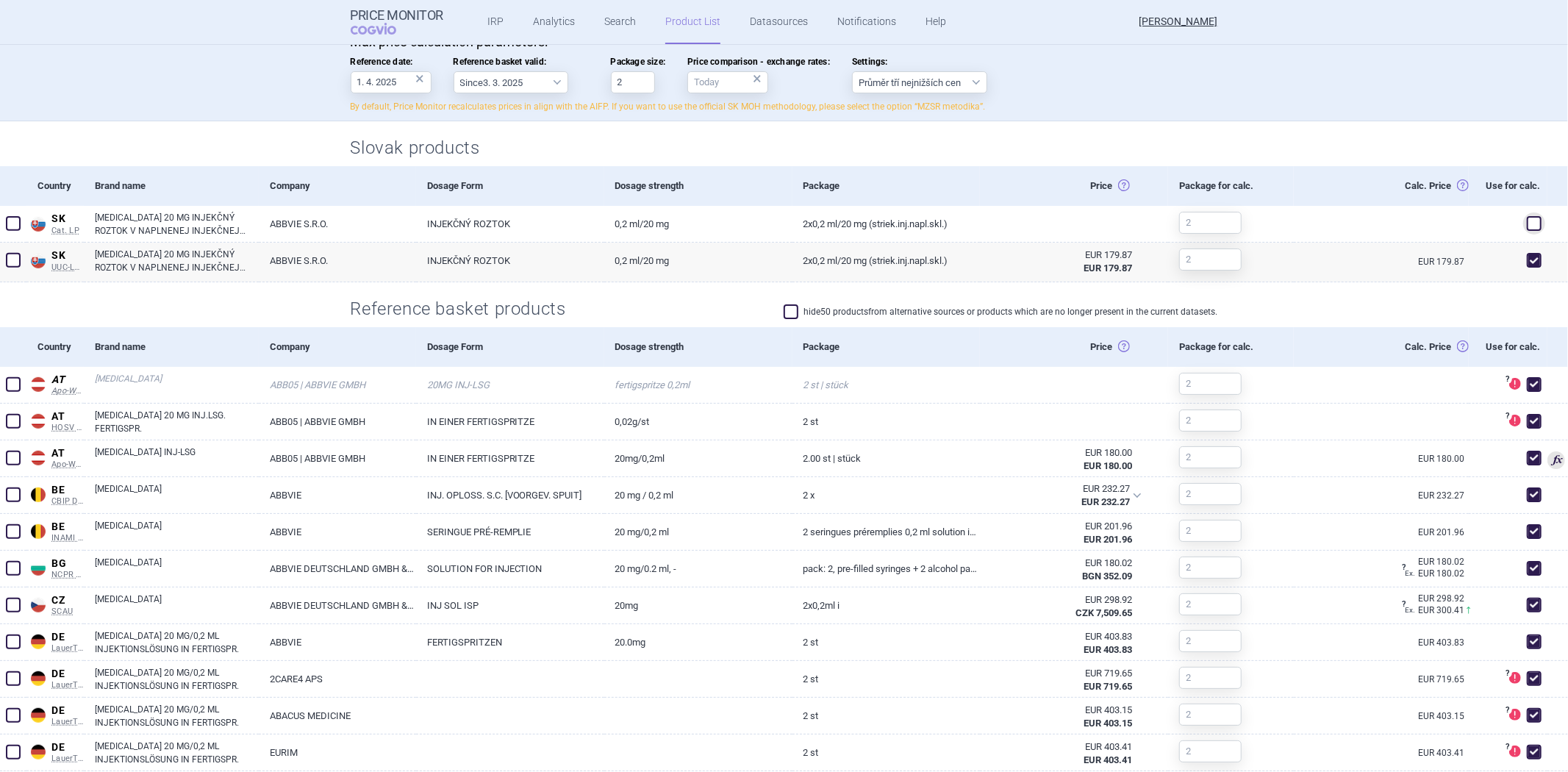
click at [818, 305] on label "hide 50 products from alternative sources or products which are no longer prese…" at bounding box center [1001, 312] width 434 height 15
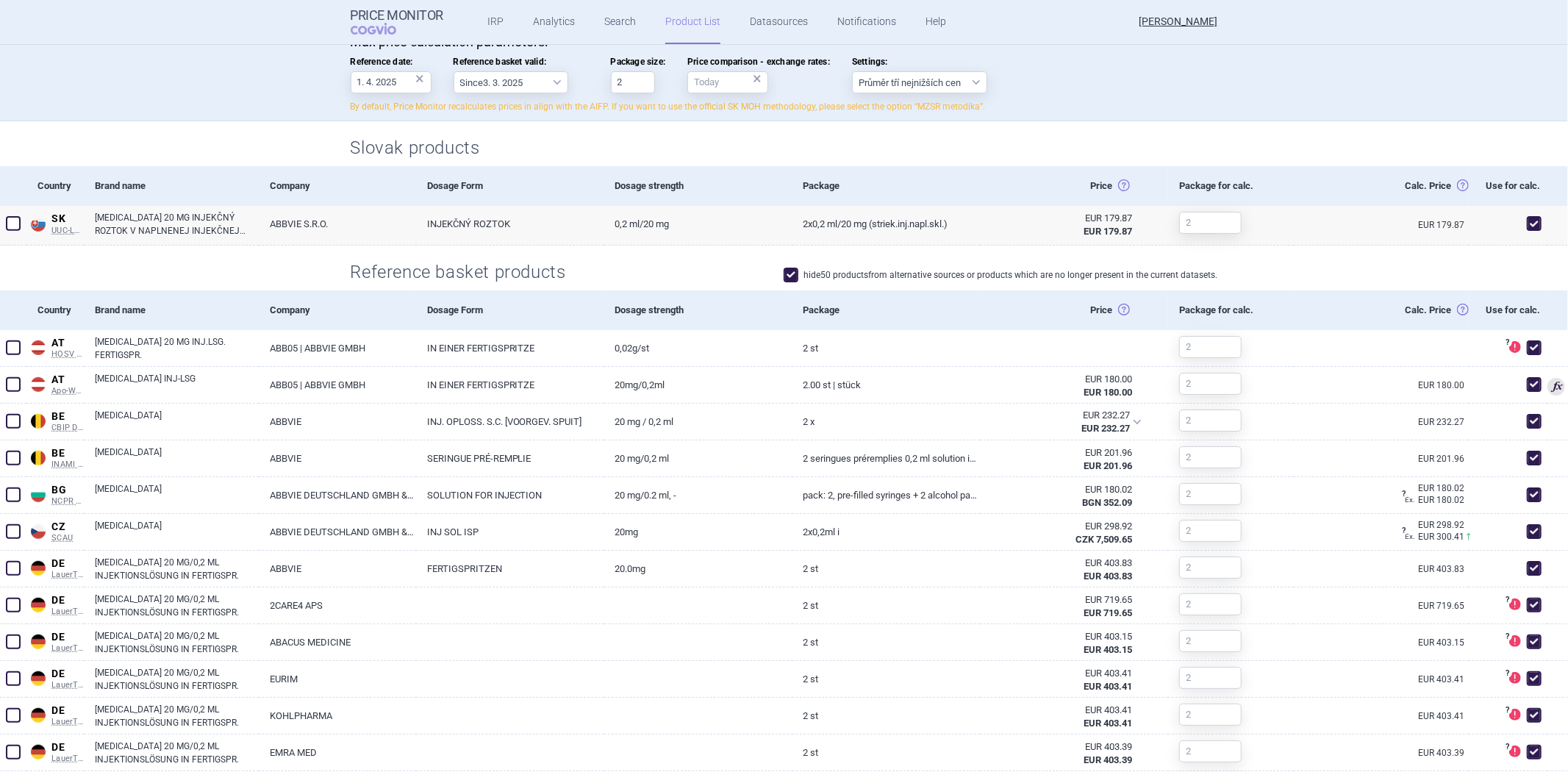
click at [841, 276] on label "hide 50 products from alternative sources or products which are no longer prese…" at bounding box center [1001, 276] width 434 height 15
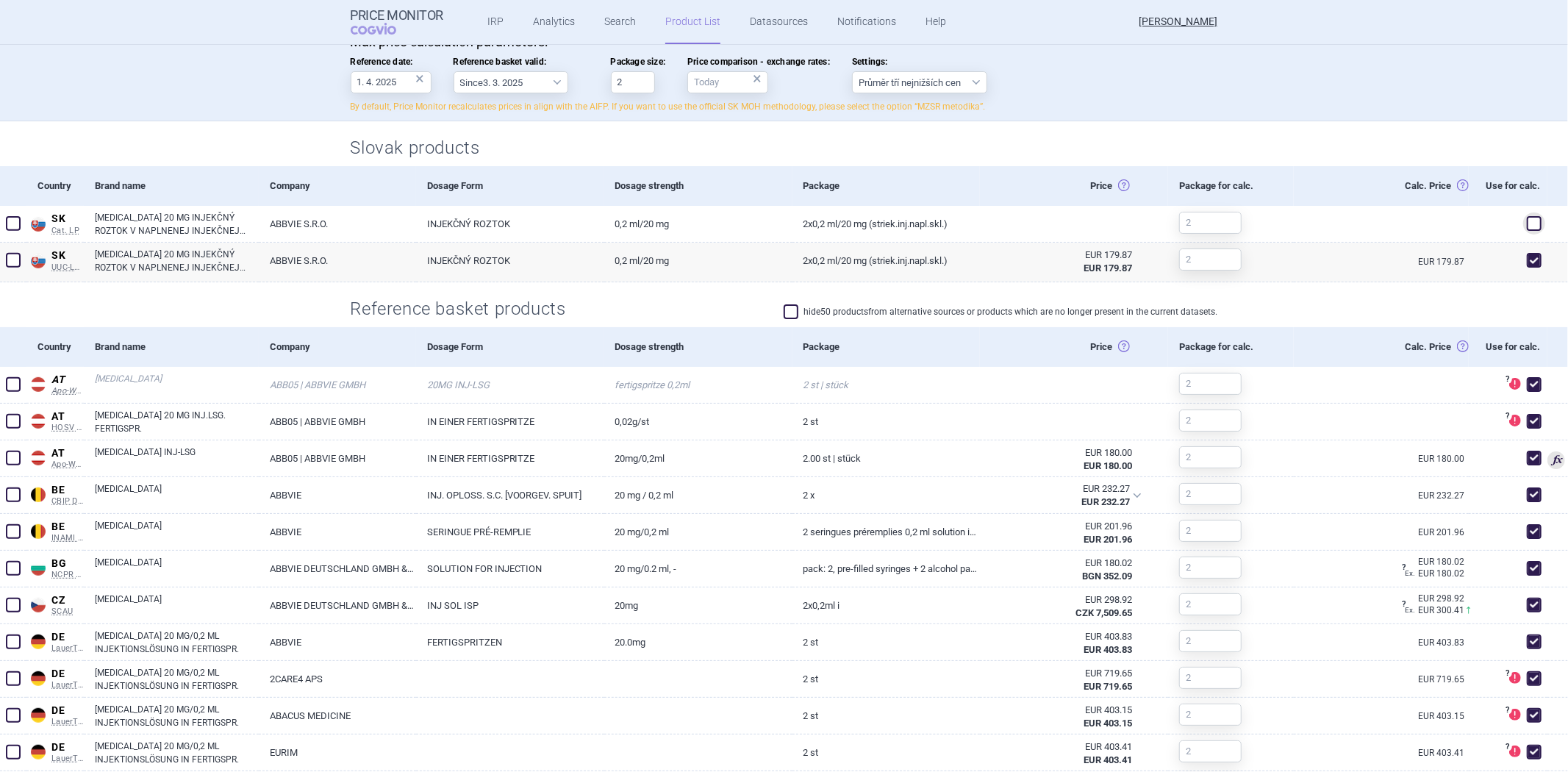
click at [1013, 308] on label "hide 50 products from alternative sources or products which are no longer prese…" at bounding box center [1001, 312] width 434 height 15
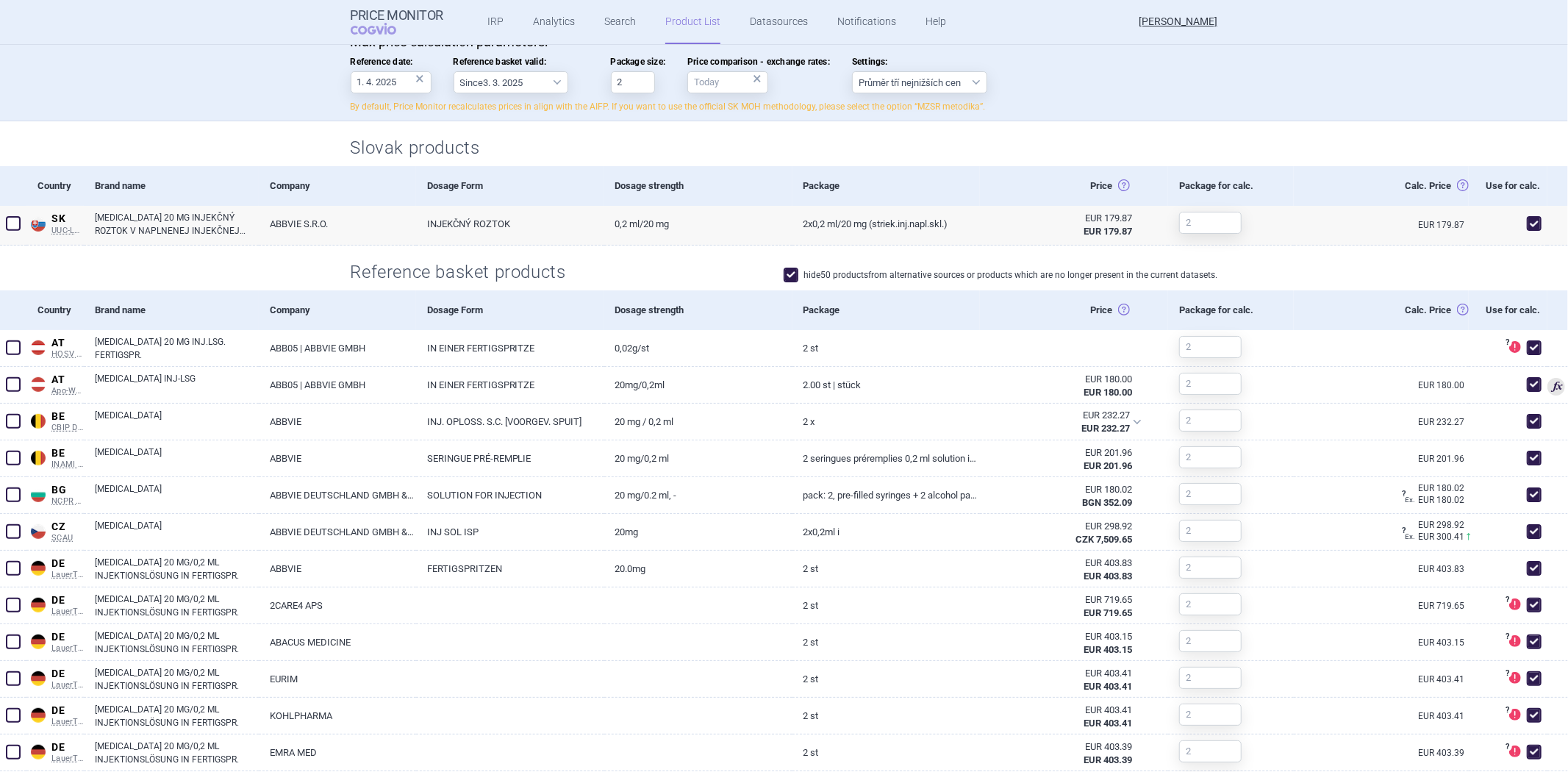
click at [1170, 279] on label "hide 50 products from alternative sources or products which are no longer prese…" at bounding box center [1001, 276] width 434 height 15
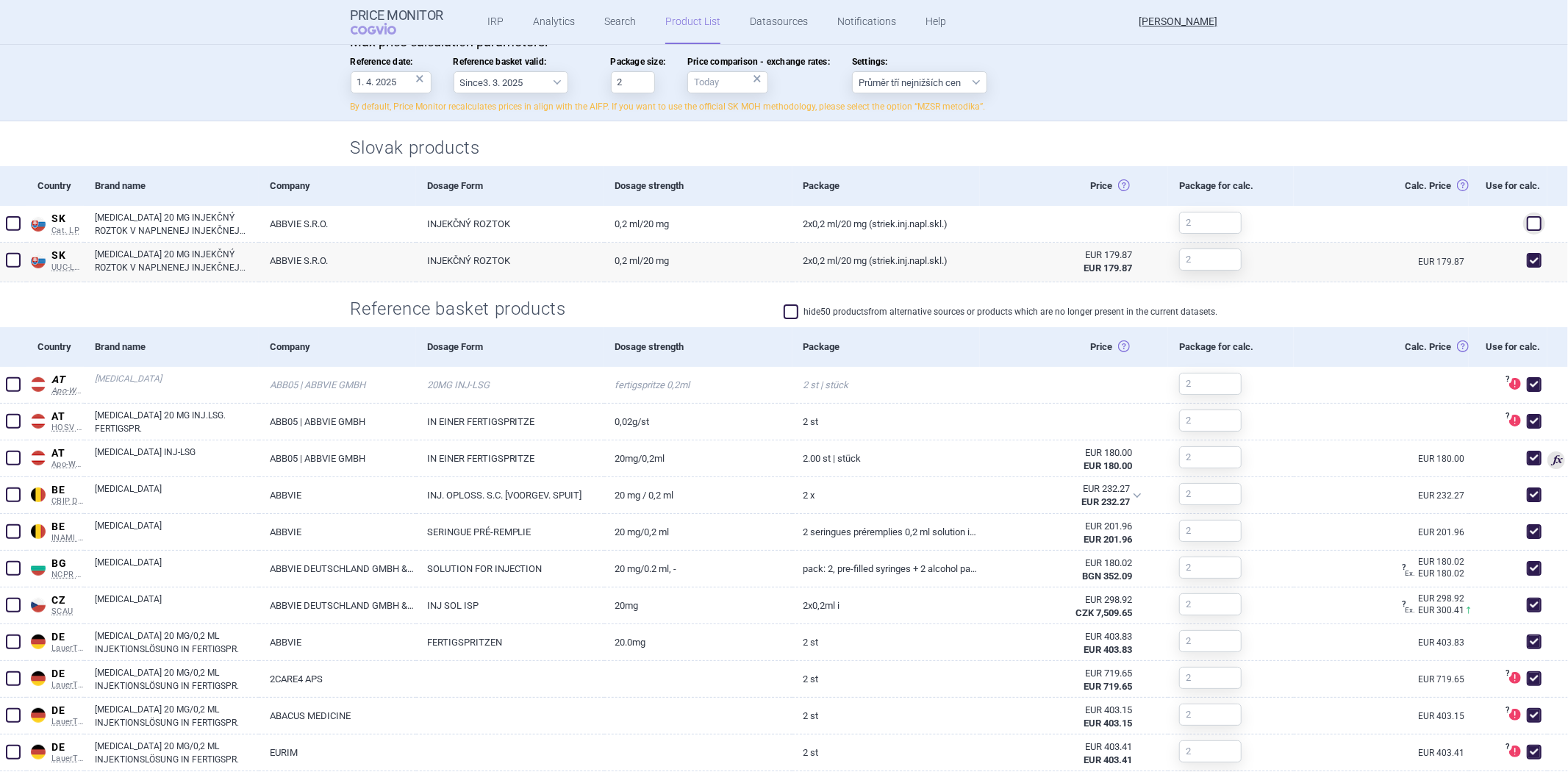
click at [959, 319] on div "hide 50 products from alternative sources or products which are no longer prese…" at bounding box center [1001, 314] width 434 height 18
click at [965, 311] on label "hide 50 products from alternative sources or products which are no longer prese…" at bounding box center [1001, 312] width 434 height 15
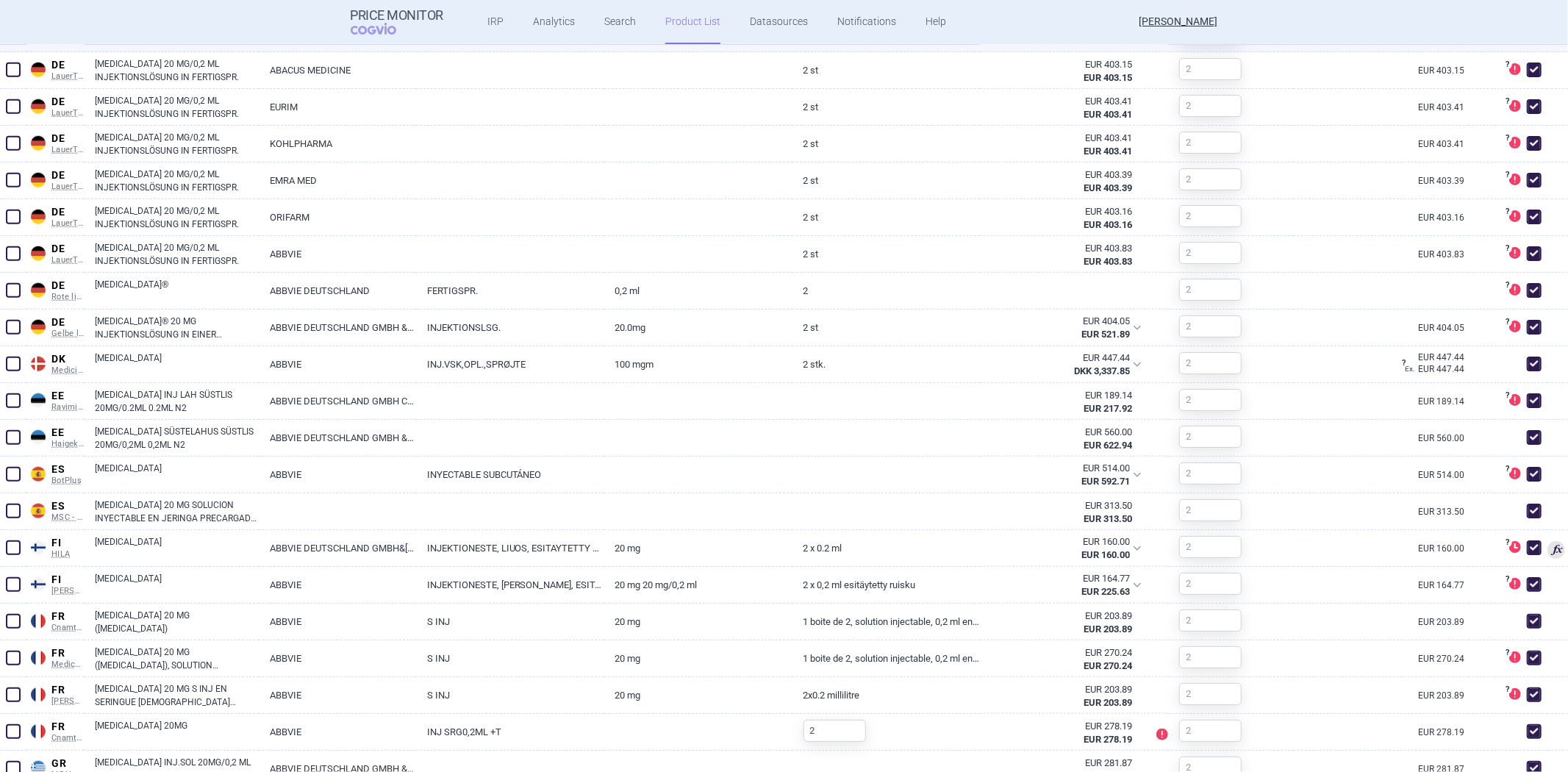
scroll to position [490, 0]
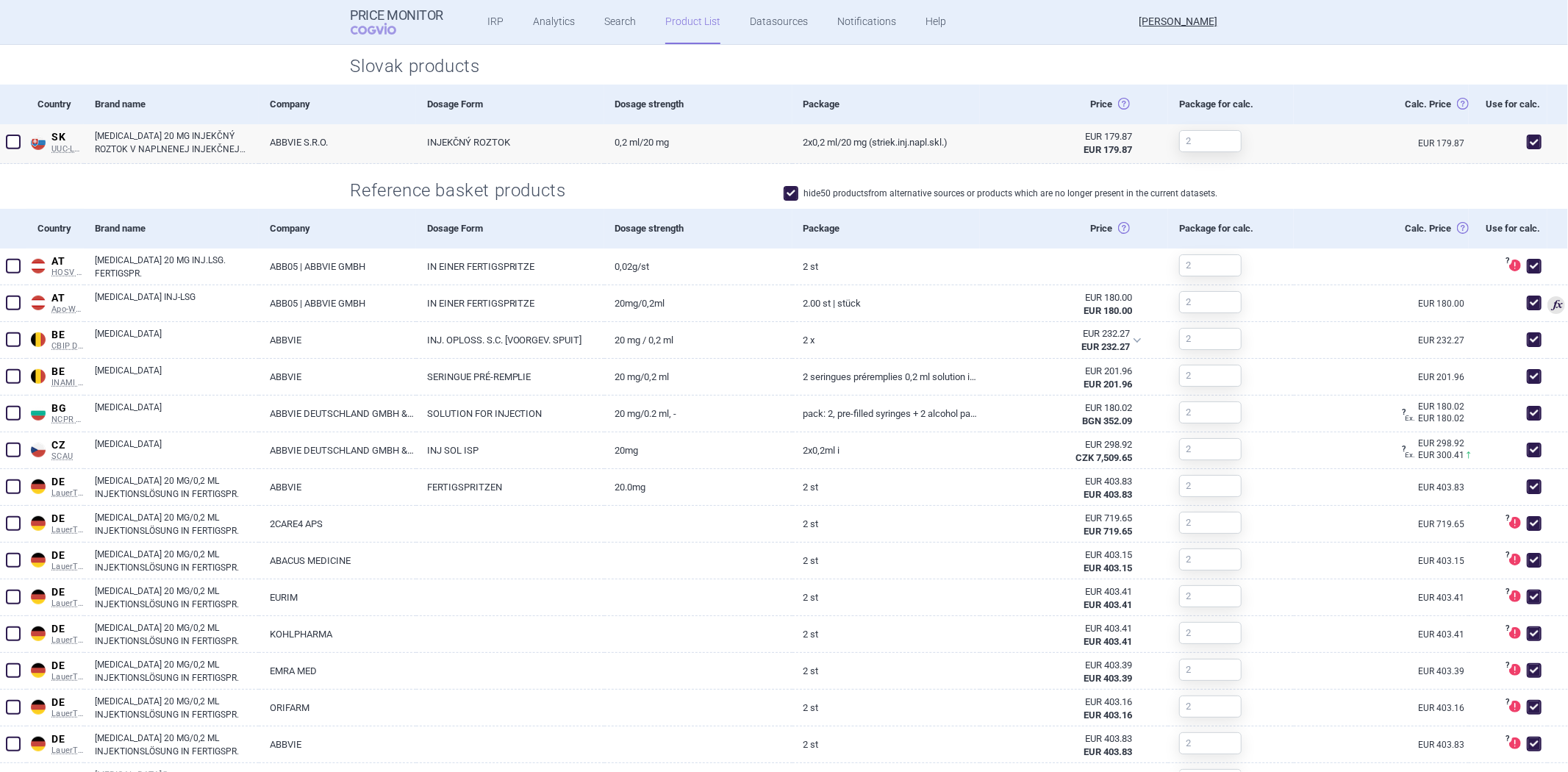
click at [828, 202] on div "hide 50 products from alternative sources or products which are no longer prese…" at bounding box center [1001, 195] width 434 height 18
click at [836, 194] on label "hide 50 products from alternative sources or products which are no longer prese…" at bounding box center [1001, 193] width 434 height 15
checkbox input "false"
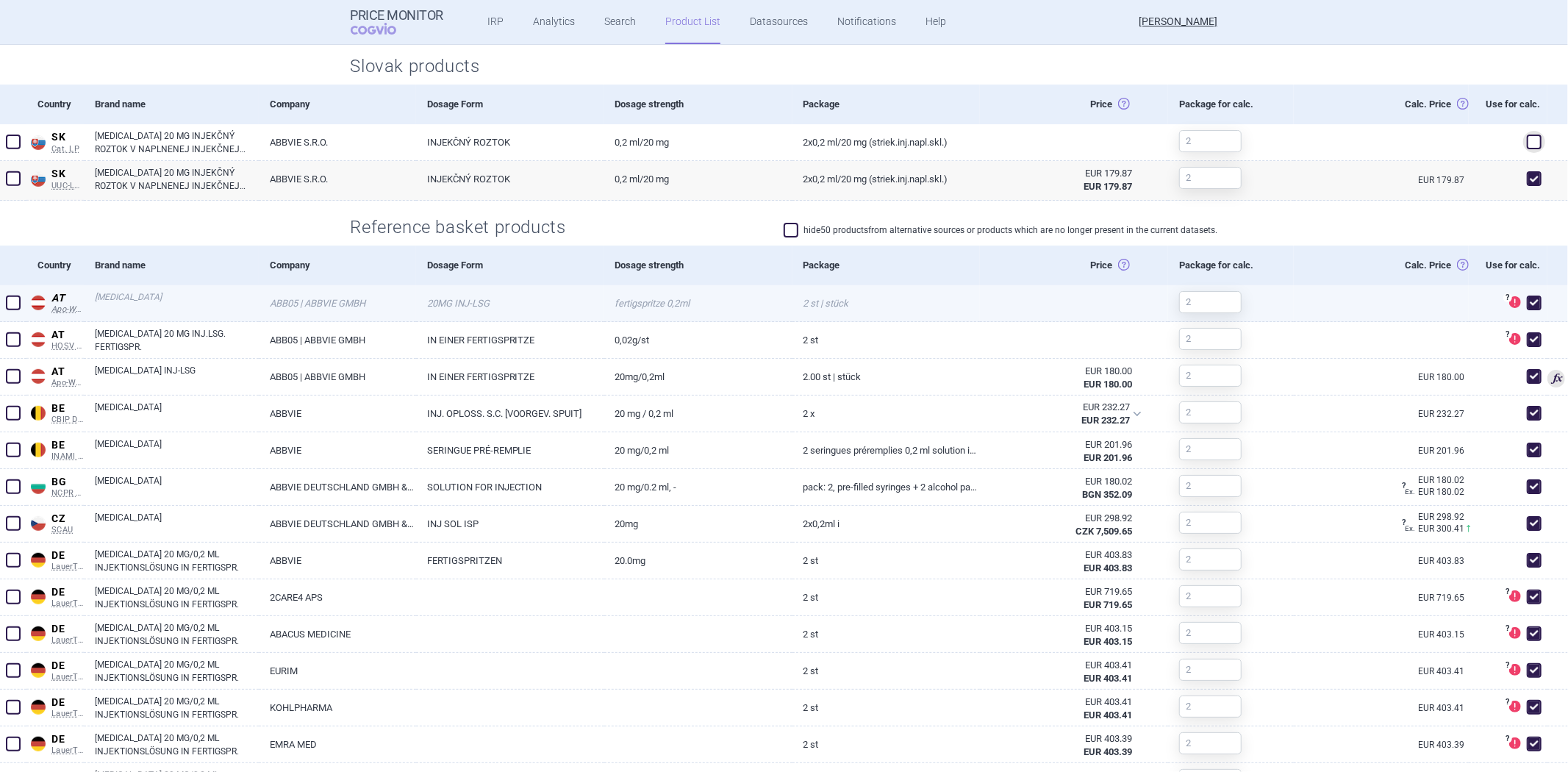
click at [838, 290] on link "2 ST | Stück" at bounding box center [887, 303] width 188 height 36
select select "EUR"
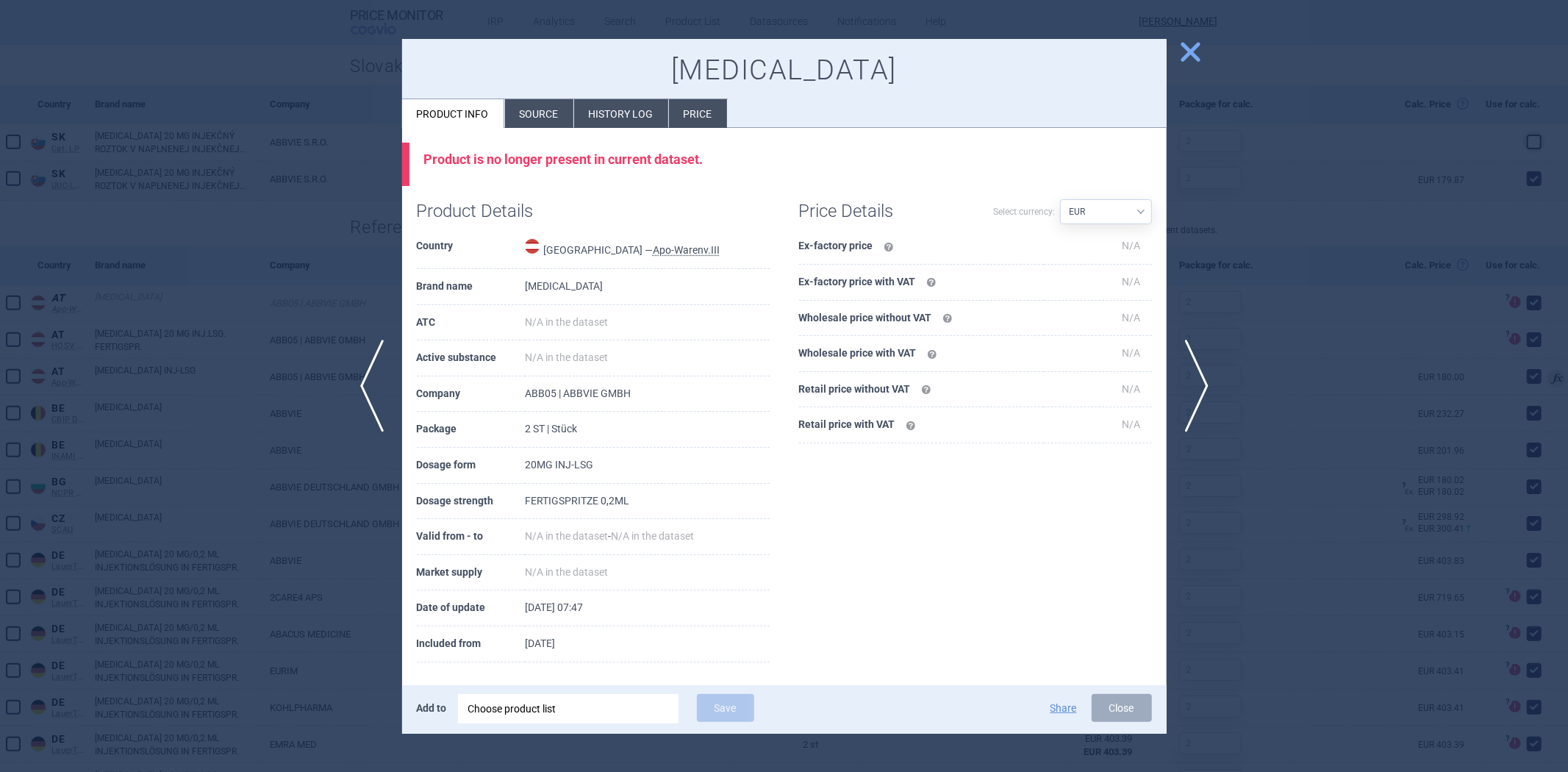
click at [549, 123] on li "Source" at bounding box center [540, 113] width 69 height 28
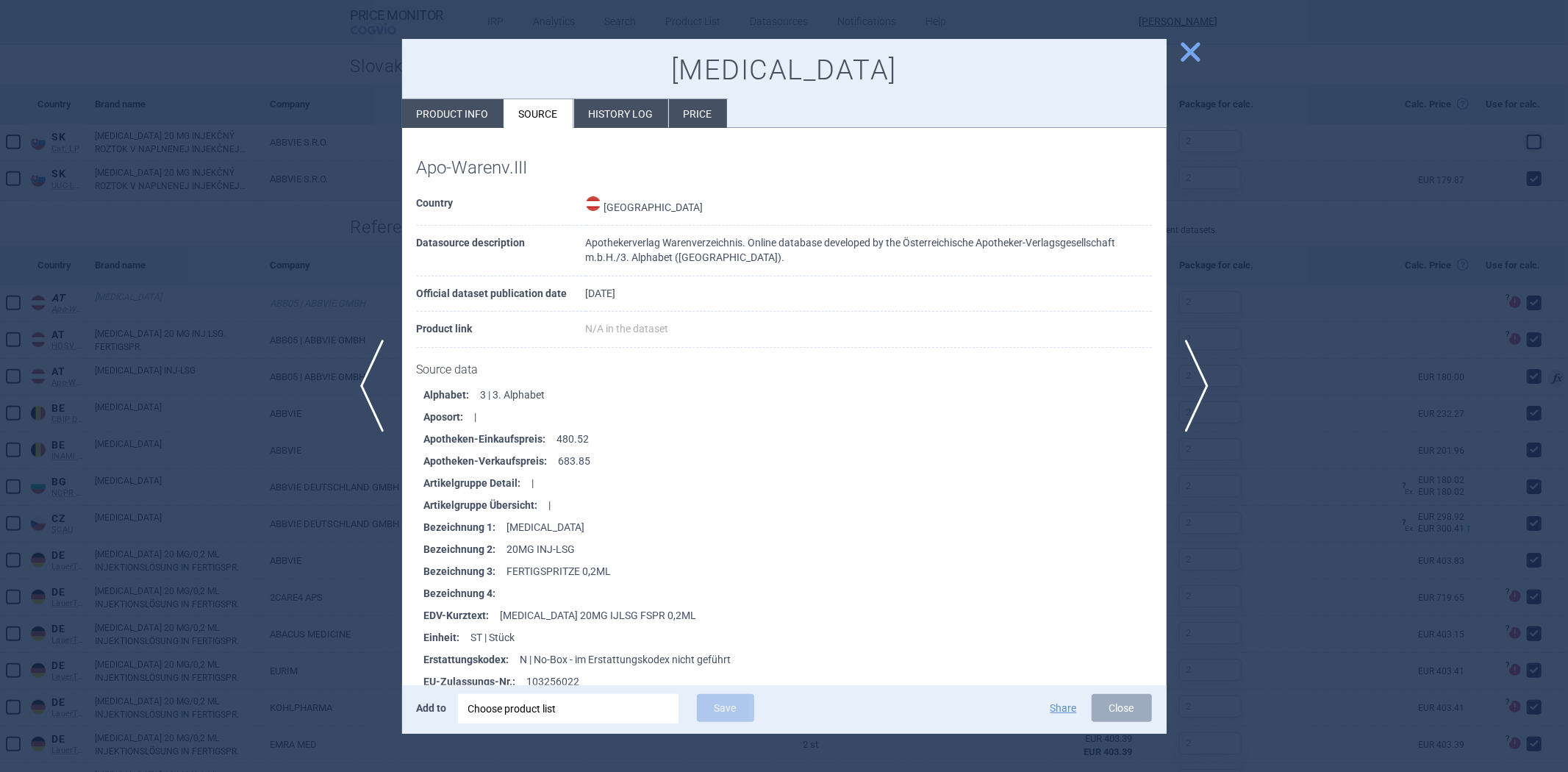
click at [475, 104] on li "Product info" at bounding box center [453, 113] width 101 height 28
select select "EUR"
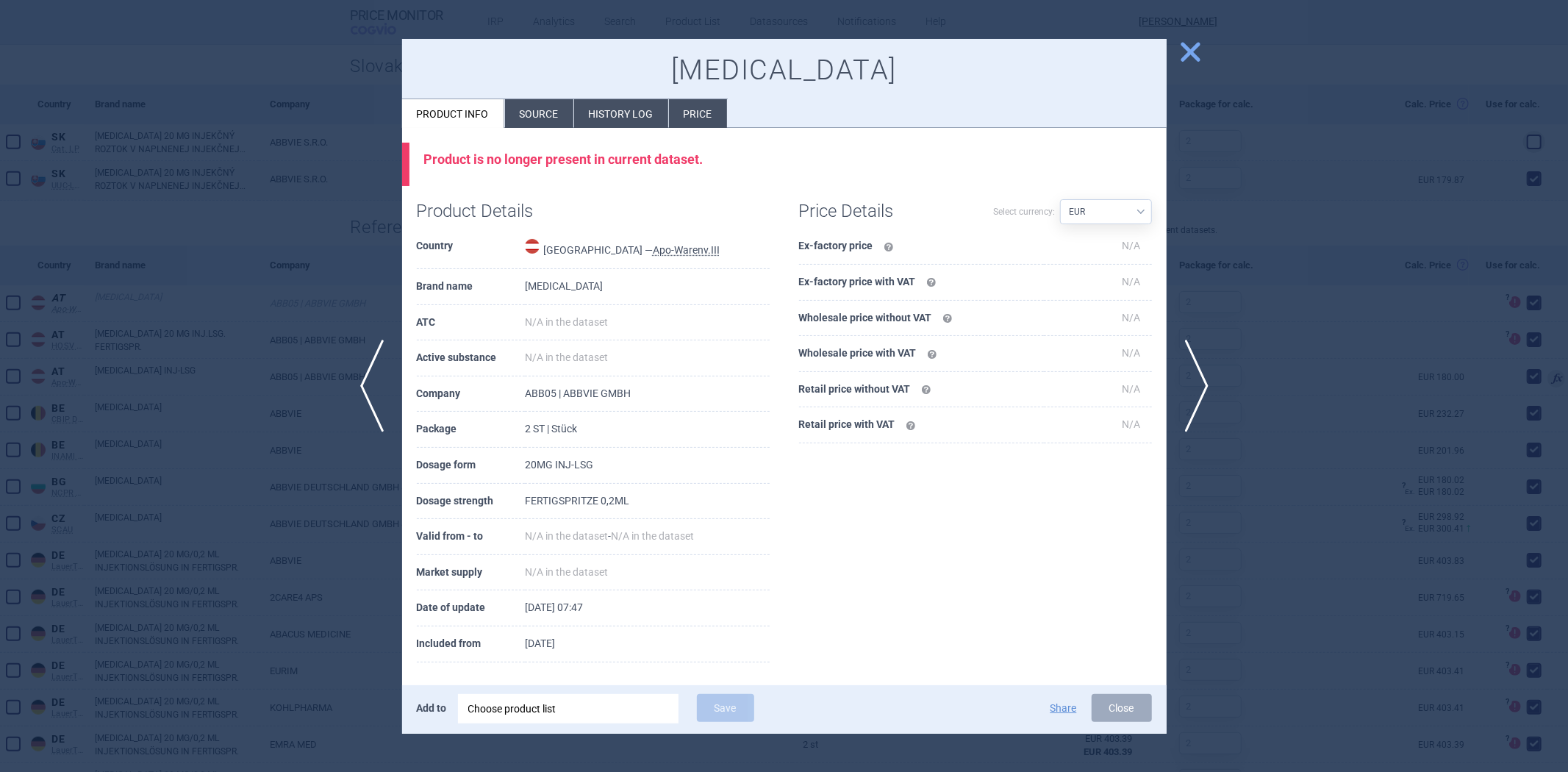
click at [1307, 299] on div at bounding box center [784, 386] width 1568 height 772
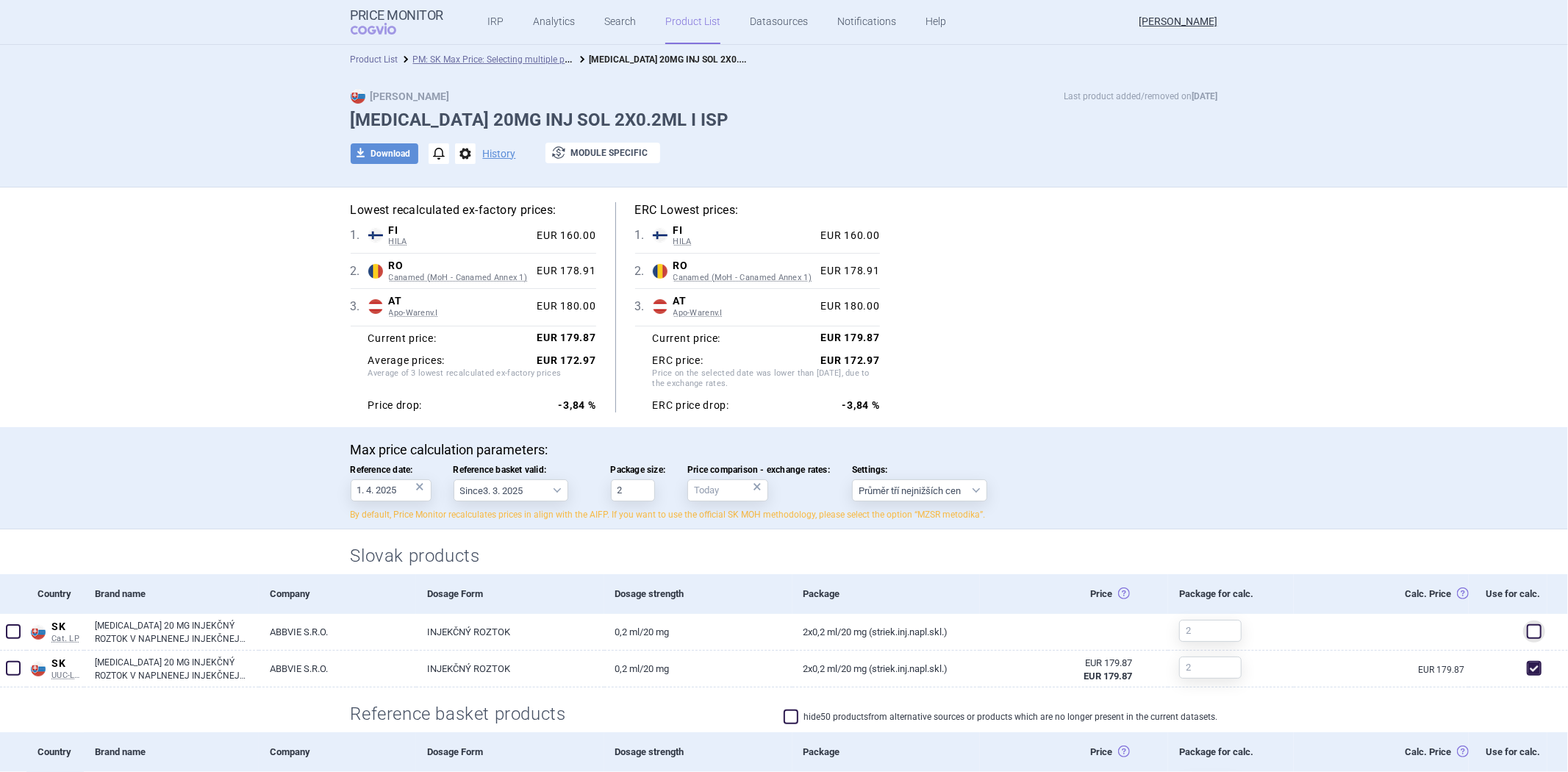
click at [368, 57] on link "Product List" at bounding box center [375, 60] width 48 height 10
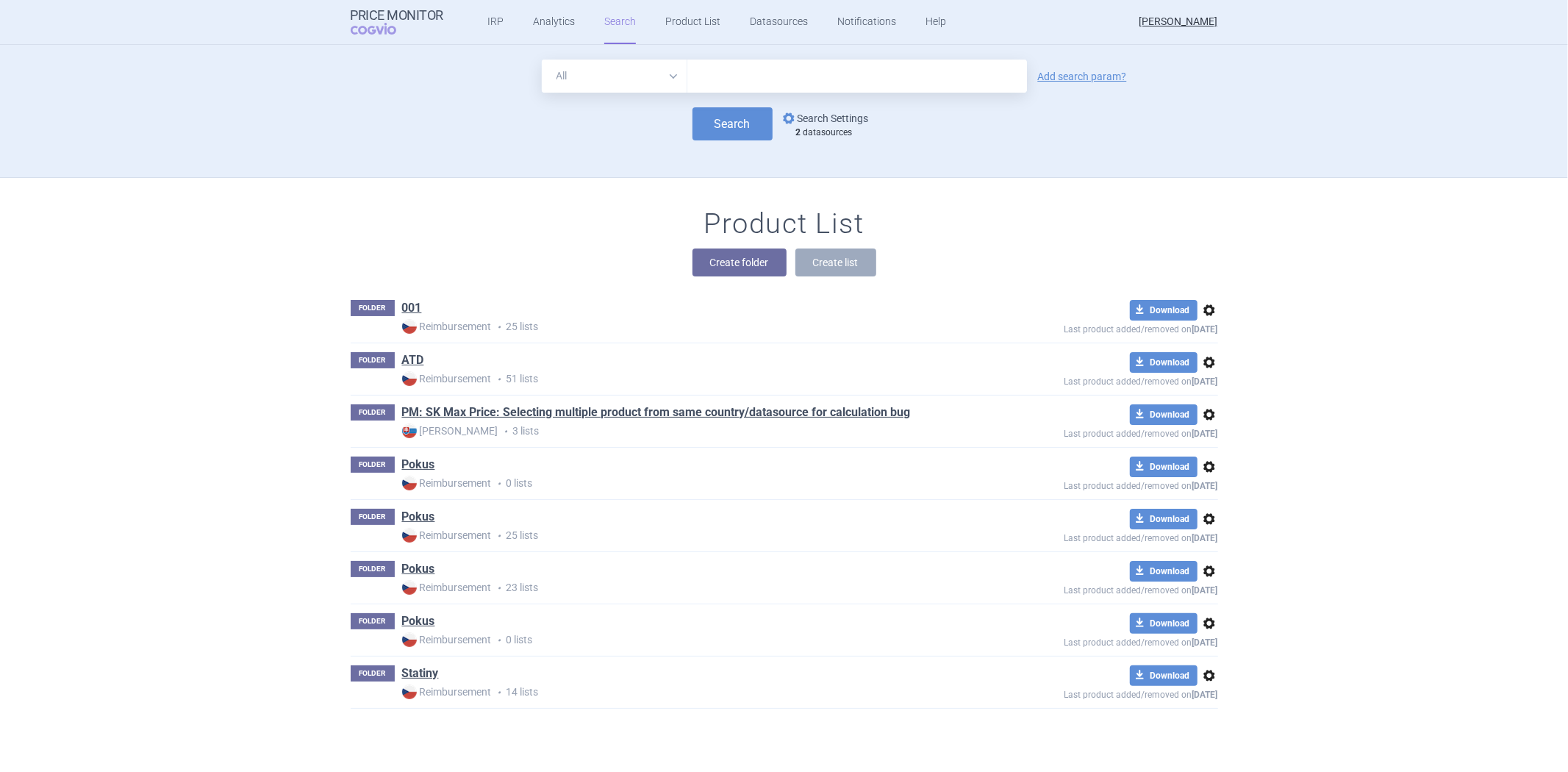
click at [797, 112] on link "options Search Settings" at bounding box center [824, 119] width 89 height 18
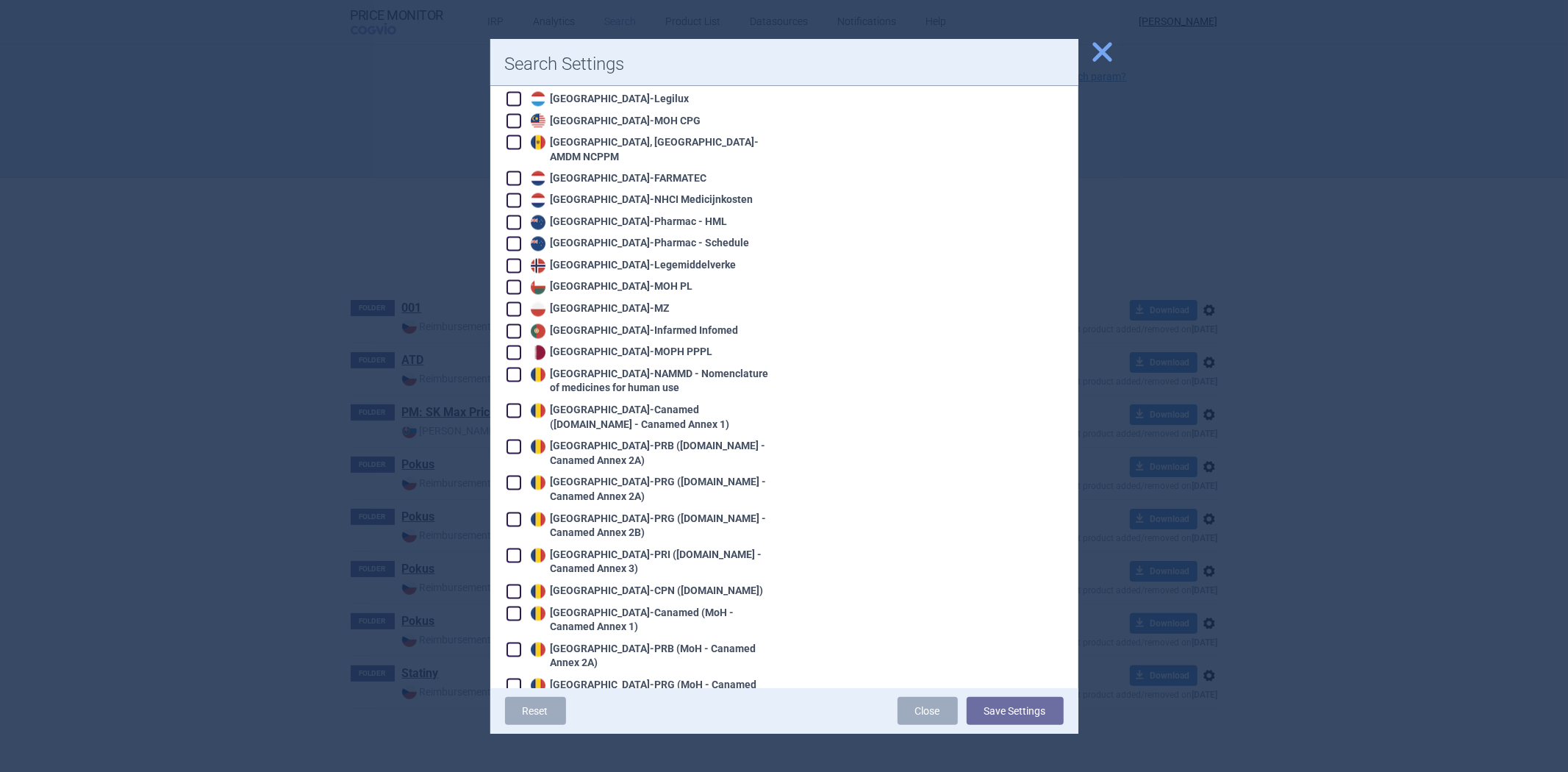
scroll to position [2614, 0]
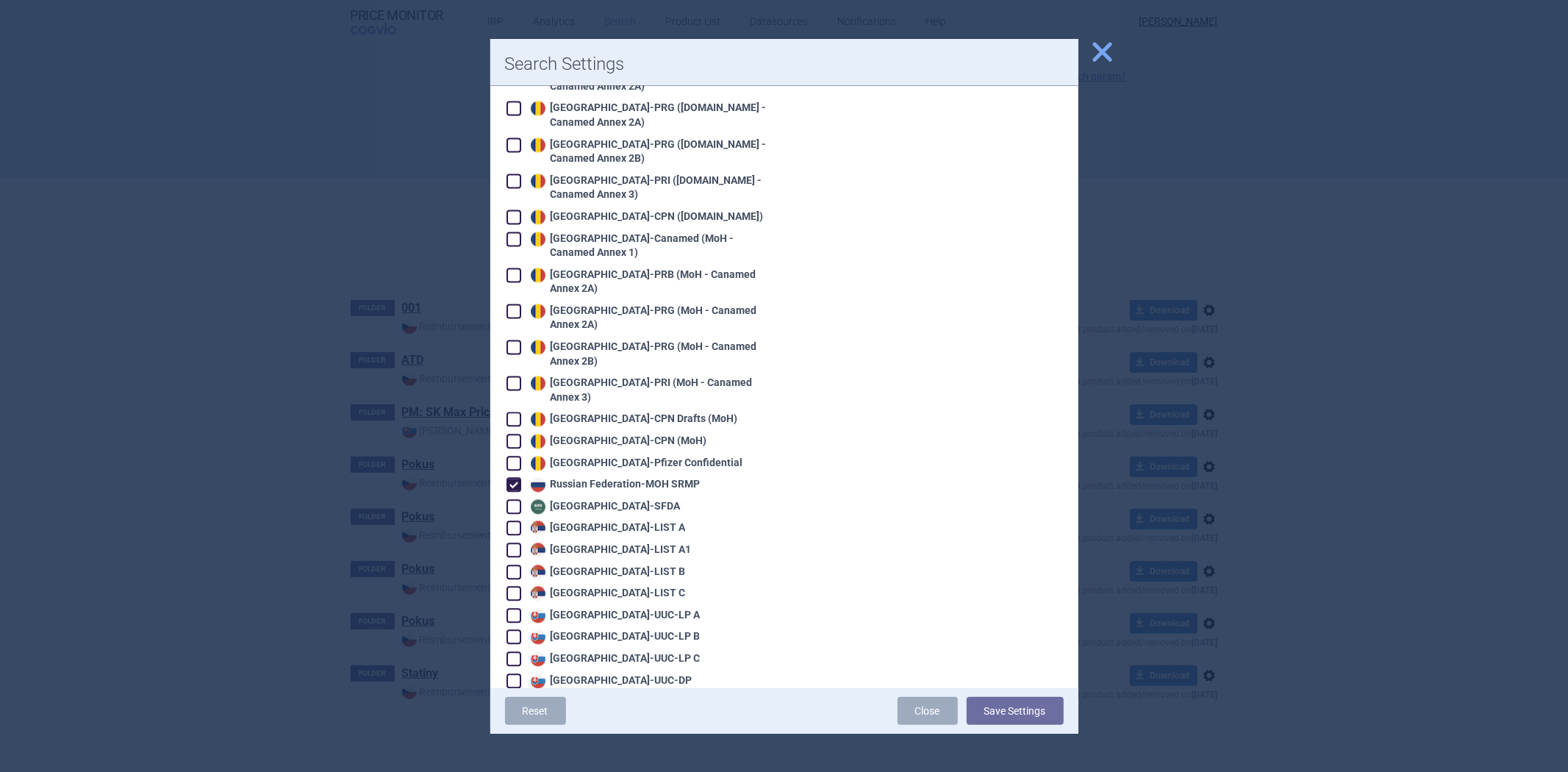
click at [632, 477] on div "Russian Federation - MOH SRMP" at bounding box center [613, 485] width 173 height 15
checkbox input "false"
click at [1023, 717] on button "Save Settings" at bounding box center [1015, 711] width 97 height 28
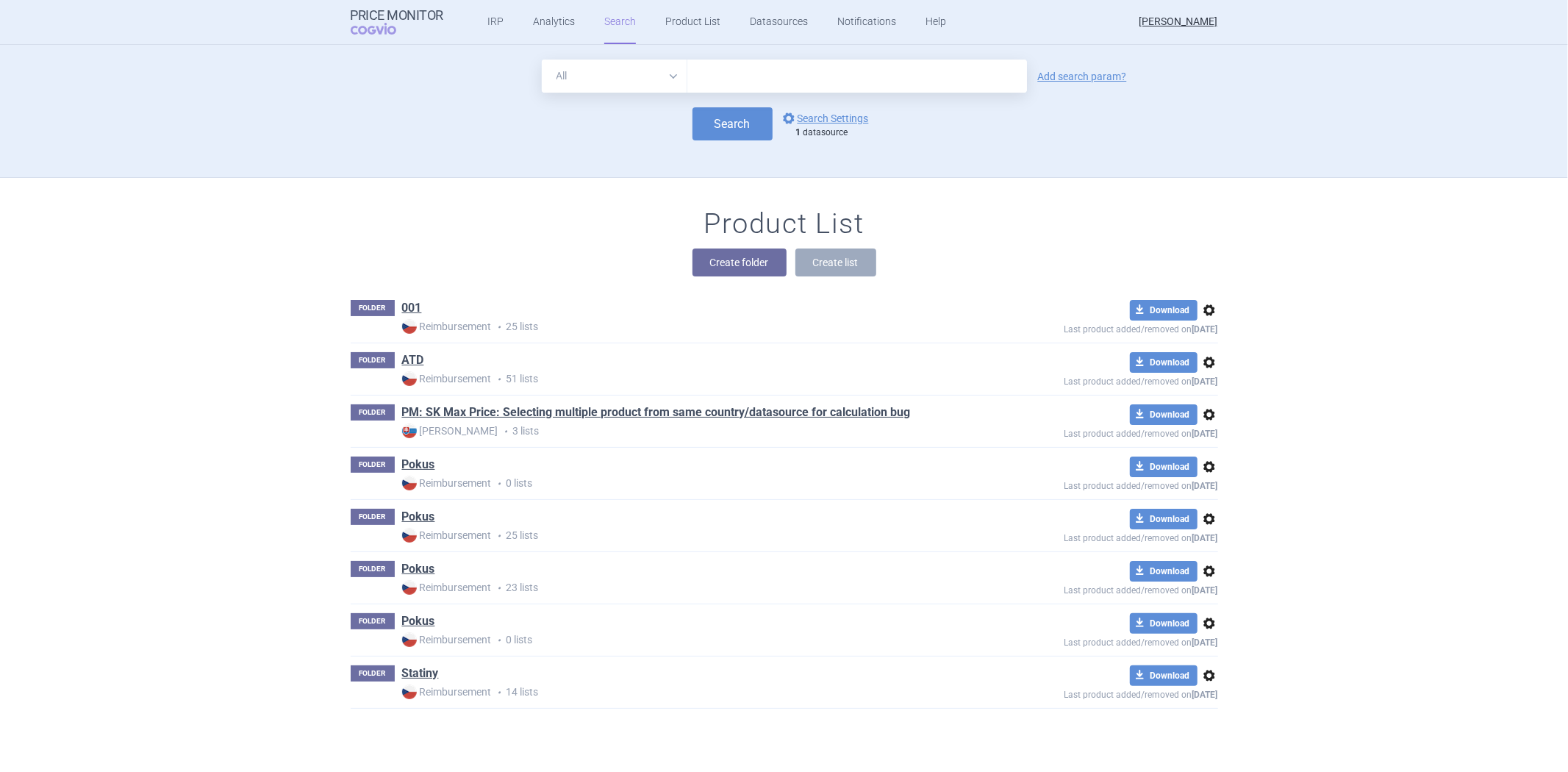
click at [752, 153] on div "All Brand Name ATC Company Active Substance Country Newer than Add search param…" at bounding box center [784, 119] width 926 height 118
click at [752, 131] on button "Search" at bounding box center [732, 124] width 80 height 33
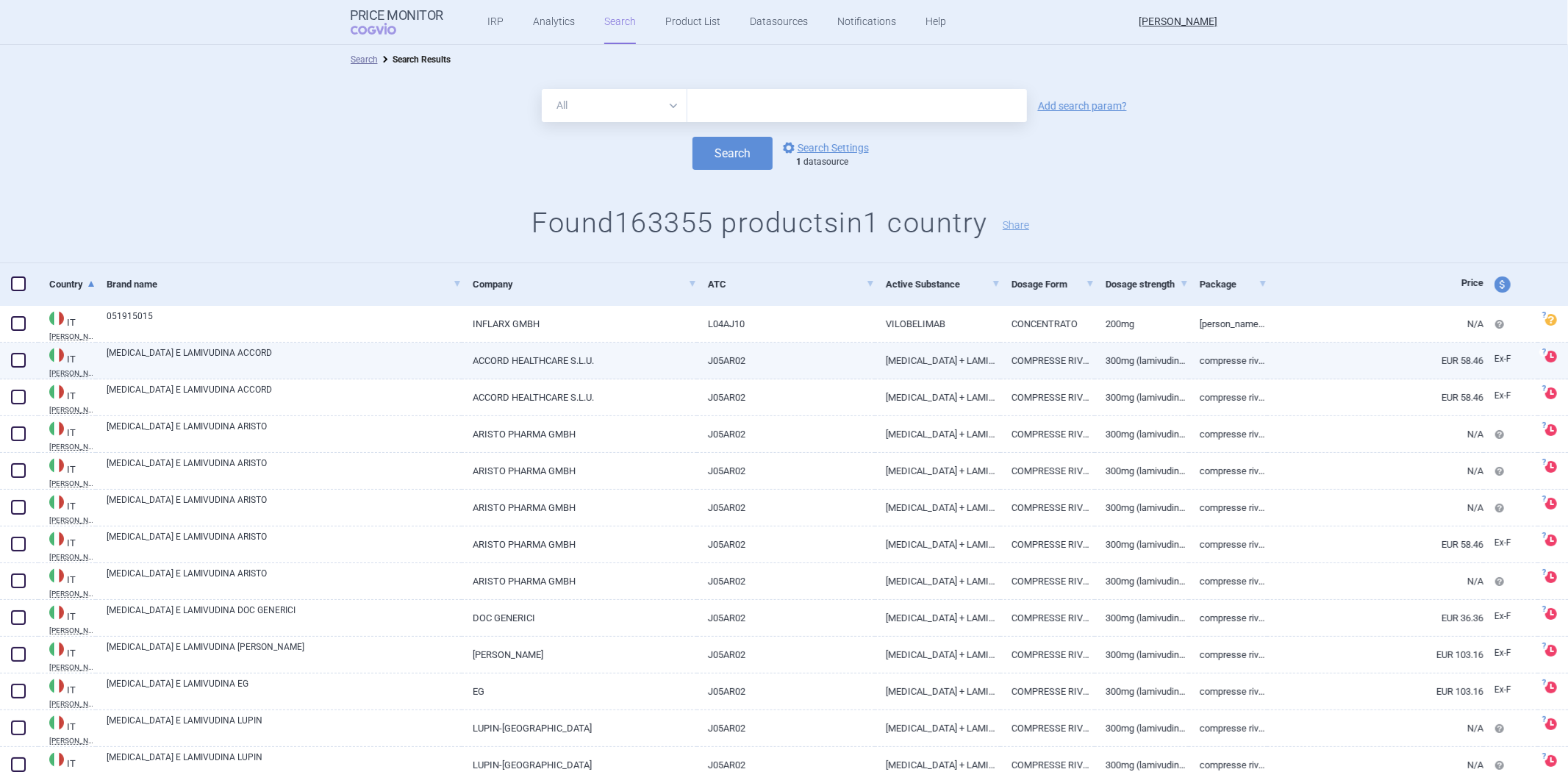
click at [968, 356] on link "ABACAVIR + LAMIVUDINA" at bounding box center [937, 361] width 125 height 36
select select "EUR"
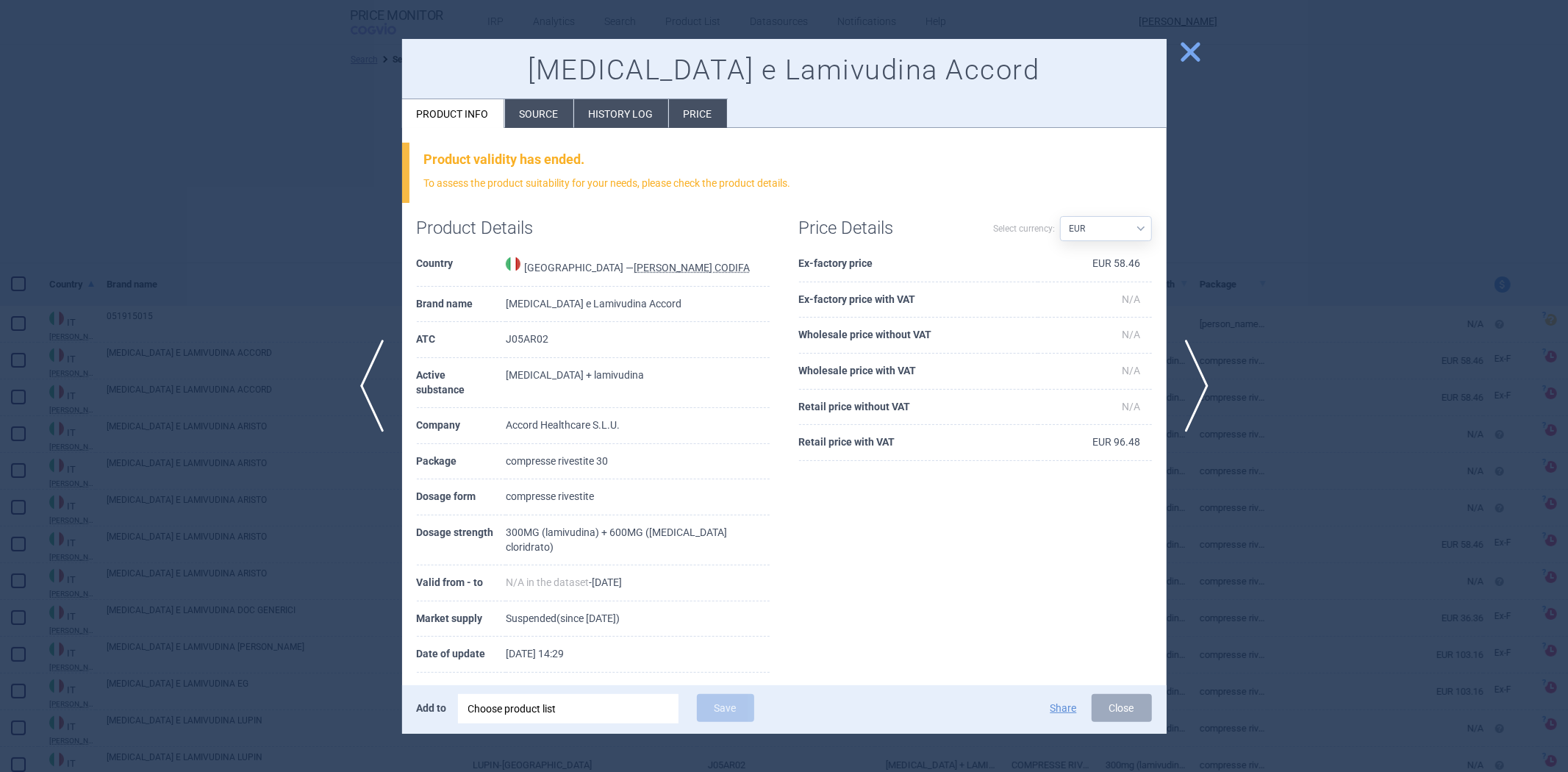
click at [1225, 281] on div at bounding box center [784, 386] width 1568 height 772
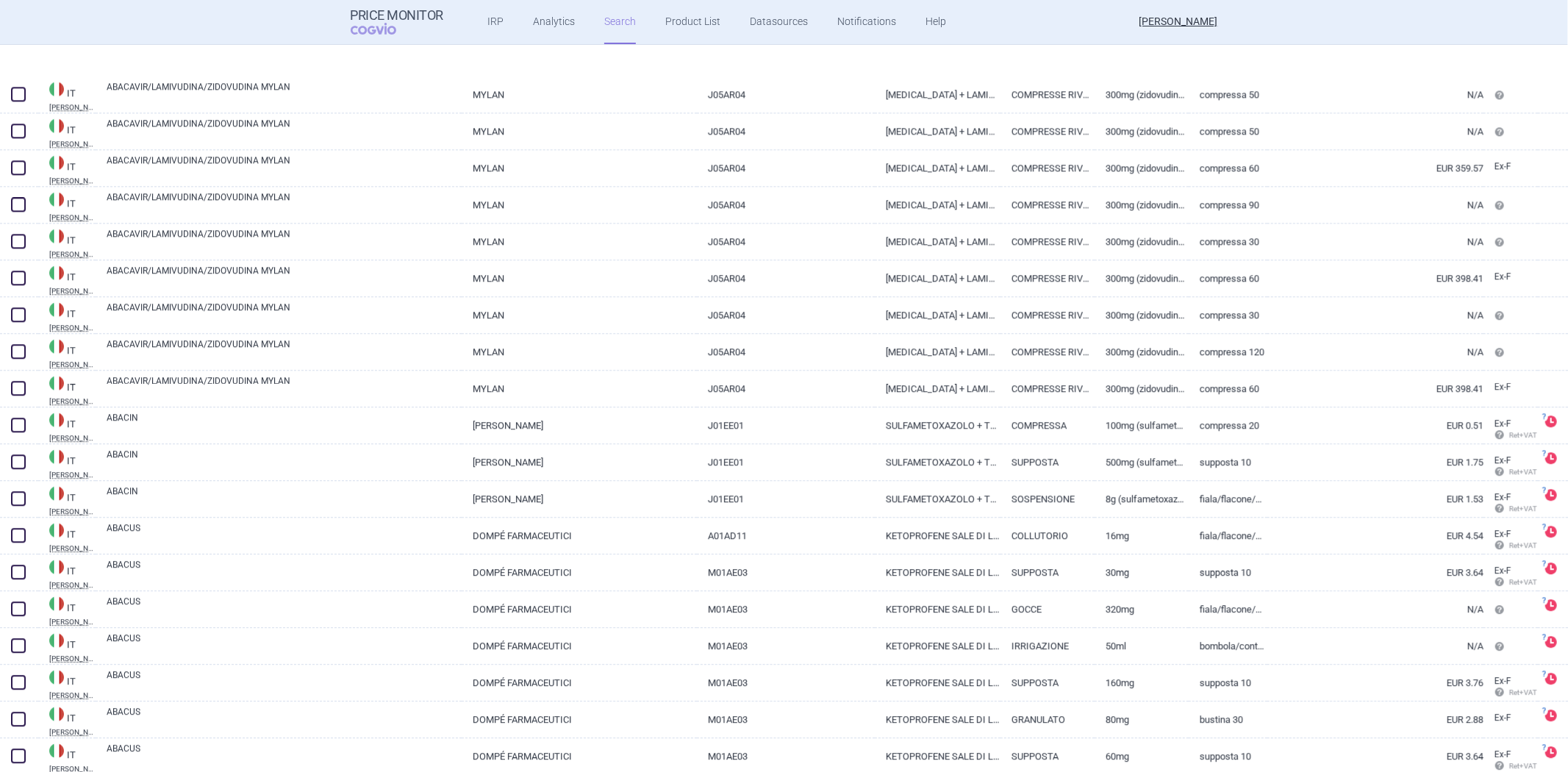
scroll to position [3104, 0]
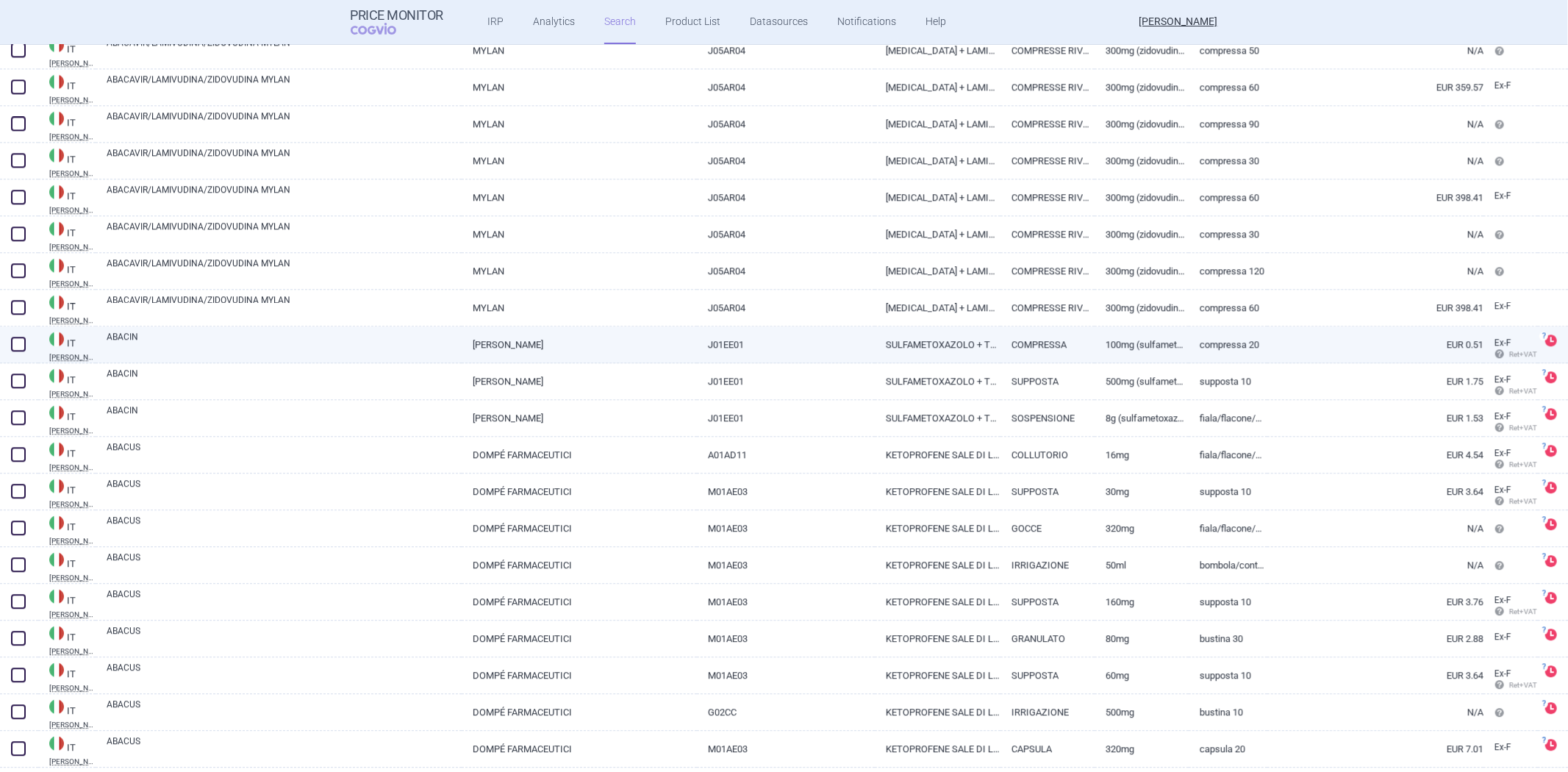
click at [769, 355] on link "J01EE01" at bounding box center [786, 344] width 178 height 36
select select "EUR"
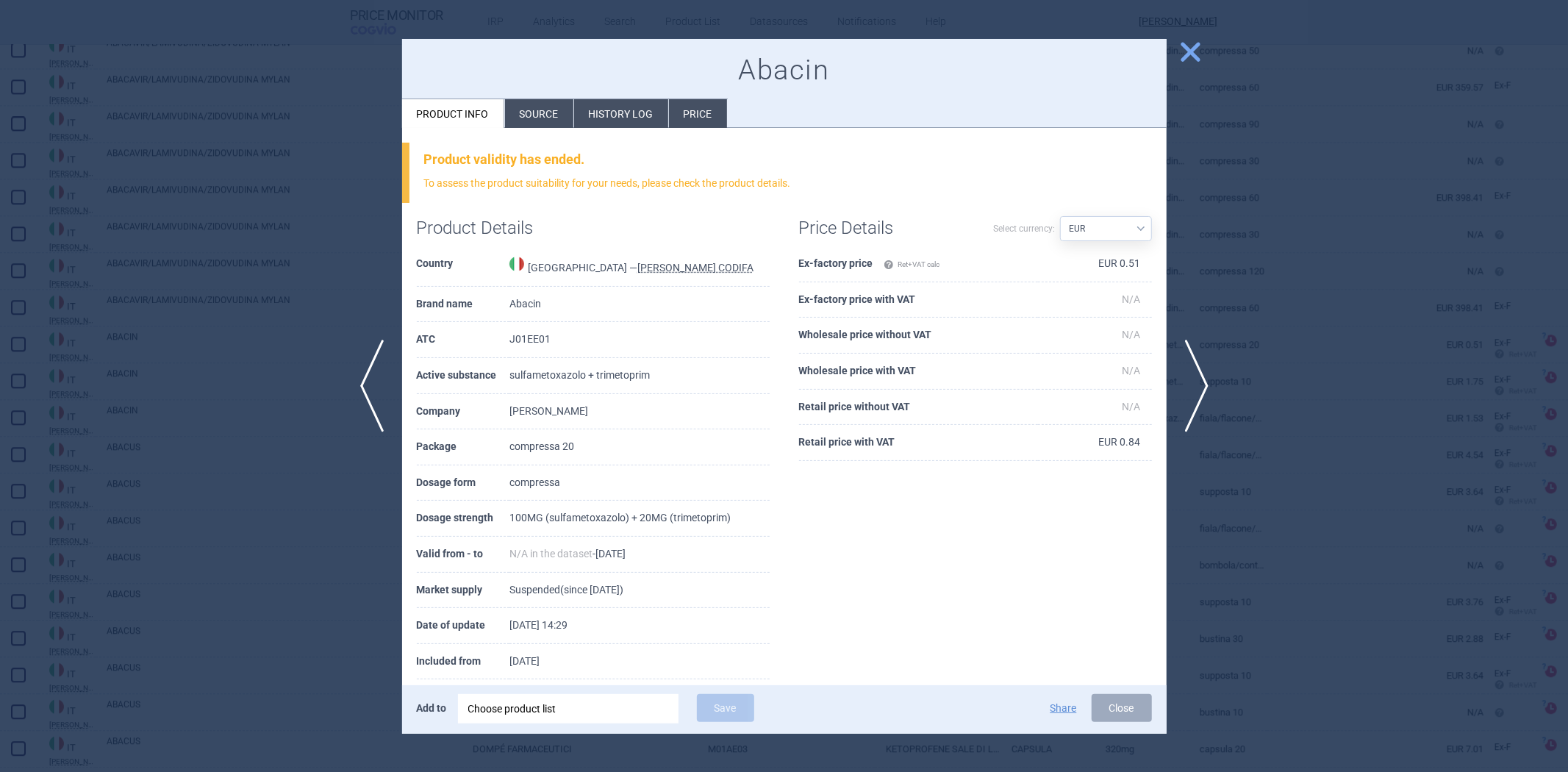
click at [1214, 277] on div at bounding box center [784, 386] width 1568 height 772
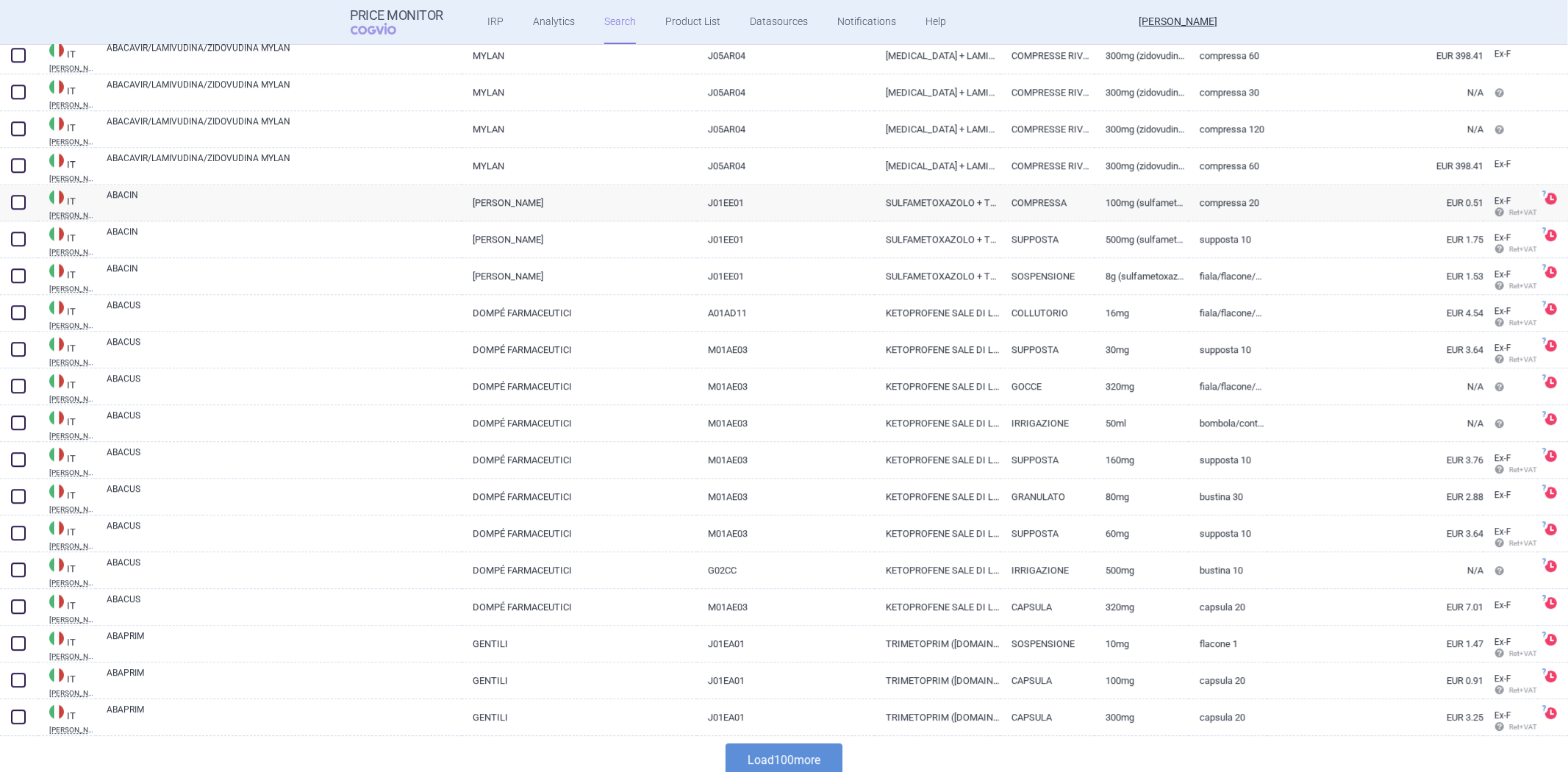
scroll to position [3258, 0]
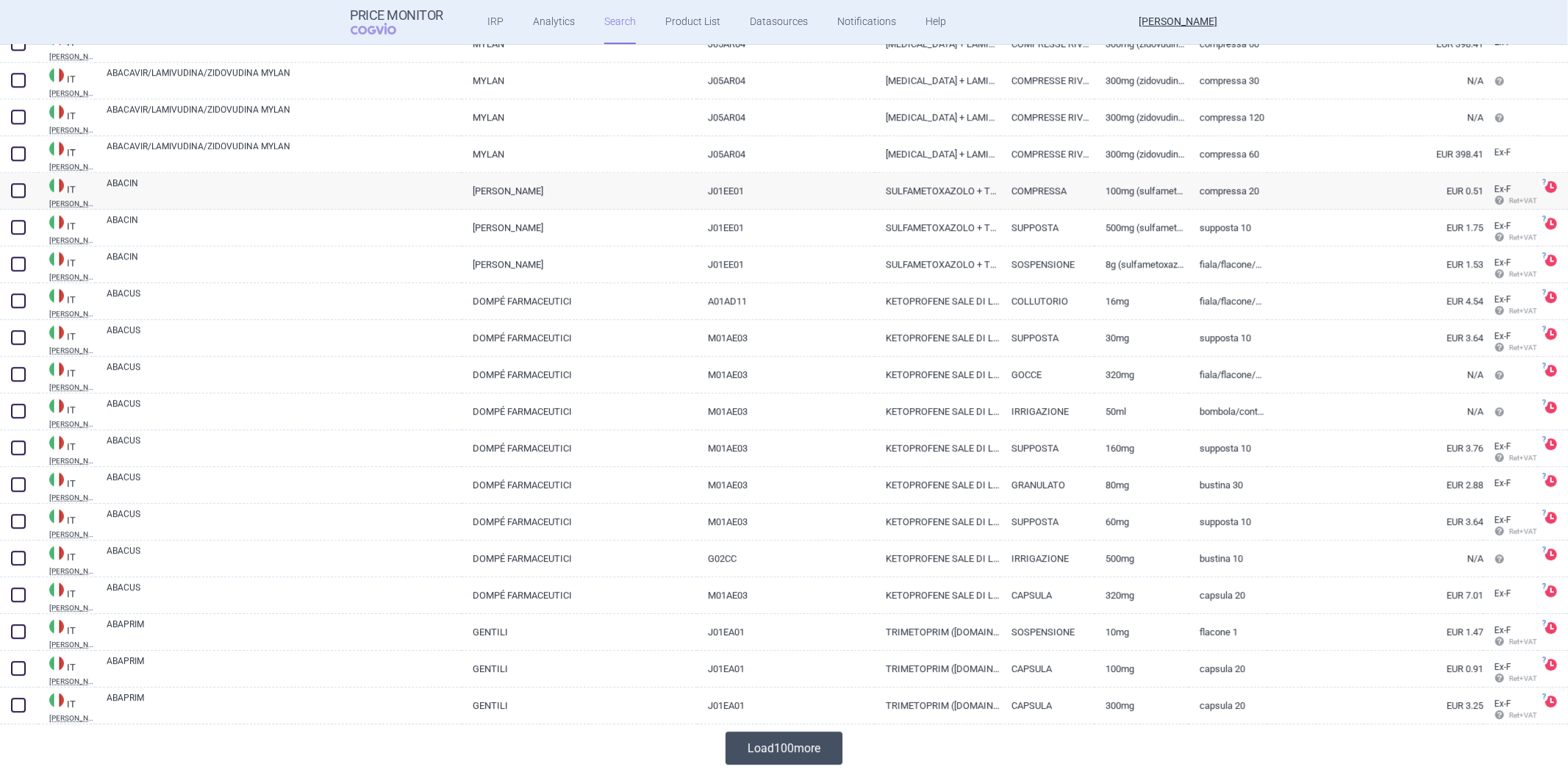
click at [779, 745] on button "Load 100 more" at bounding box center [784, 748] width 117 height 33
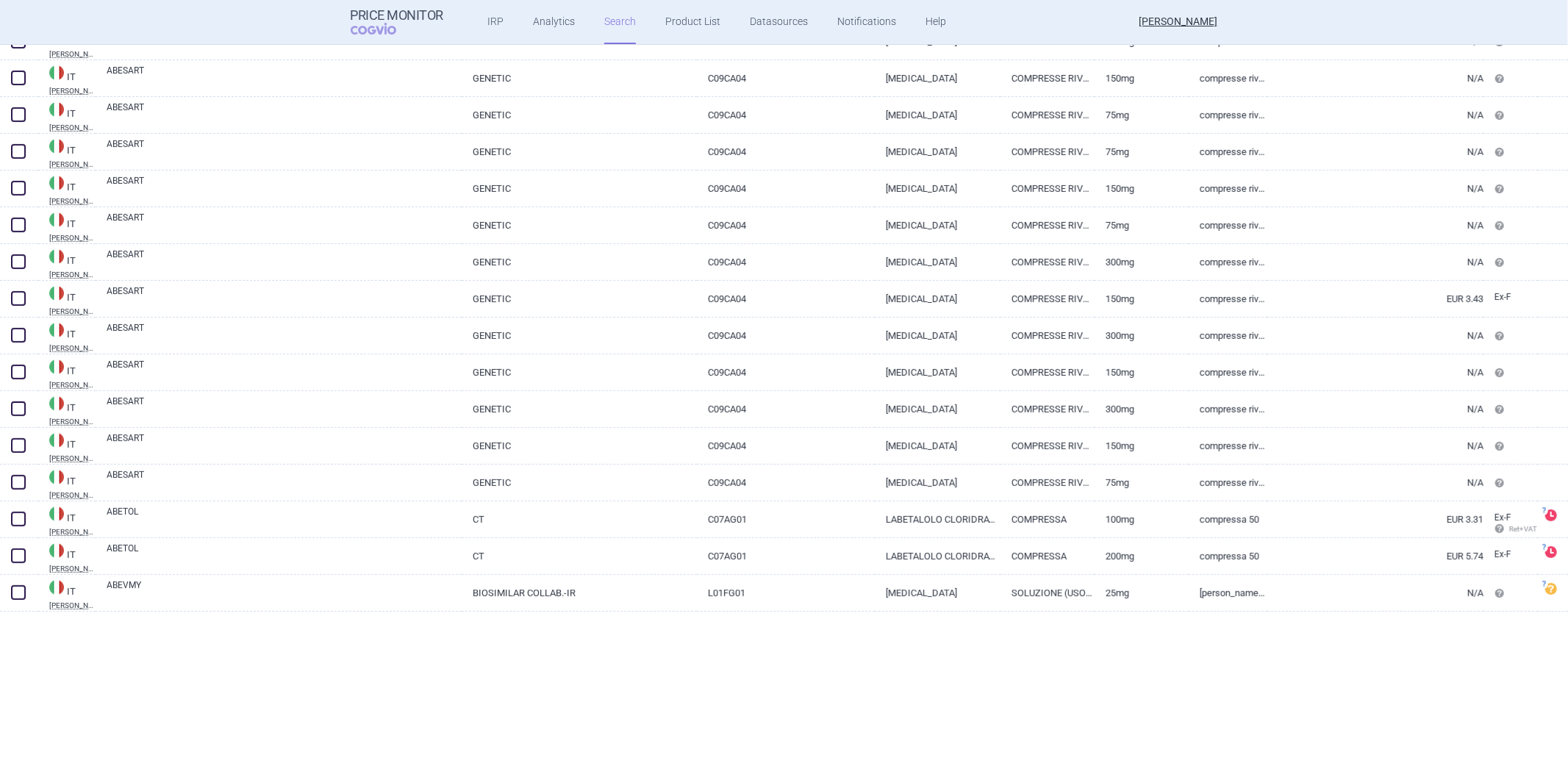
scroll to position [5628, 0]
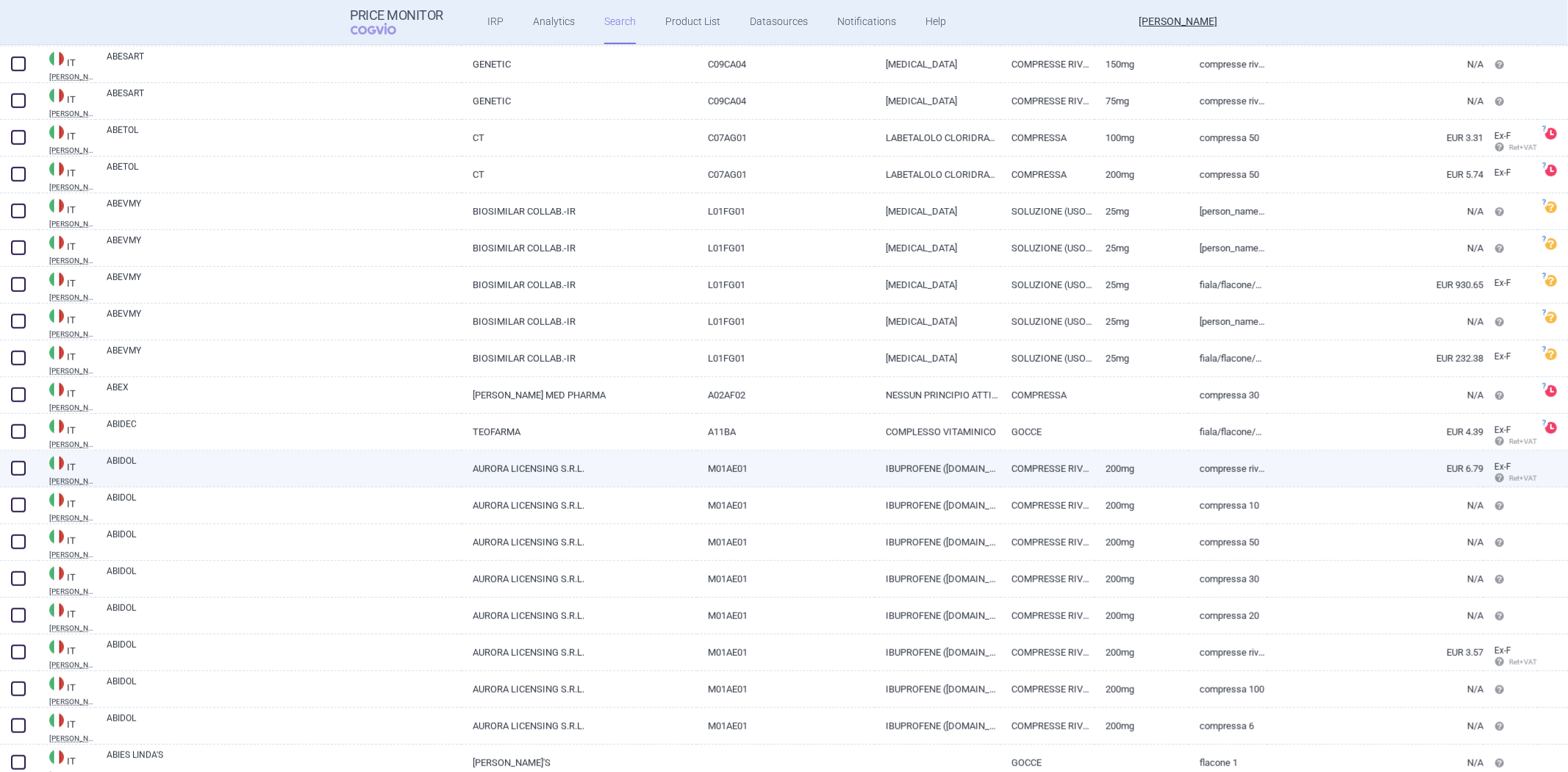
click at [1336, 468] on link "EUR 6.79" at bounding box center [1375, 469] width 216 height 36
select select "EUR"
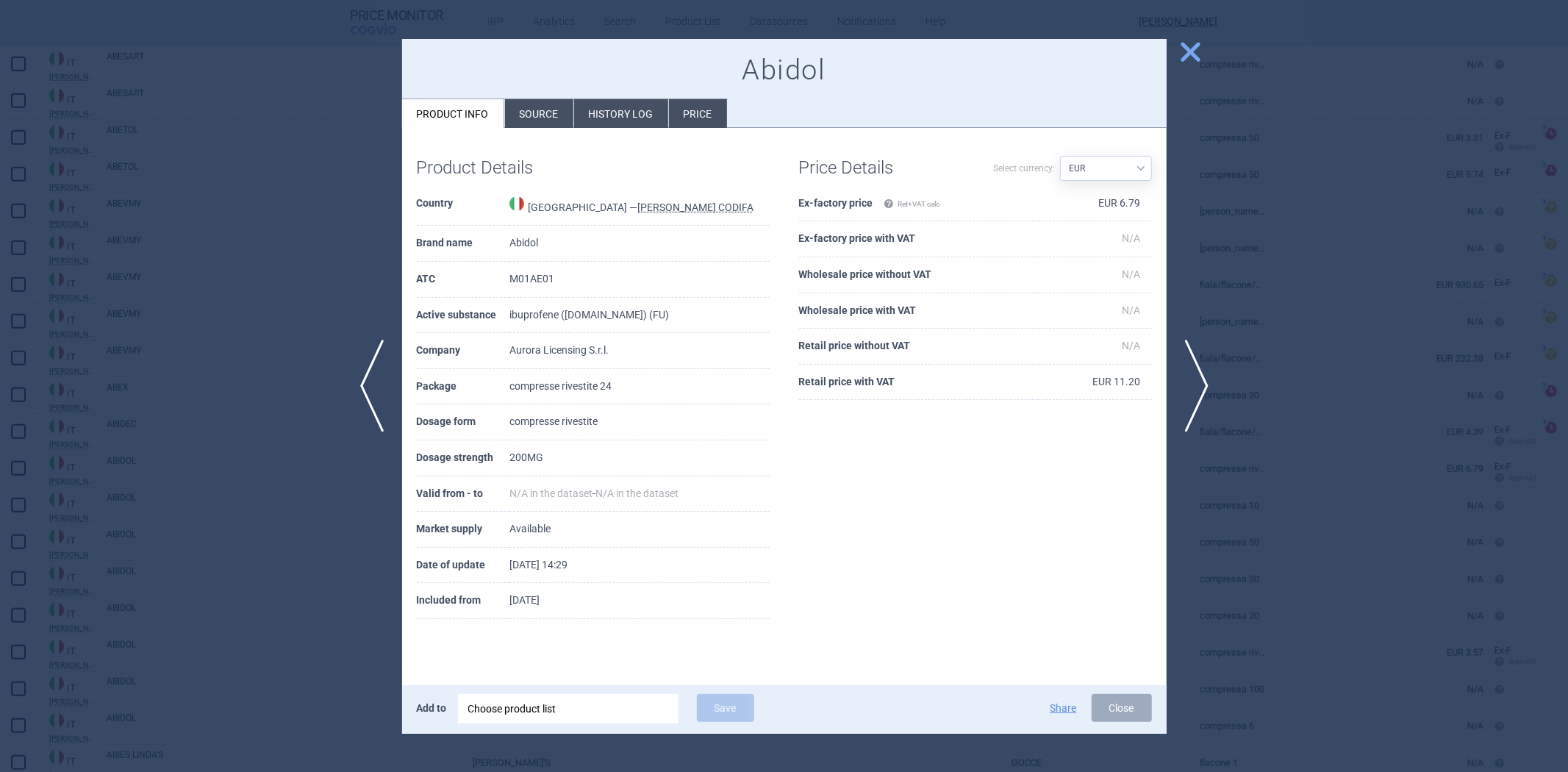
click at [1278, 282] on div at bounding box center [784, 386] width 1568 height 772
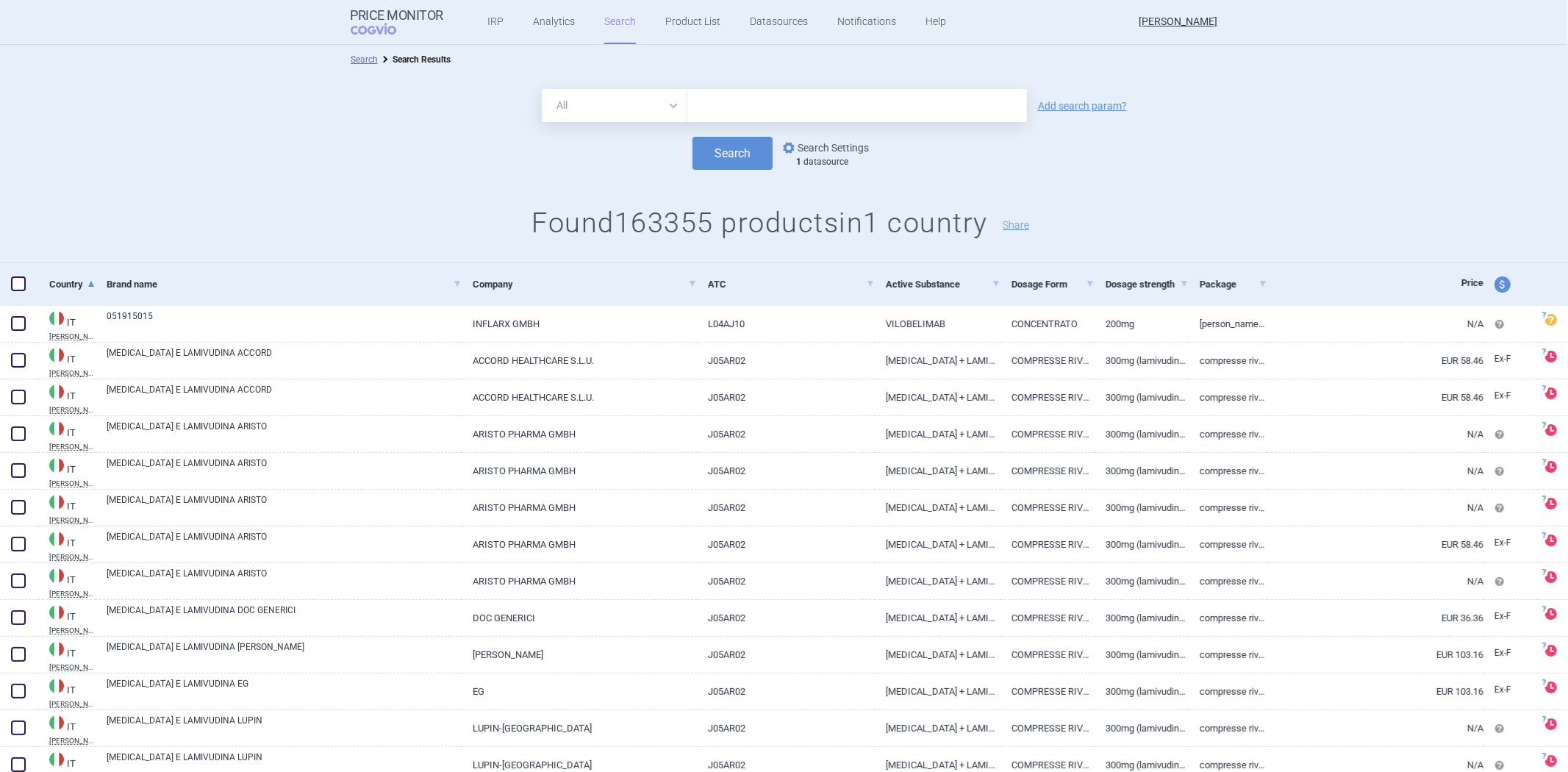
click at [825, 148] on link "options Search Settings" at bounding box center [824, 148] width 89 height 18
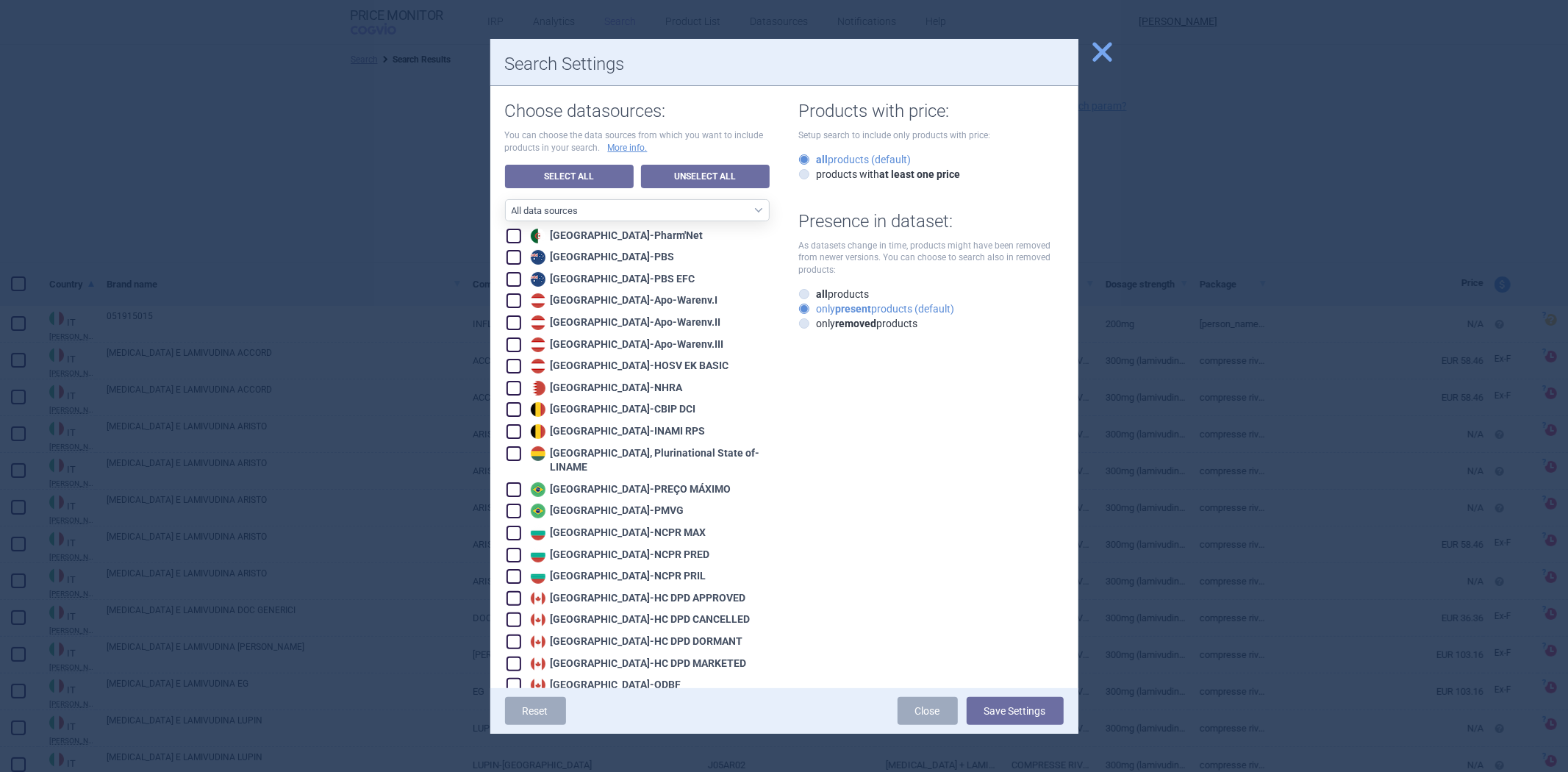
click at [715, 150] on p "You can choose the data sources from which you want to include products in your…" at bounding box center [637, 141] width 265 height 25
click at [705, 172] on link "Unselect All" at bounding box center [705, 177] width 128 height 24
checkbox input "false"
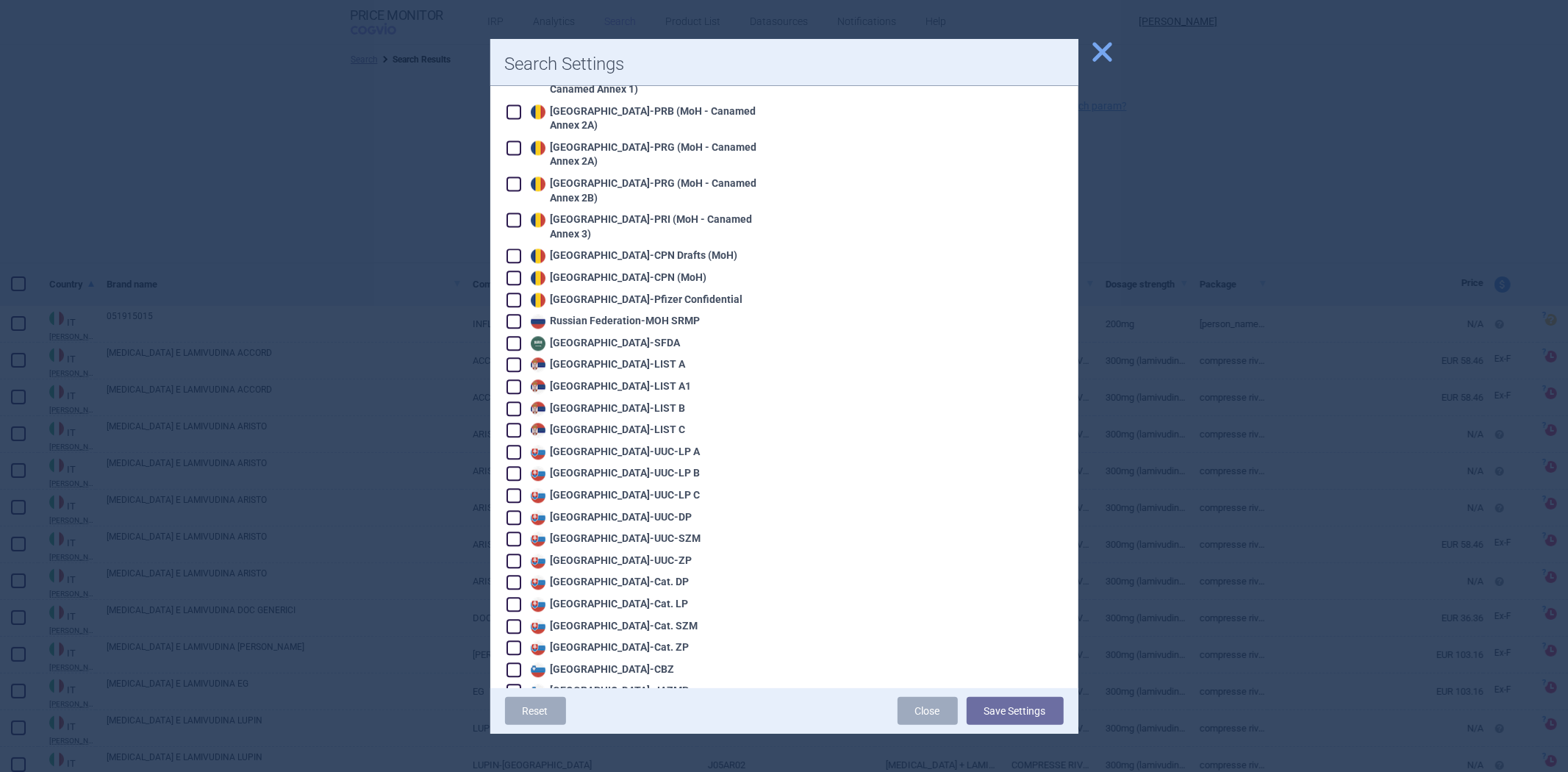
scroll to position [913, 0]
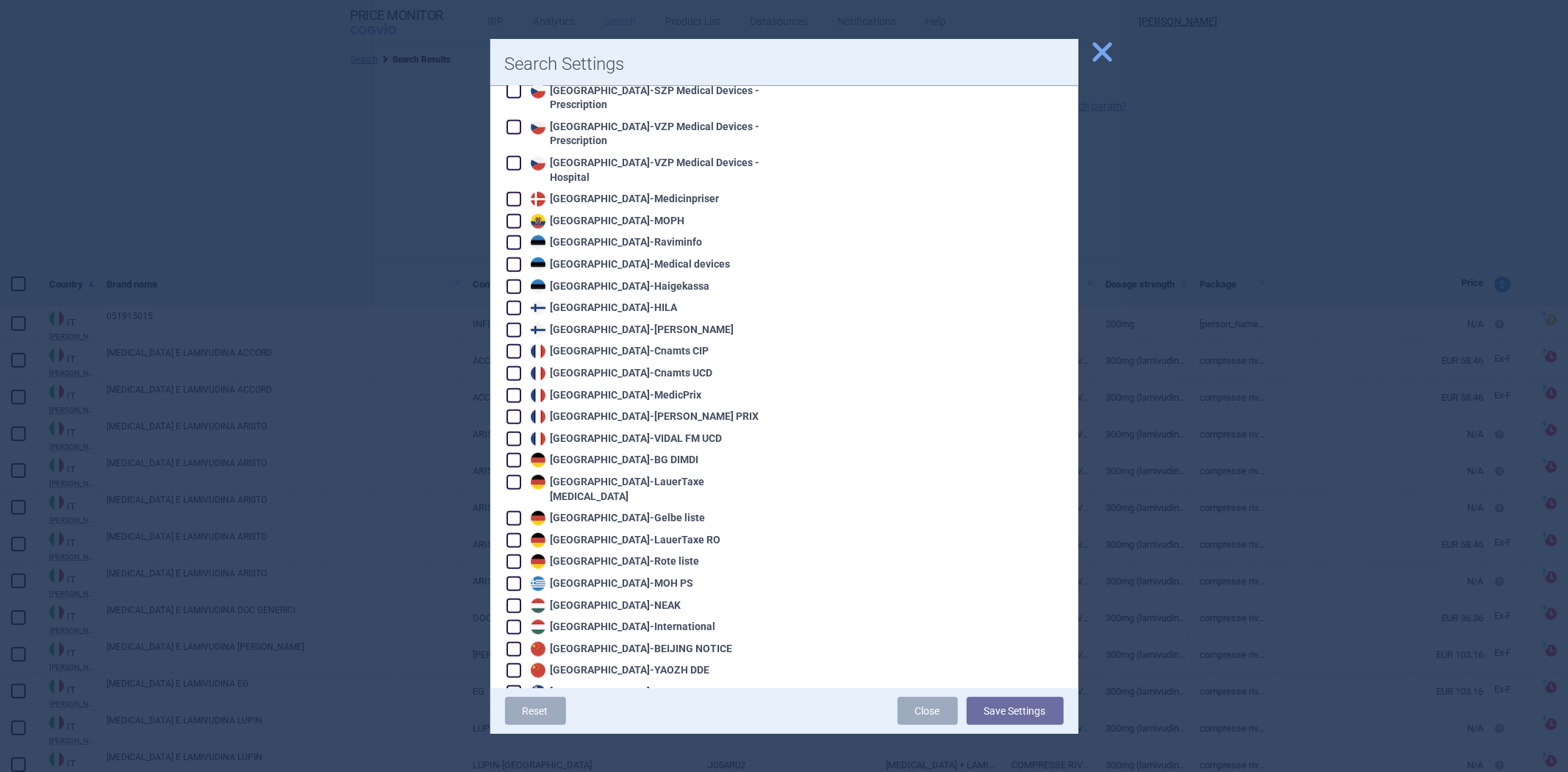
click at [653, 410] on div "France - VIDAL FM PRIX" at bounding box center [643, 417] width 232 height 15
checkbox input "true"
click at [1010, 710] on button "Save Settings" at bounding box center [1015, 711] width 97 height 28
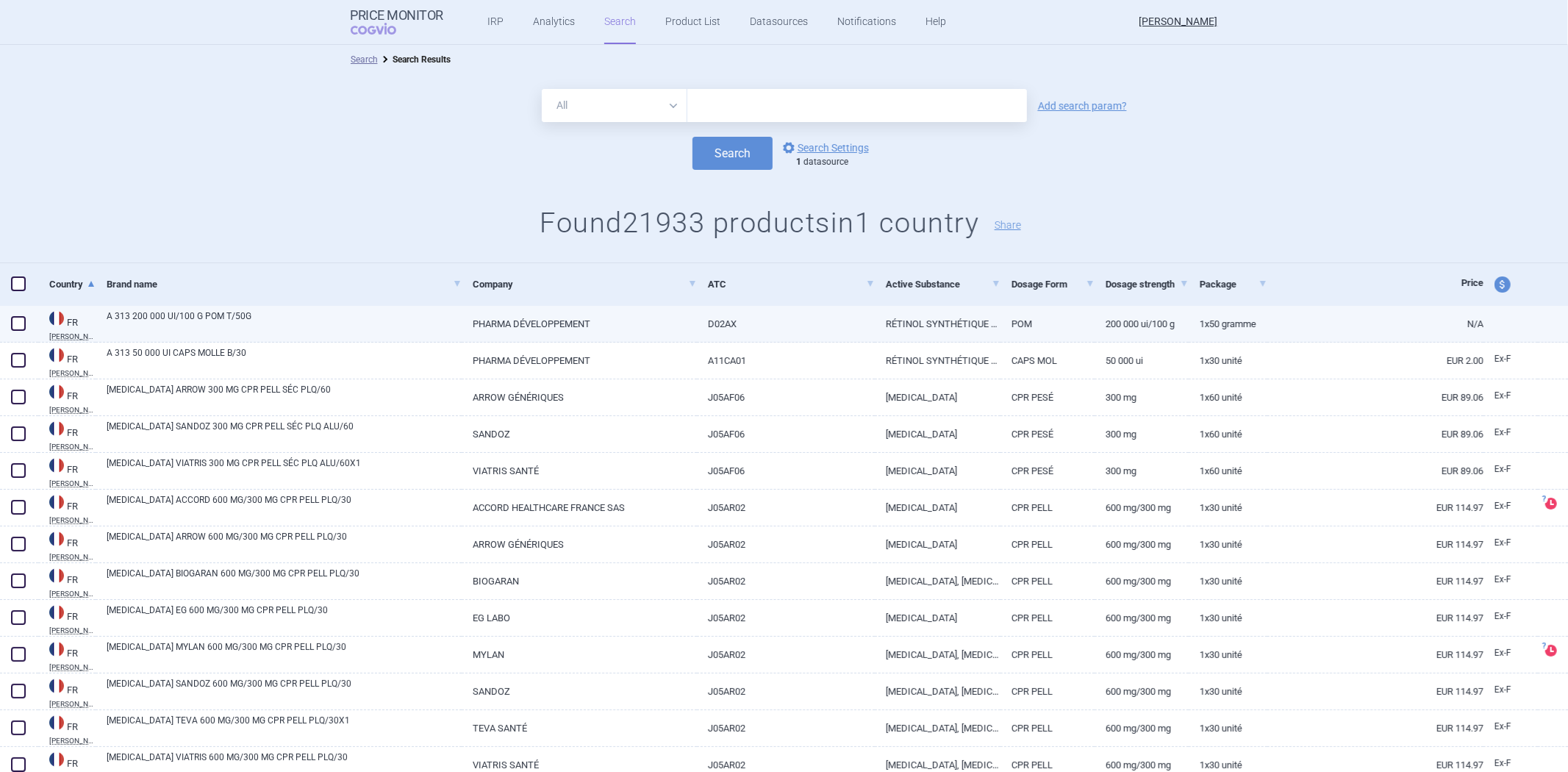
click at [762, 325] on link "D02AX" at bounding box center [786, 324] width 178 height 36
select select "EUR"
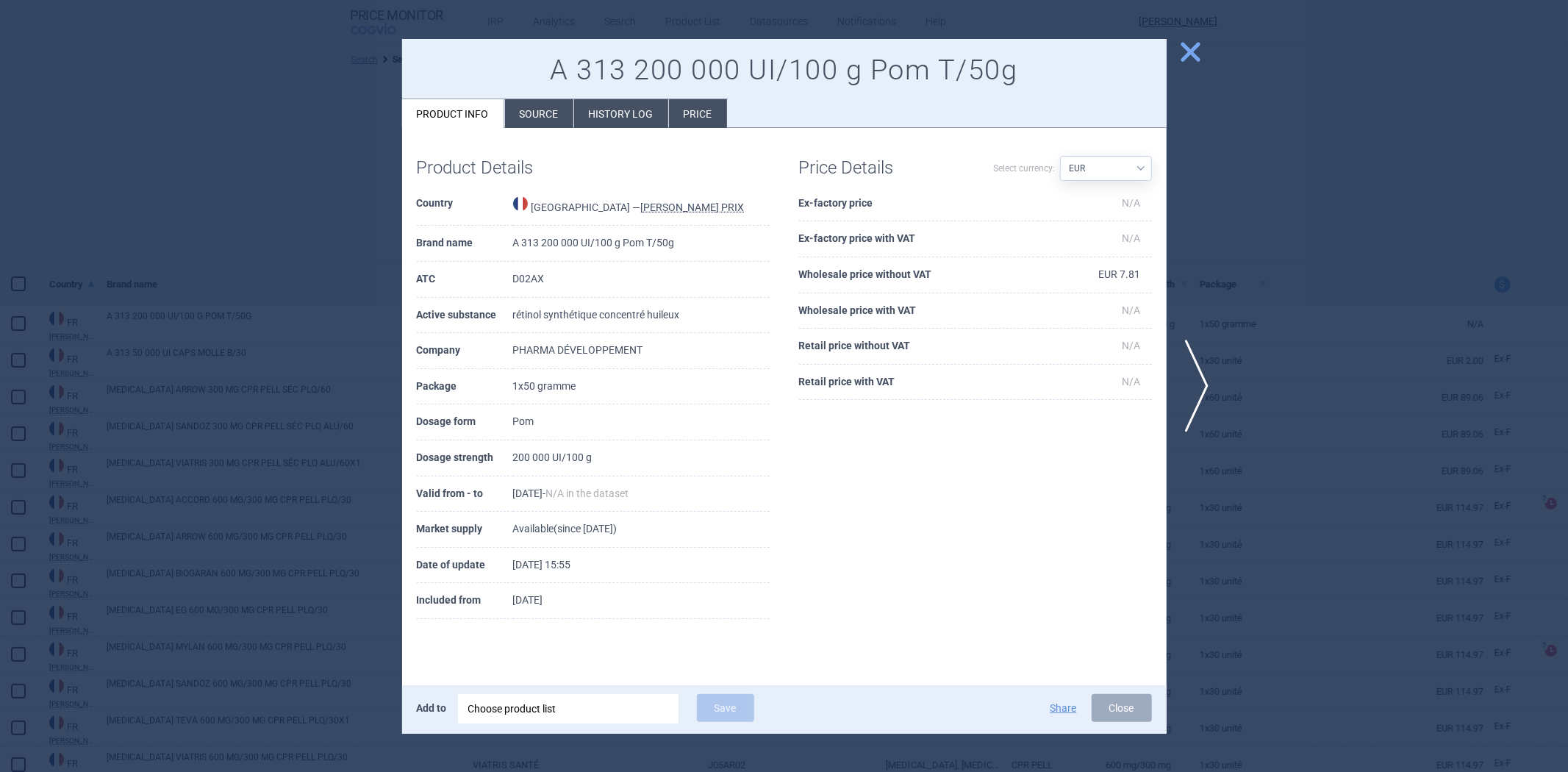
click at [1240, 295] on div at bounding box center [784, 386] width 1568 height 772
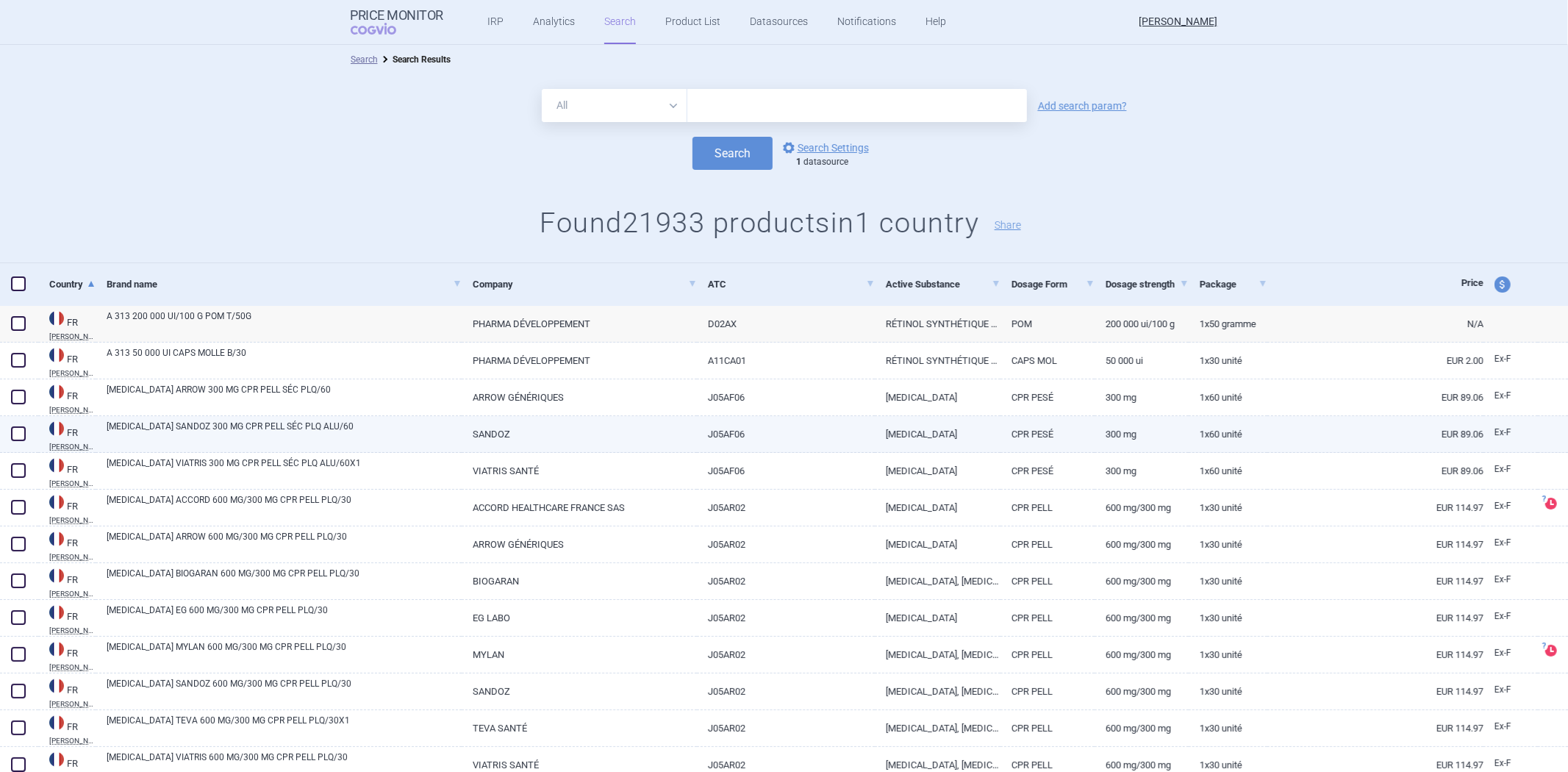
click at [1016, 416] on link "CPR PESÉ" at bounding box center [1048, 434] width 94 height 36
select select "EUR"
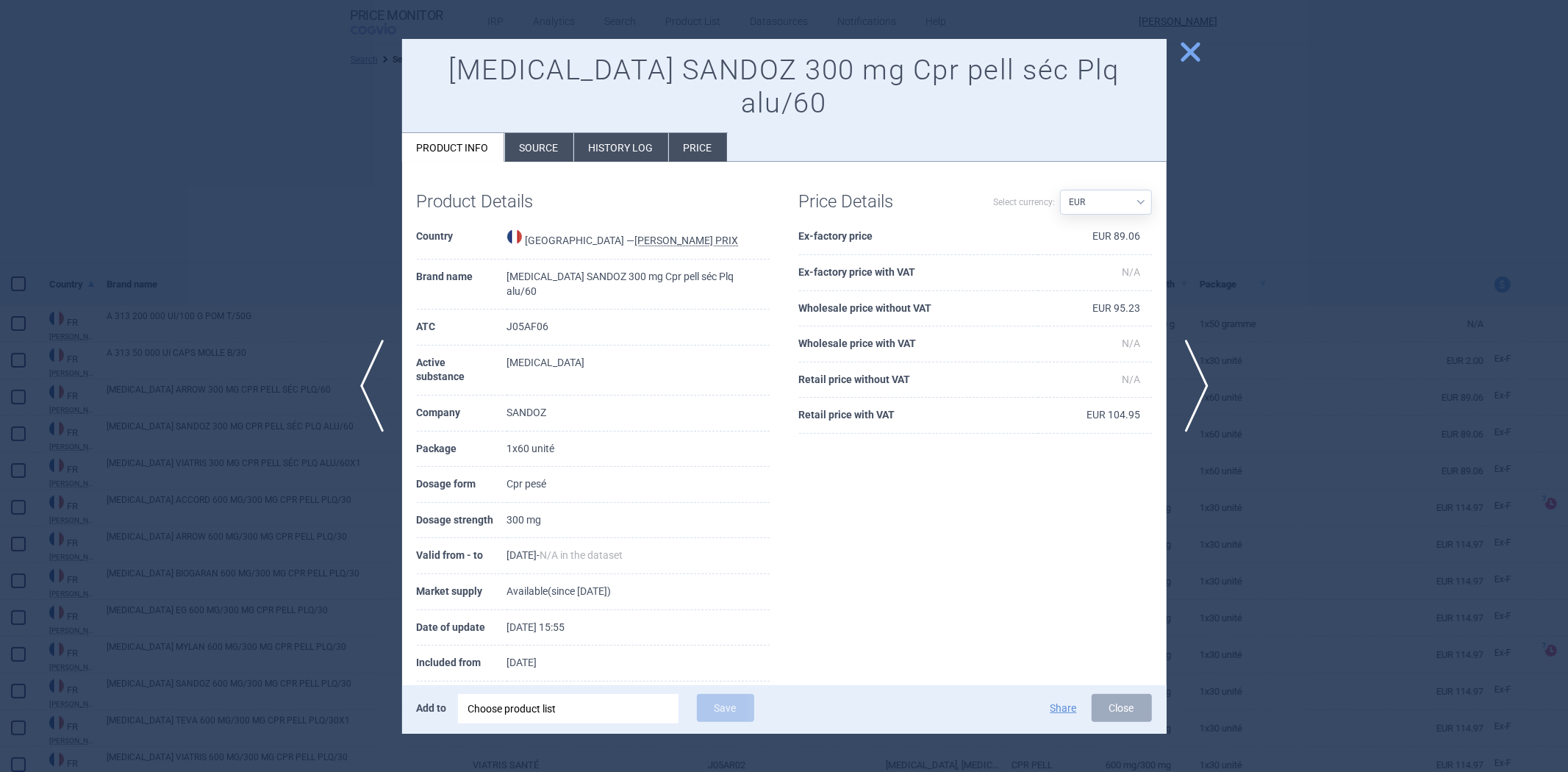
click at [1316, 326] on div at bounding box center [784, 386] width 1568 height 772
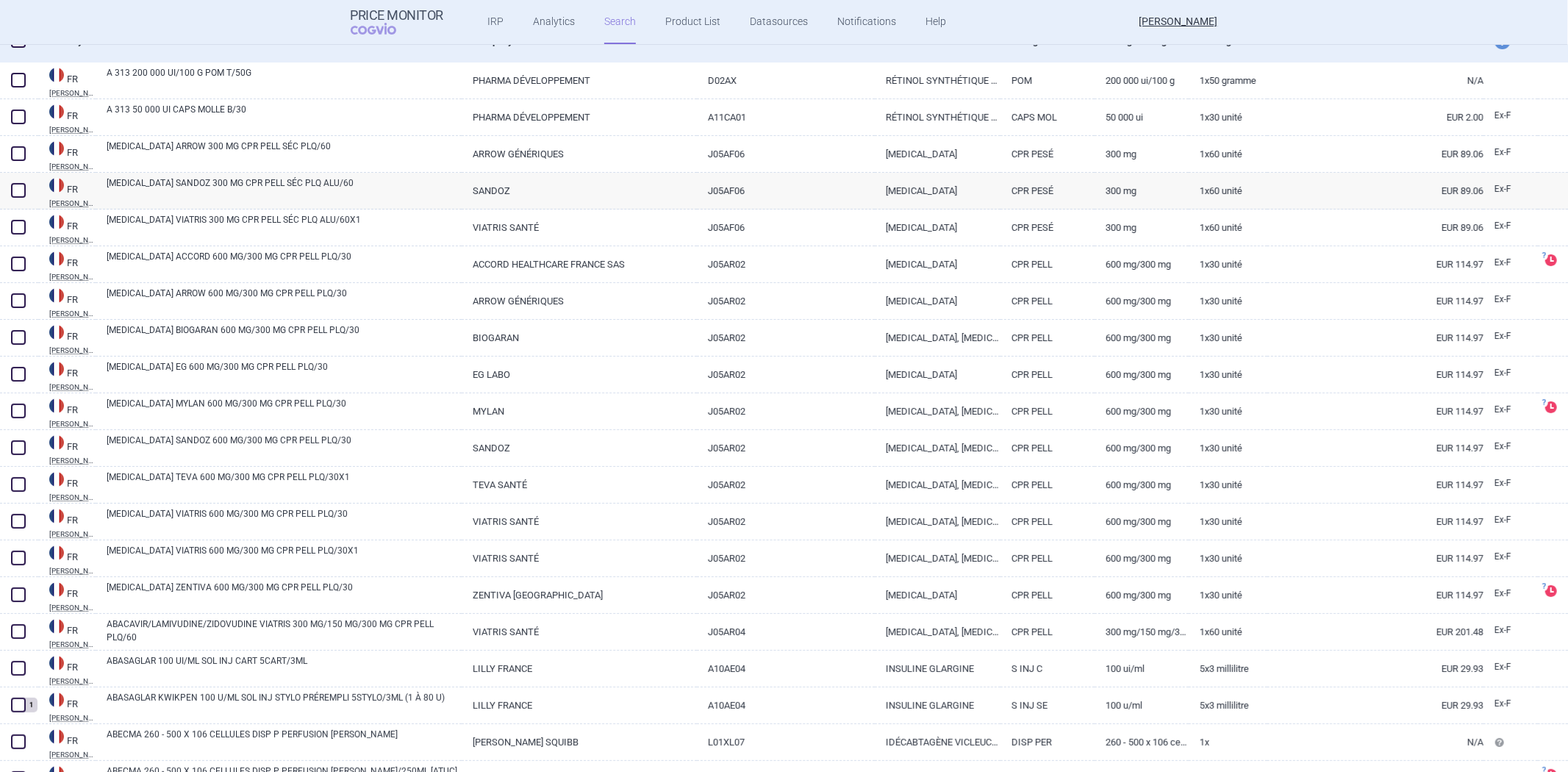
scroll to position [245, 0]
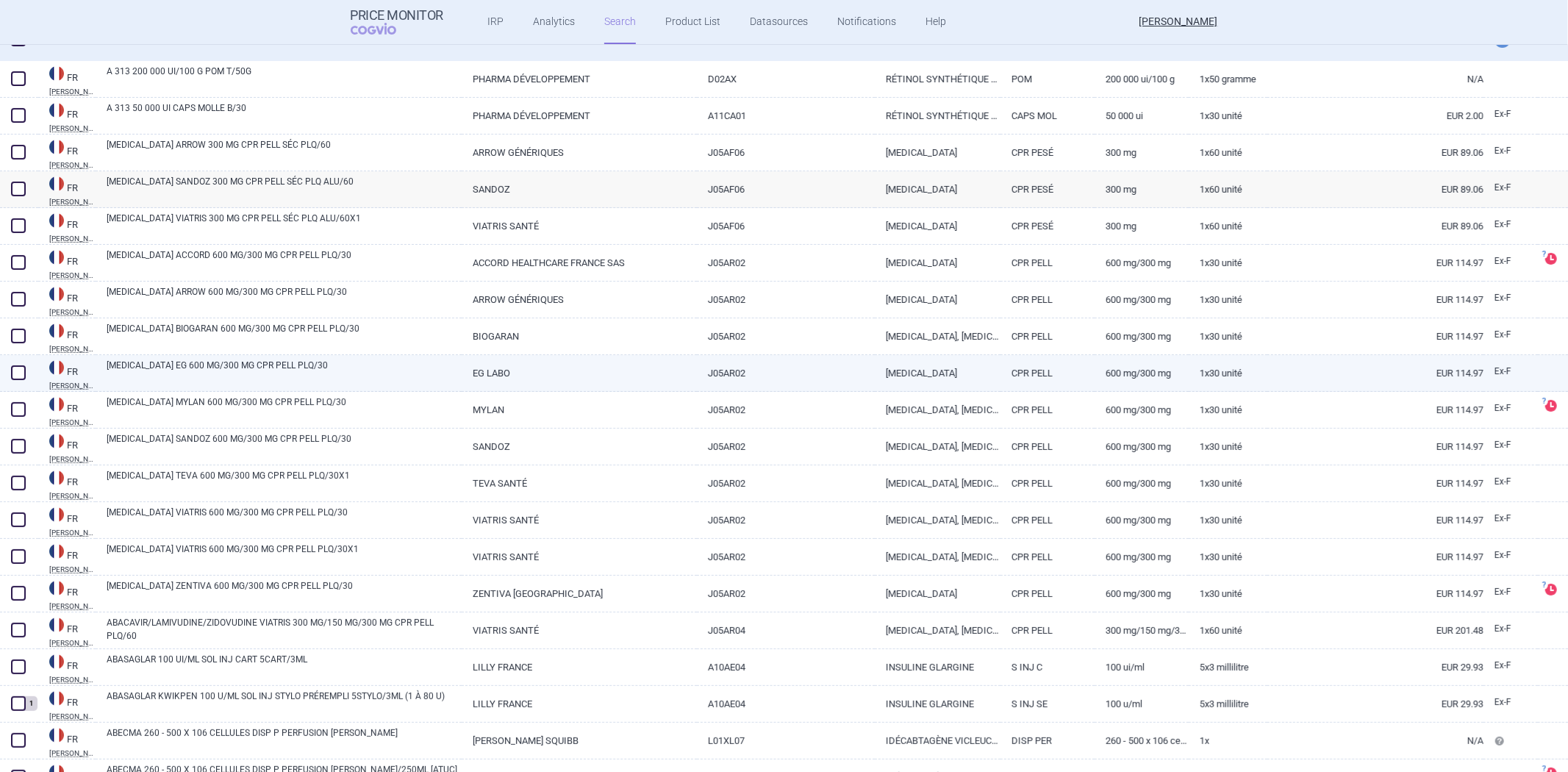
click at [1082, 376] on link "CPR PELL" at bounding box center [1048, 373] width 94 height 36
select select "EUR"
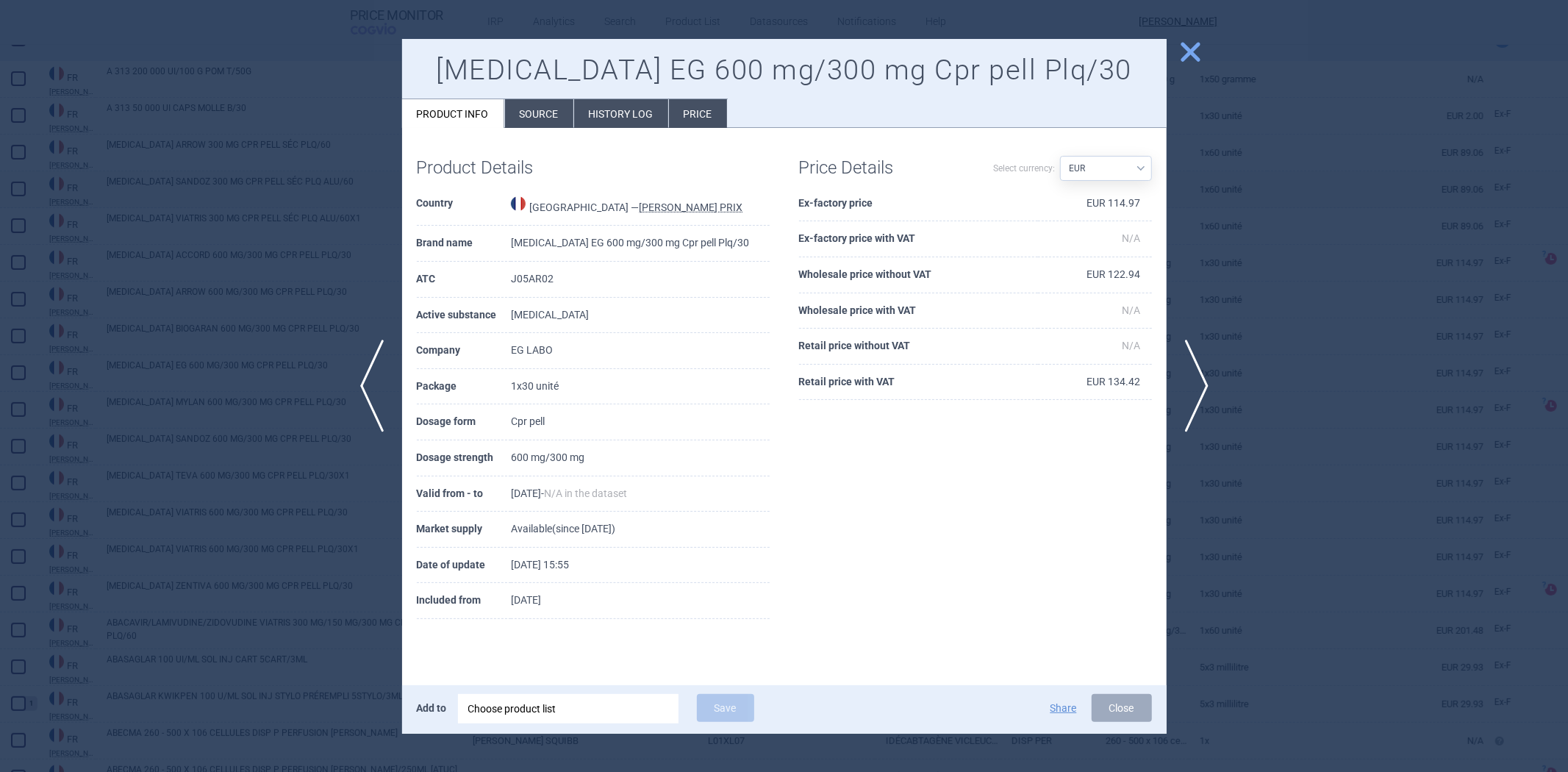
click at [858, 222] on th "Ex-factory price" at bounding box center [919, 204] width 239 height 36
click at [978, 401] on th "Retail price with VAT" at bounding box center [919, 383] width 239 height 36
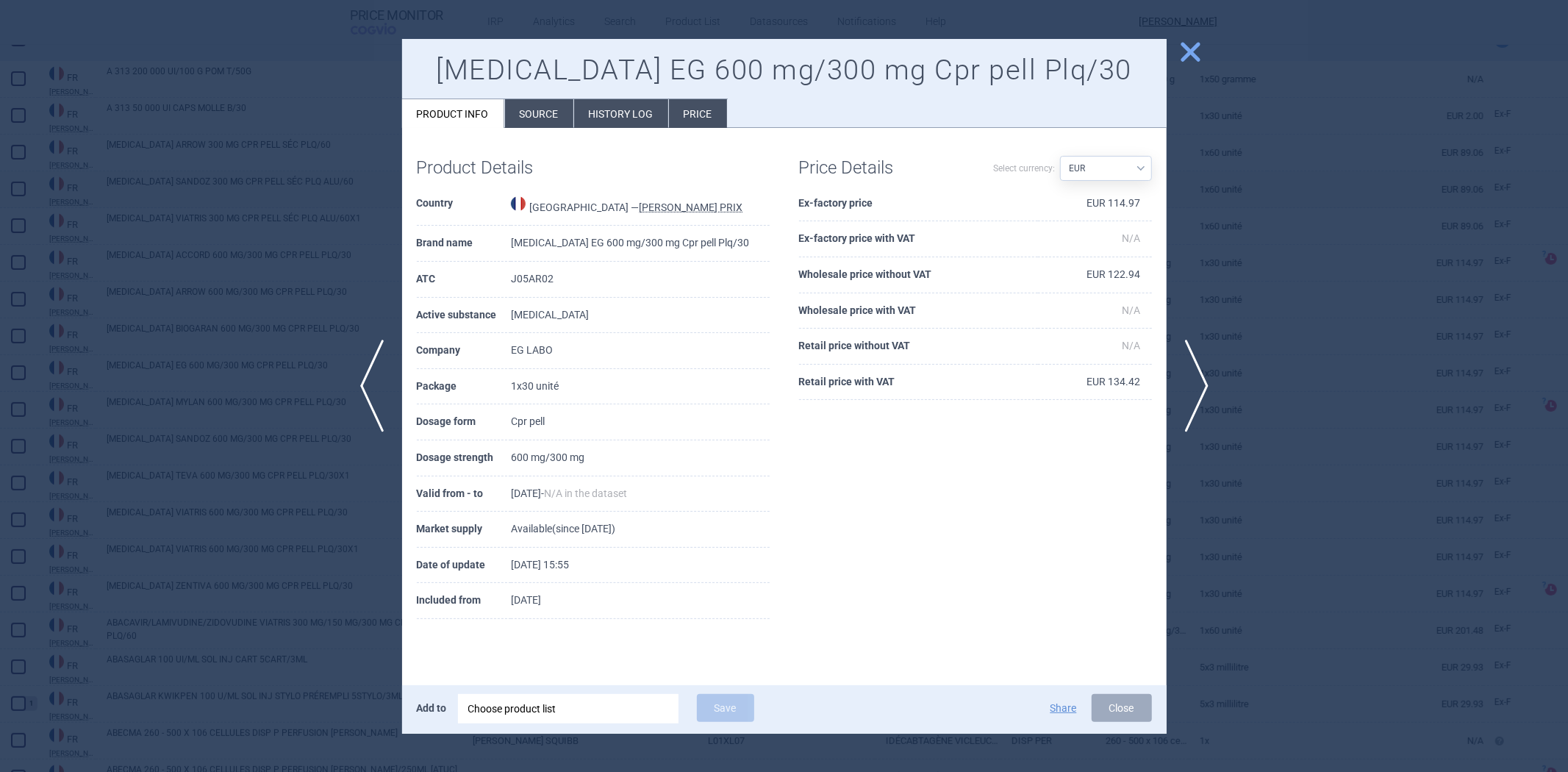
click at [1305, 268] on div at bounding box center [784, 386] width 1568 height 772
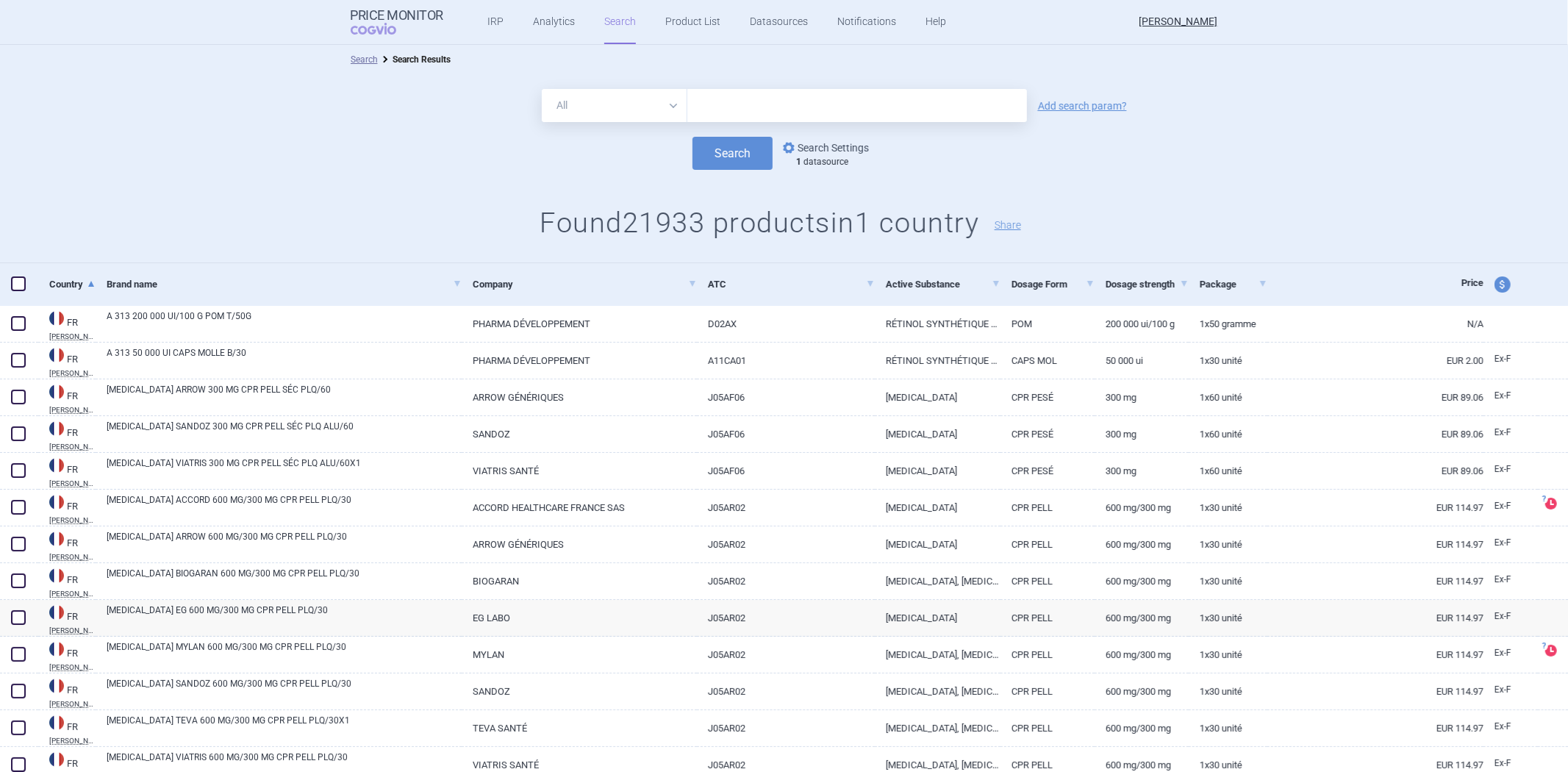
click at [803, 141] on link "options Search Settings" at bounding box center [824, 148] width 89 height 18
click at [818, 140] on link "options Search Settings" at bounding box center [824, 148] width 89 height 18
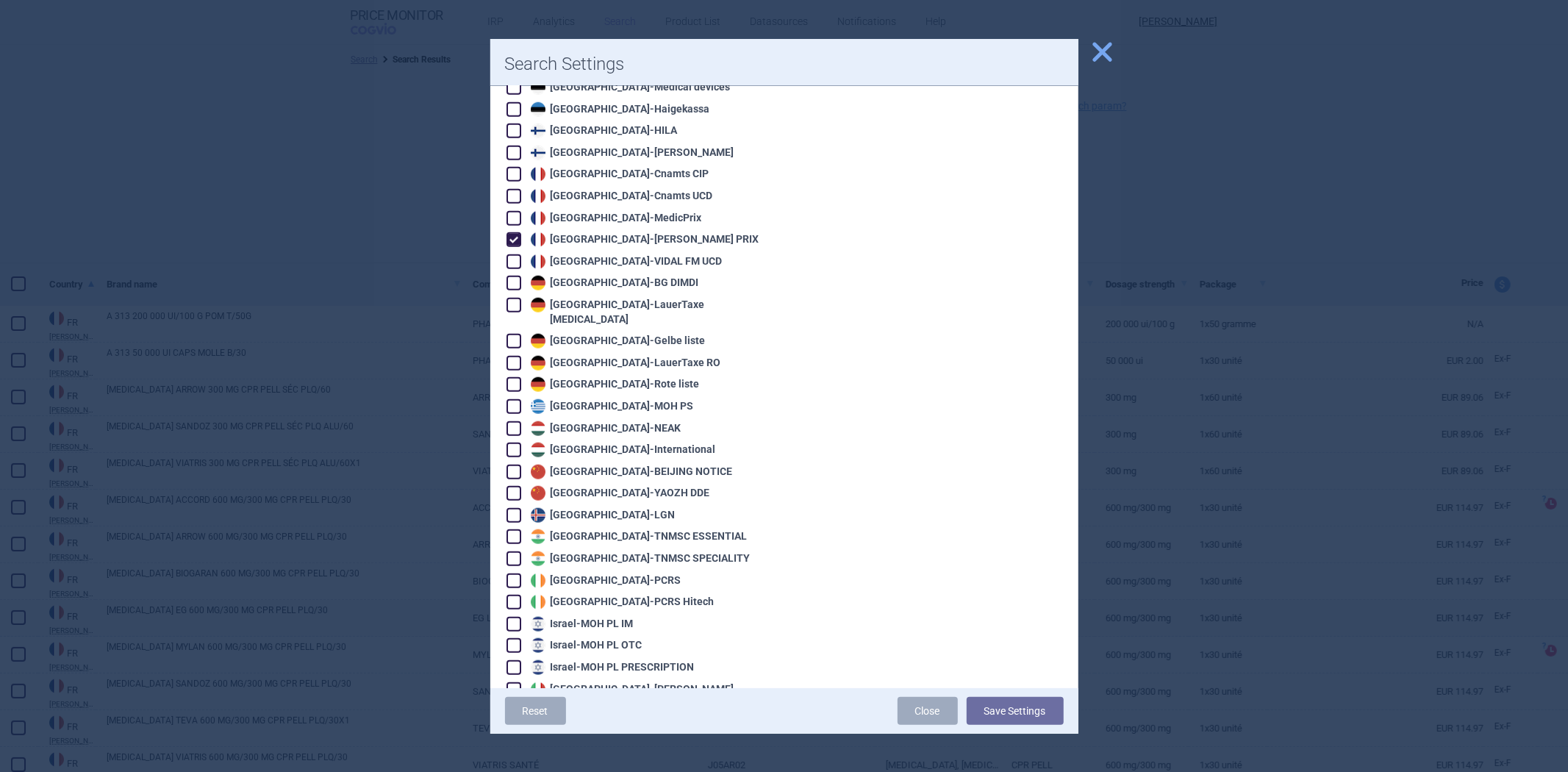
scroll to position [1062, 0]
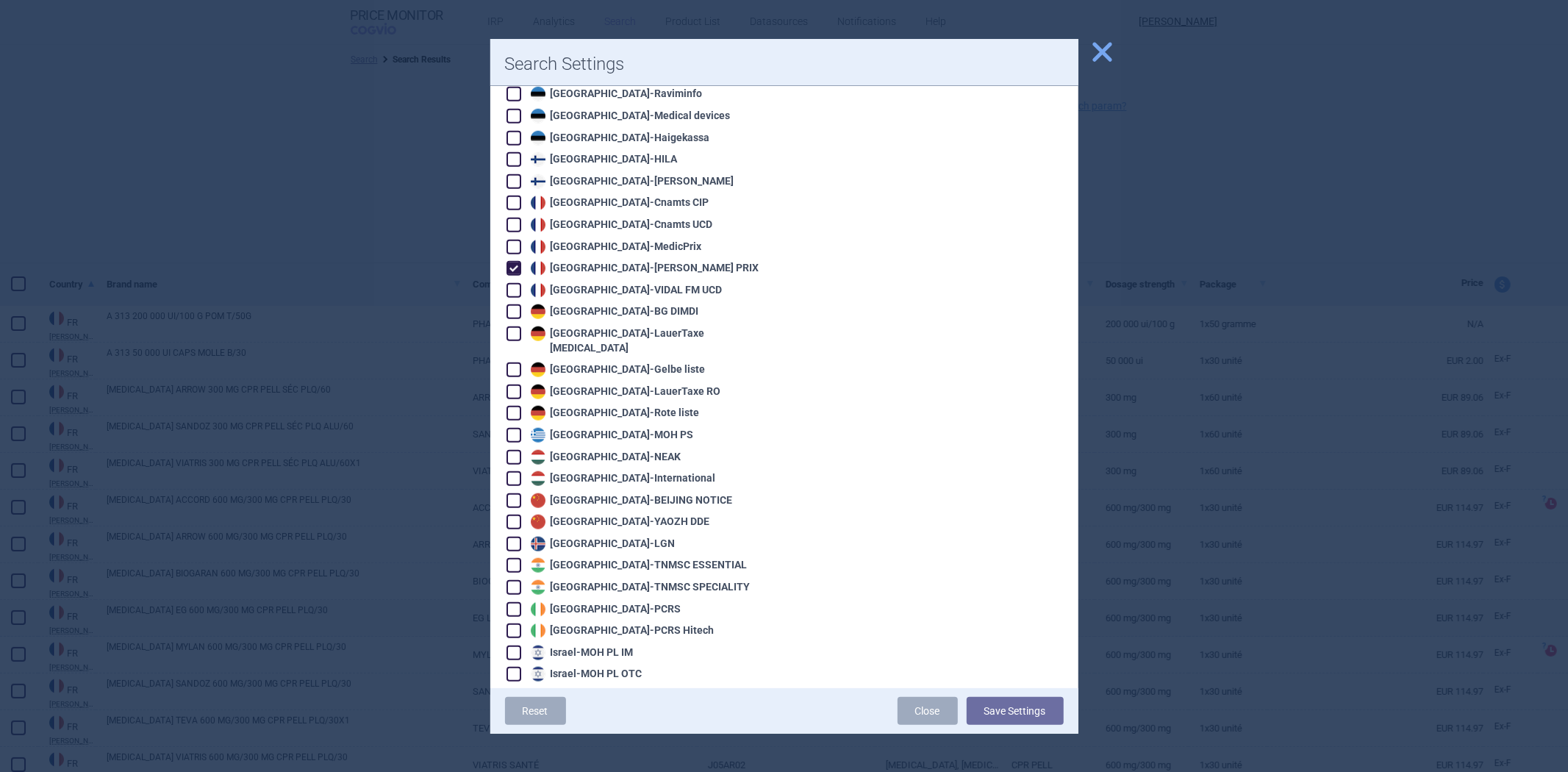
click at [649, 260] on div "France - VIDAL FM PRIX" at bounding box center [638, 268] width 263 height 16
click at [645, 261] on div "France - VIDAL FM PRIX" at bounding box center [643, 269] width 232 height 15
checkbox input "false"
click at [645, 281] on div "France - VIDAL FM UCD" at bounding box center [638, 290] width 263 height 16
click at [638, 283] on div "France - VIDAL FM UCD" at bounding box center [625, 290] width 196 height 15
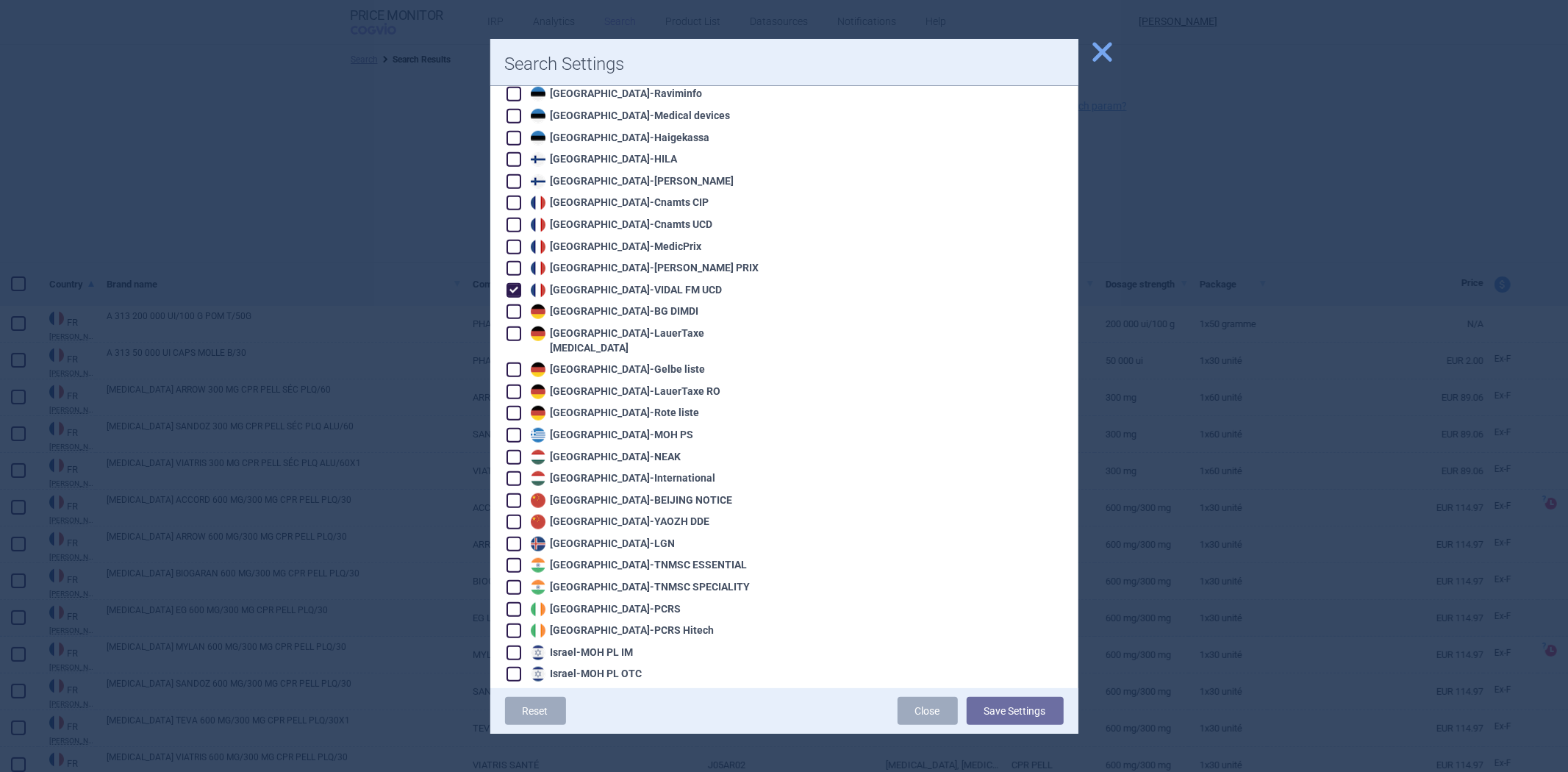
checkbox input "true"
click at [1002, 705] on button "Save Settings" at bounding box center [1015, 711] width 97 height 28
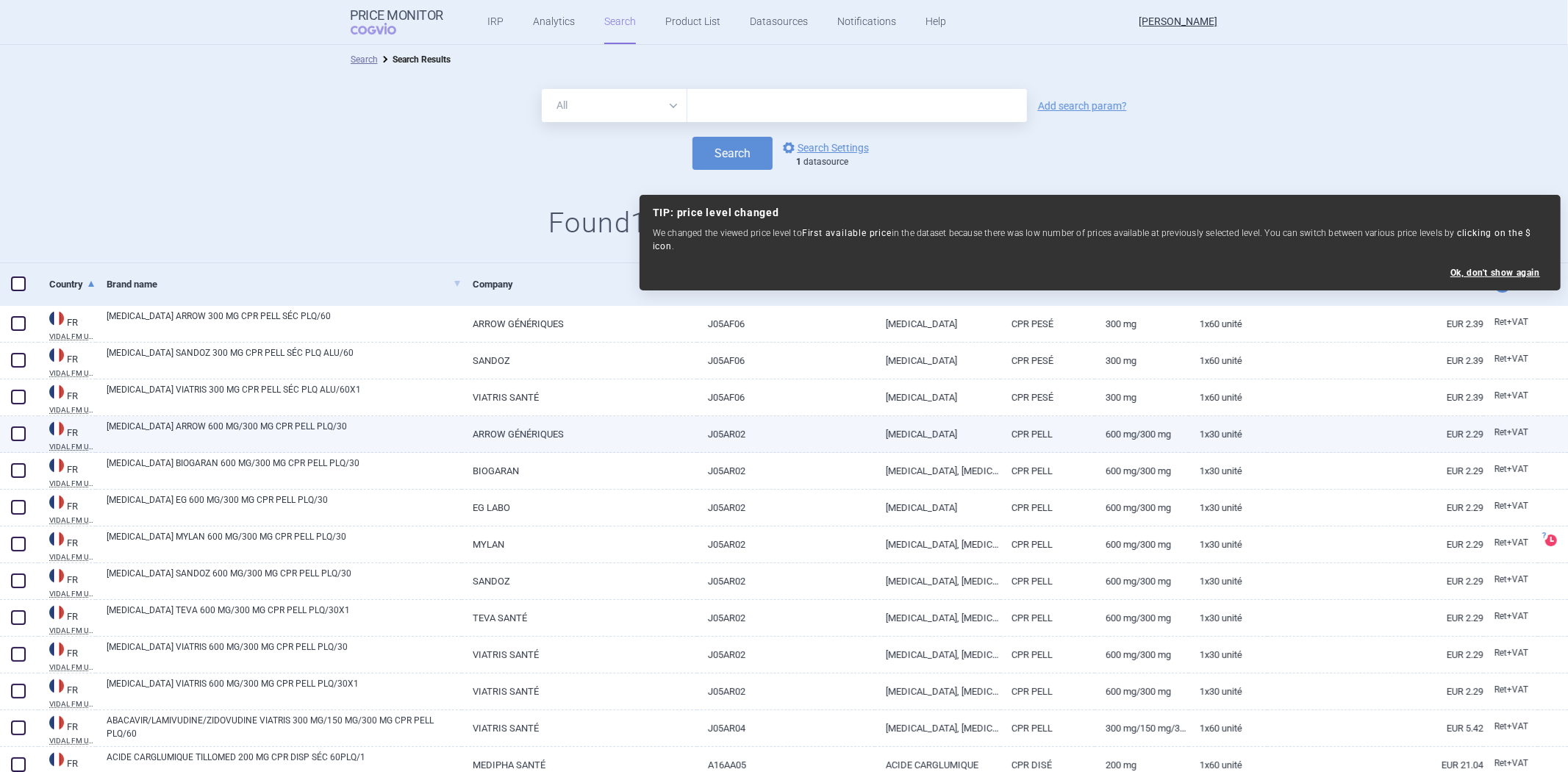
click at [905, 432] on link "ABACAVIR, LAMIVUDINE" at bounding box center [937, 434] width 125 height 36
select select "EUR"
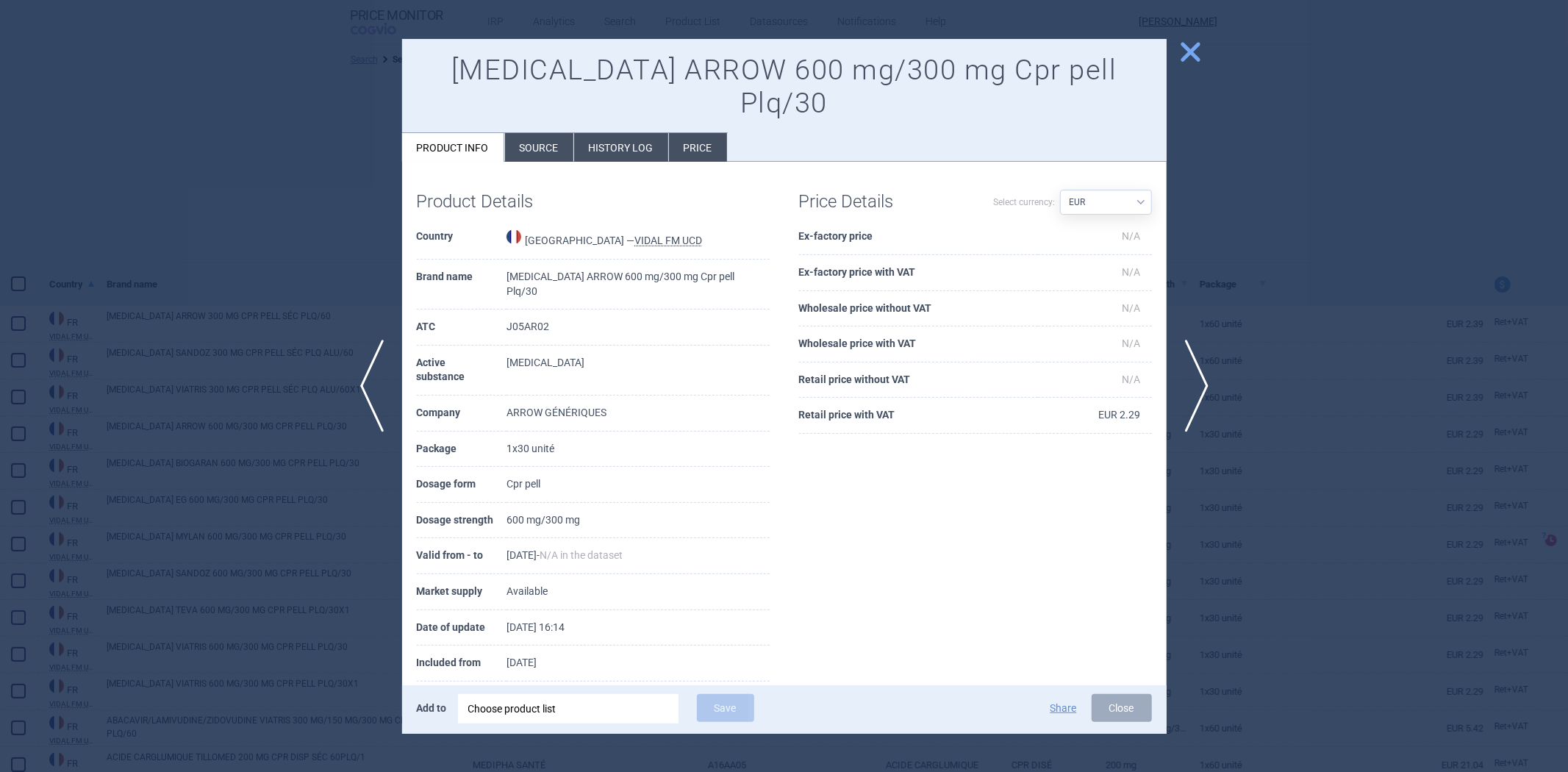
click at [1366, 302] on div at bounding box center [784, 386] width 1568 height 772
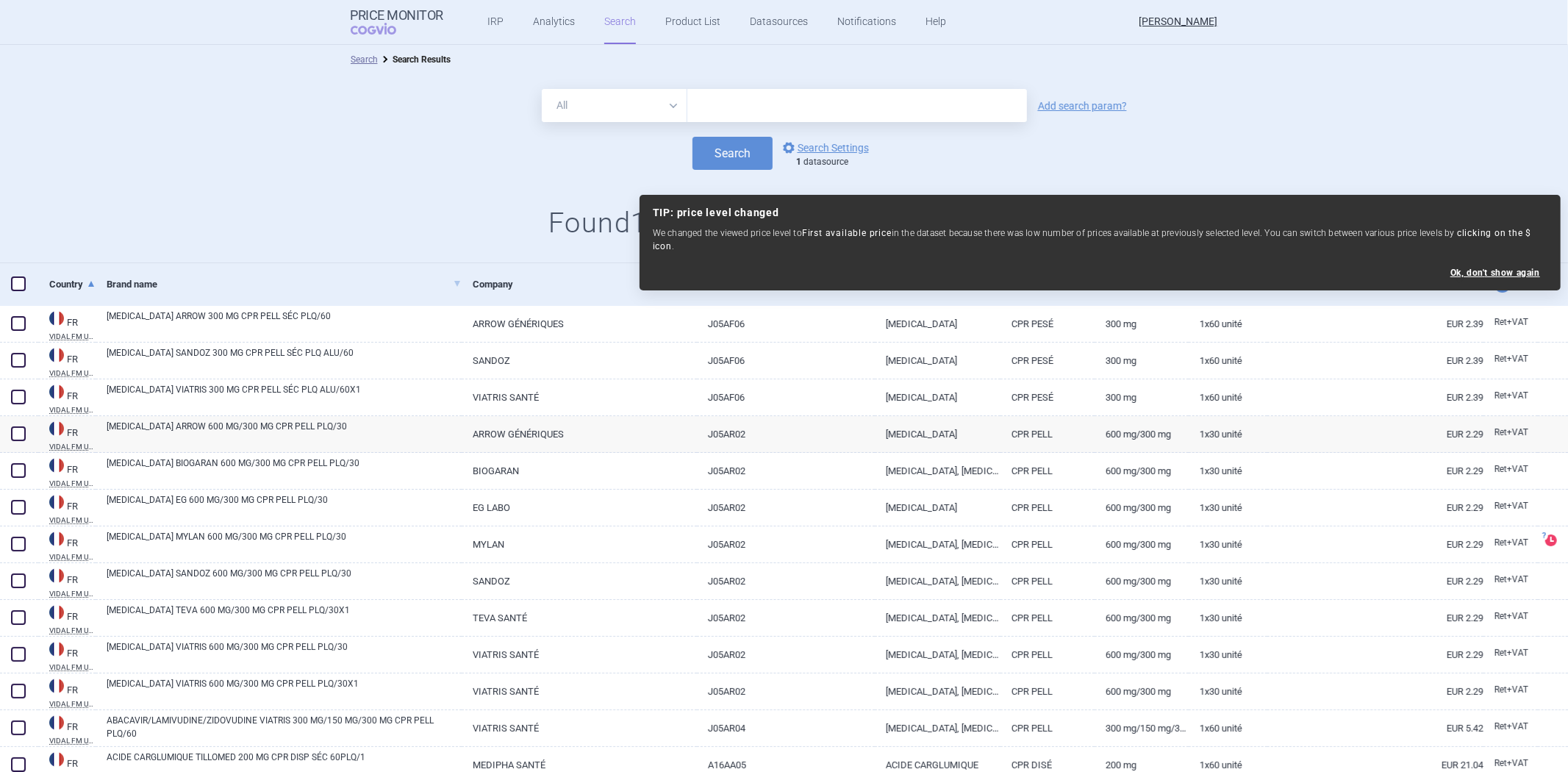
click at [1011, 300] on link "Dosage Form" at bounding box center [1052, 284] width 83 height 36
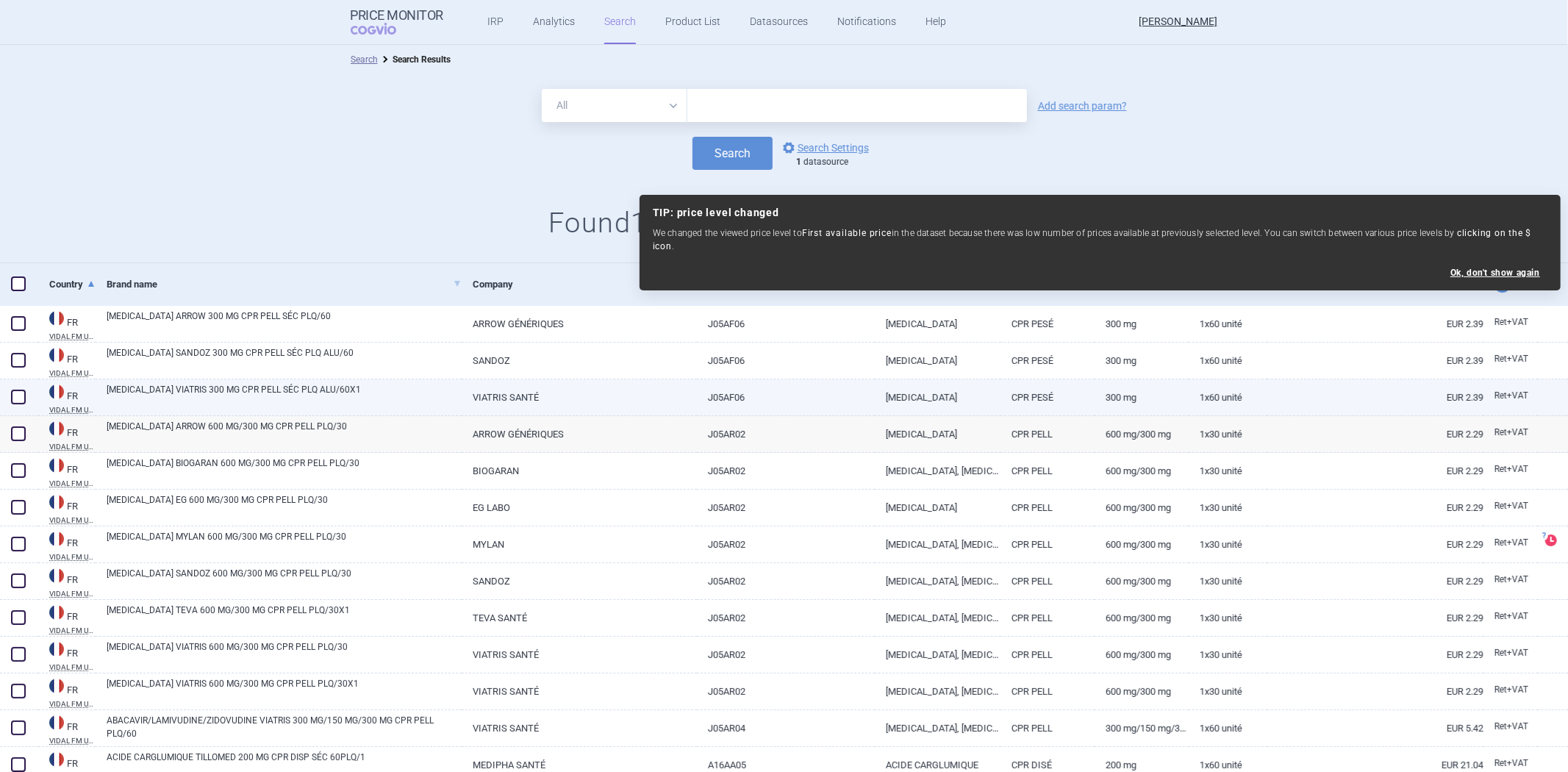
click at [829, 385] on link "J05AF06" at bounding box center [786, 397] width 178 height 36
select select "EUR"
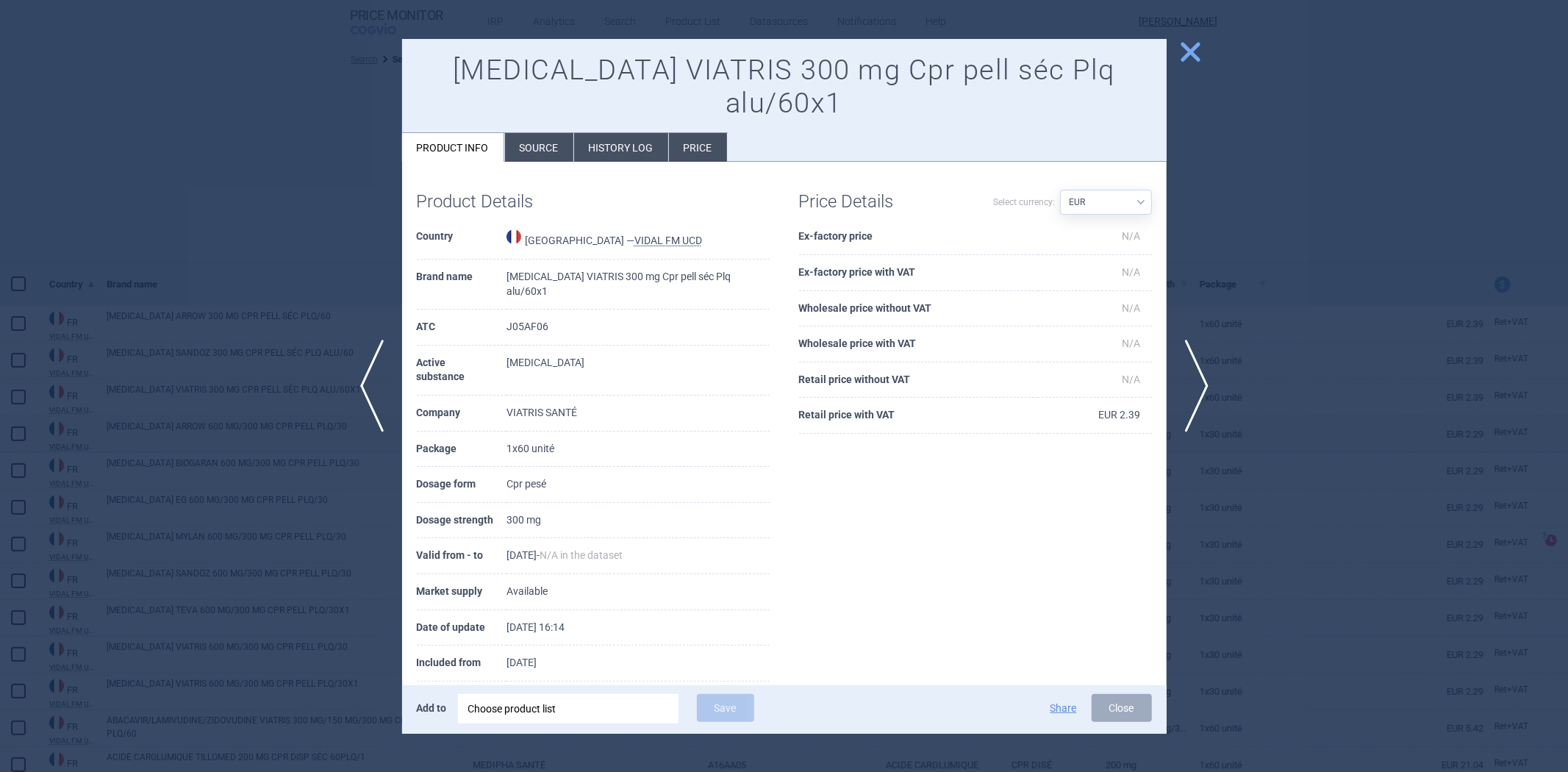
click at [1294, 302] on div at bounding box center [784, 386] width 1568 height 772
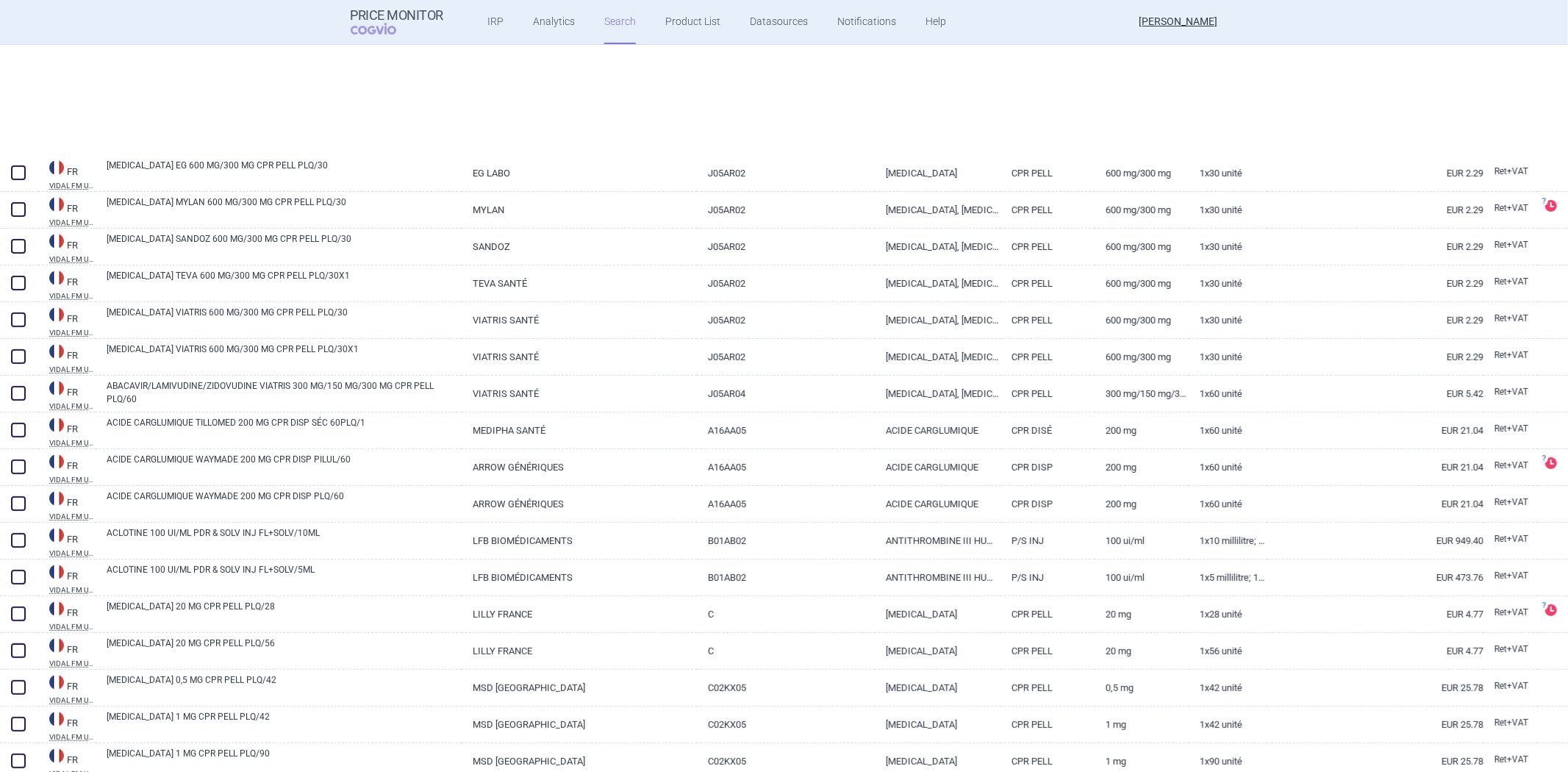
scroll to position [571, 0]
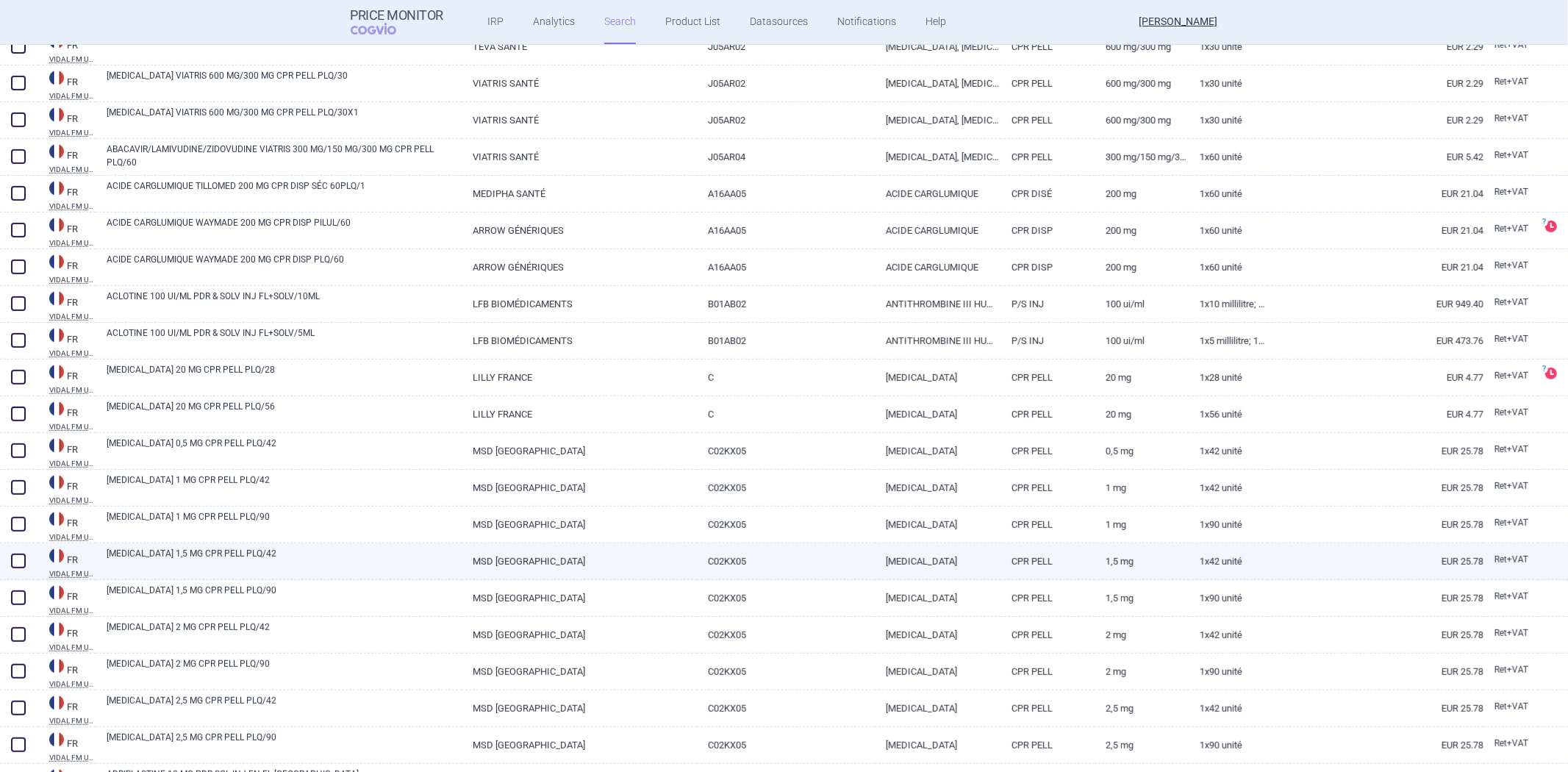
click at [894, 577] on link "RIOCIGUAT" at bounding box center [937, 561] width 125 height 36
select select "EUR"
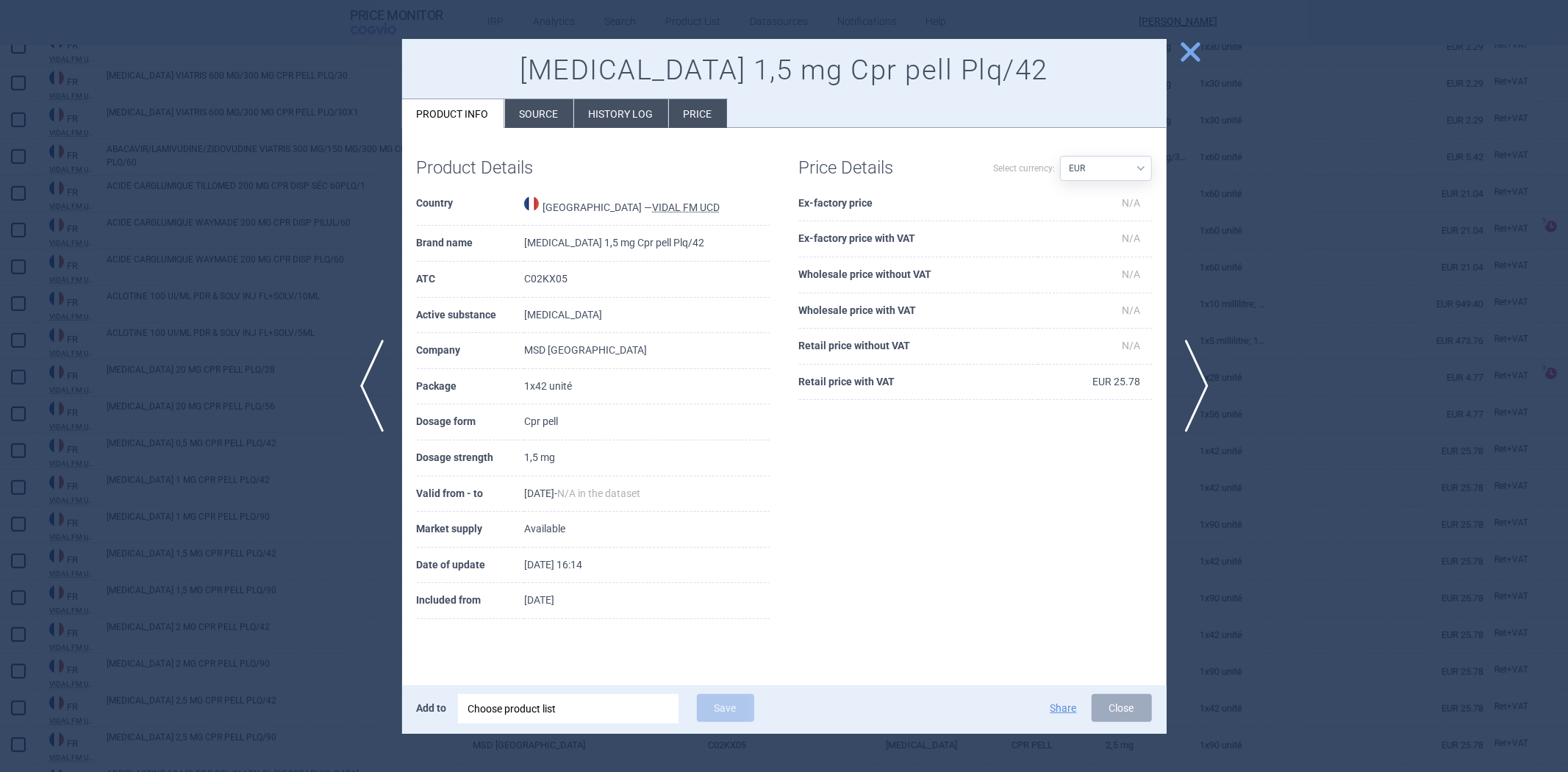
click at [520, 88] on div "ADEMPAS 1,5 mg Cpr pell Plq/42 Product info Source History log Price" at bounding box center [784, 84] width 764 height 90
click at [522, 105] on li "Source" at bounding box center [540, 113] width 69 height 28
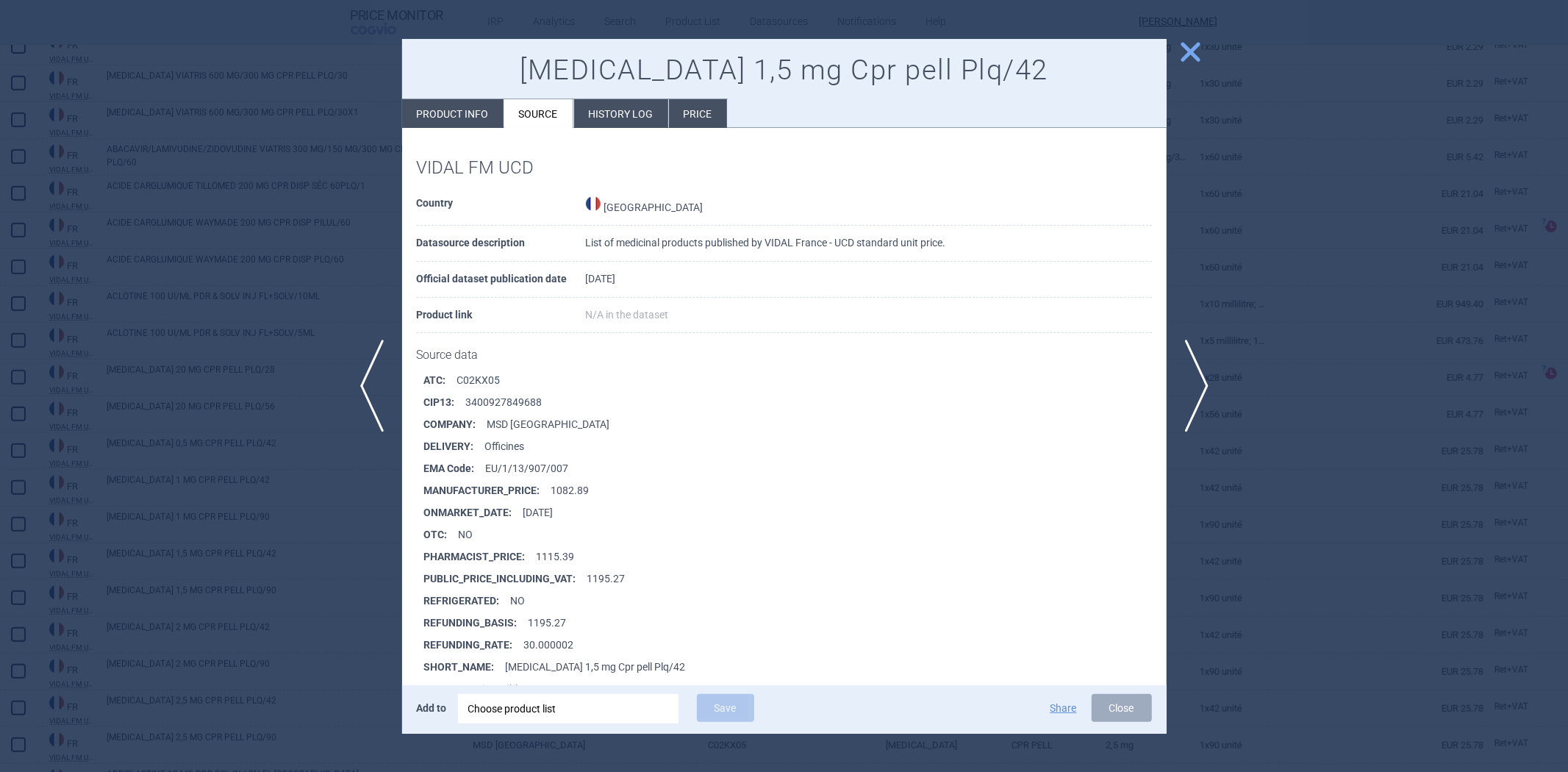
click at [479, 111] on li "Product info" at bounding box center [453, 113] width 101 height 28
select select "EUR"
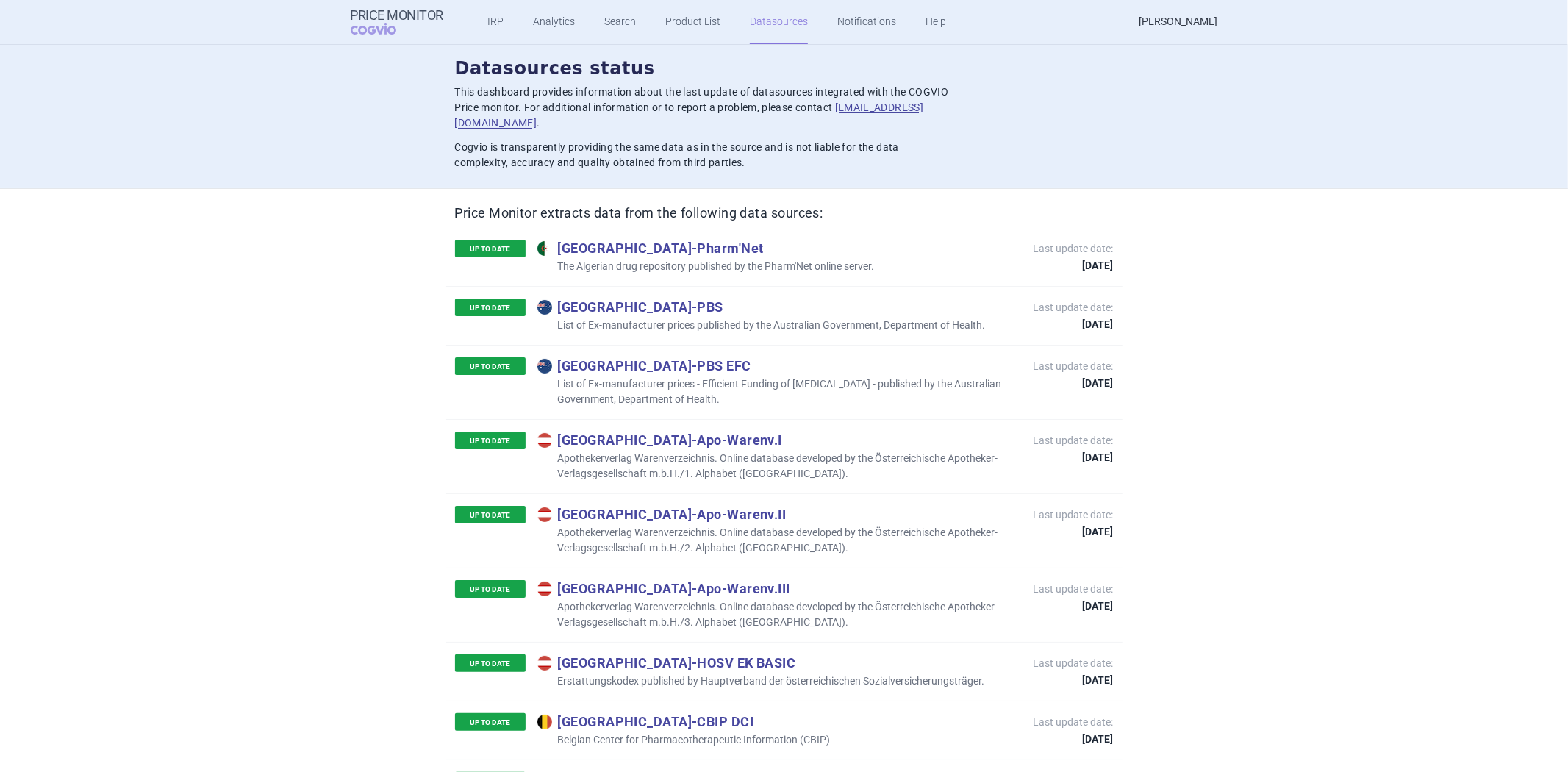
scroll to position [1987, 0]
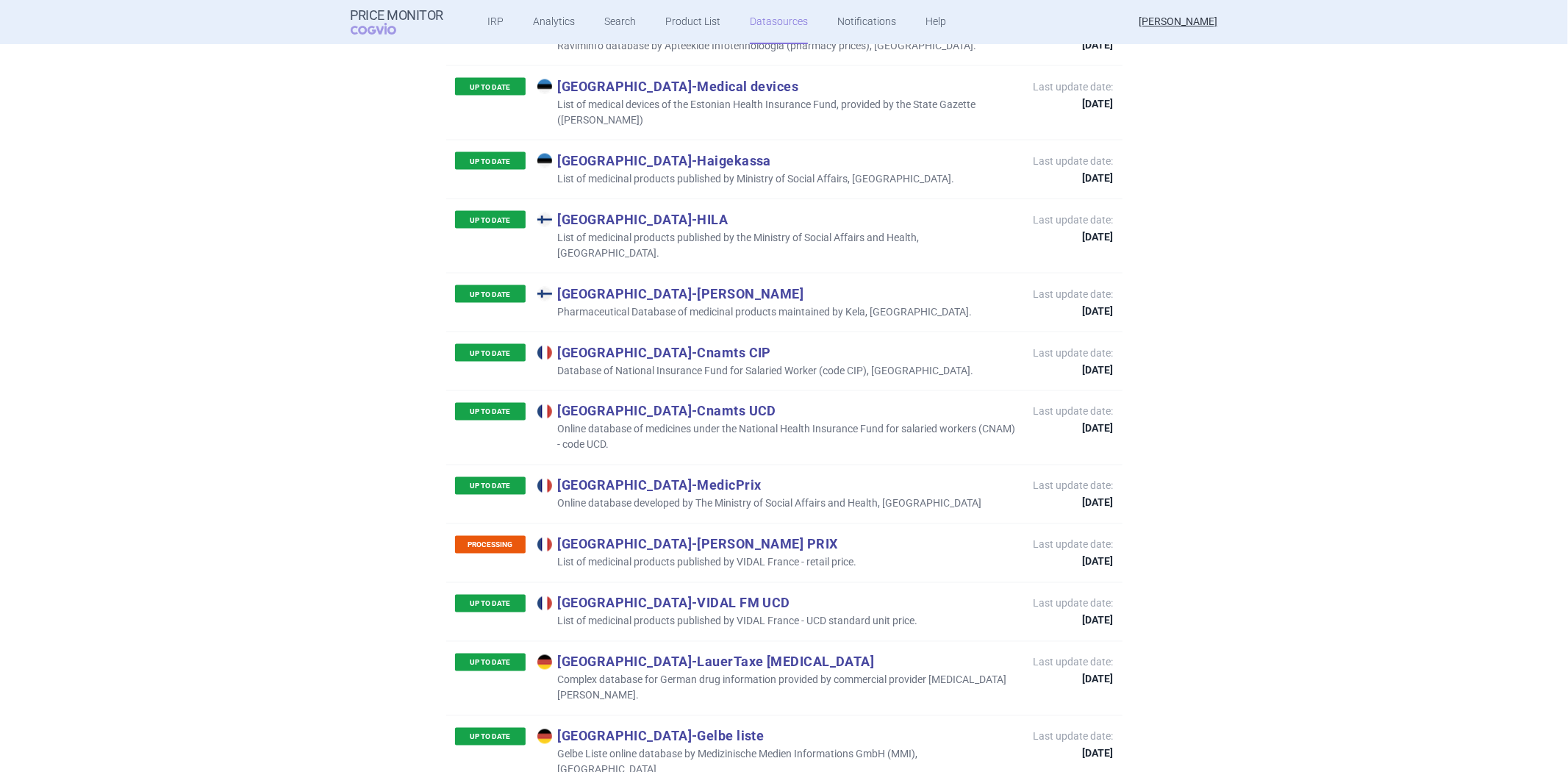
click at [692, 555] on p "List of medicinal products published by VIDAL France - retail price." at bounding box center [697, 563] width 319 height 16
copy p "List of medicinal products published by VIDAL France - retail price."
click at [825, 555] on p "List of medicinal products published by VIDAL France - retail price." at bounding box center [697, 563] width 319 height 16
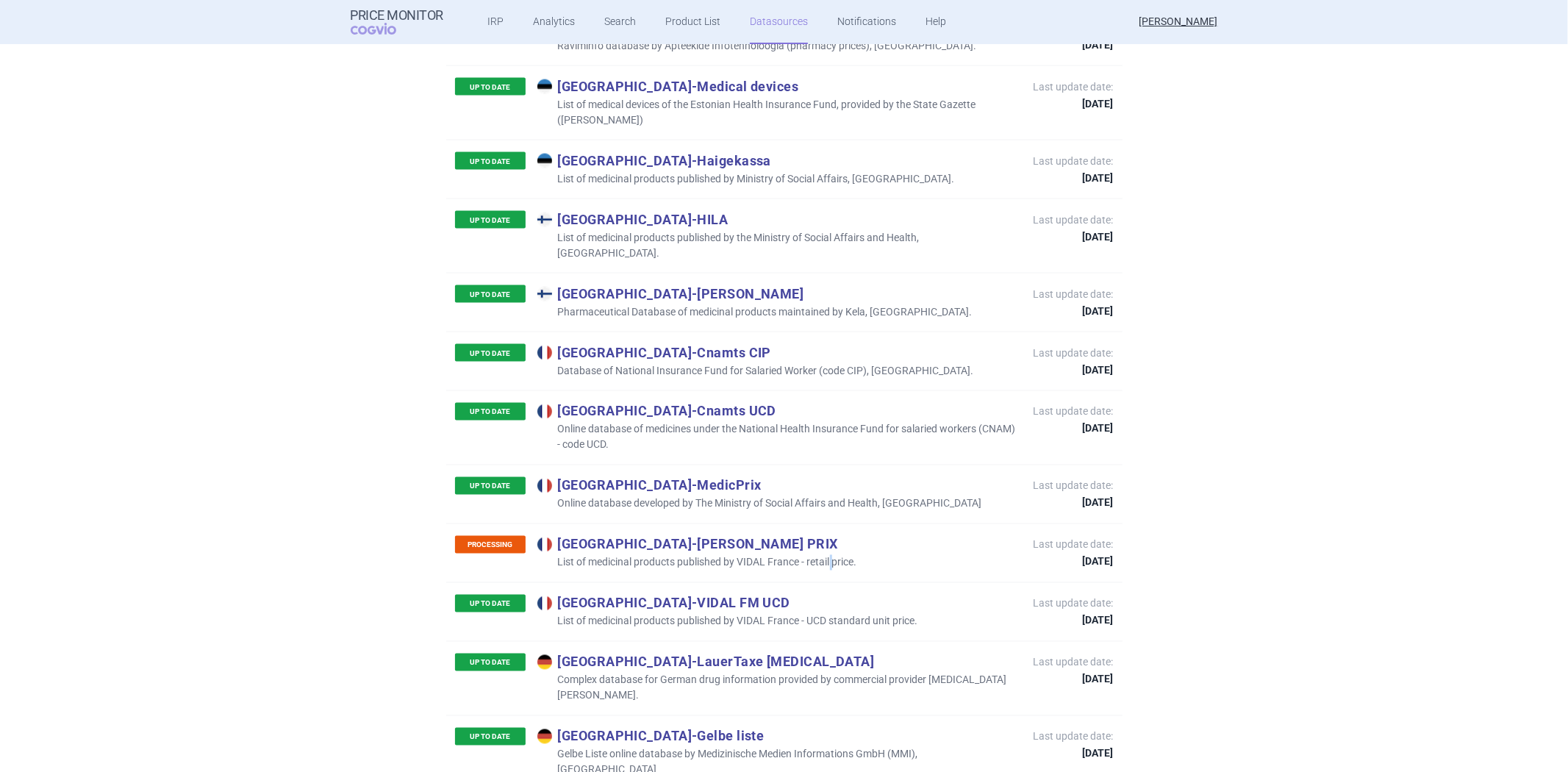
click at [825, 555] on p "List of medicinal products published by VIDAL France - retail price." at bounding box center [697, 563] width 319 height 16
click at [787, 614] on p "List of medicinal products published by VIDAL France - UCD standard unit price." at bounding box center [728, 621] width 381 height 16
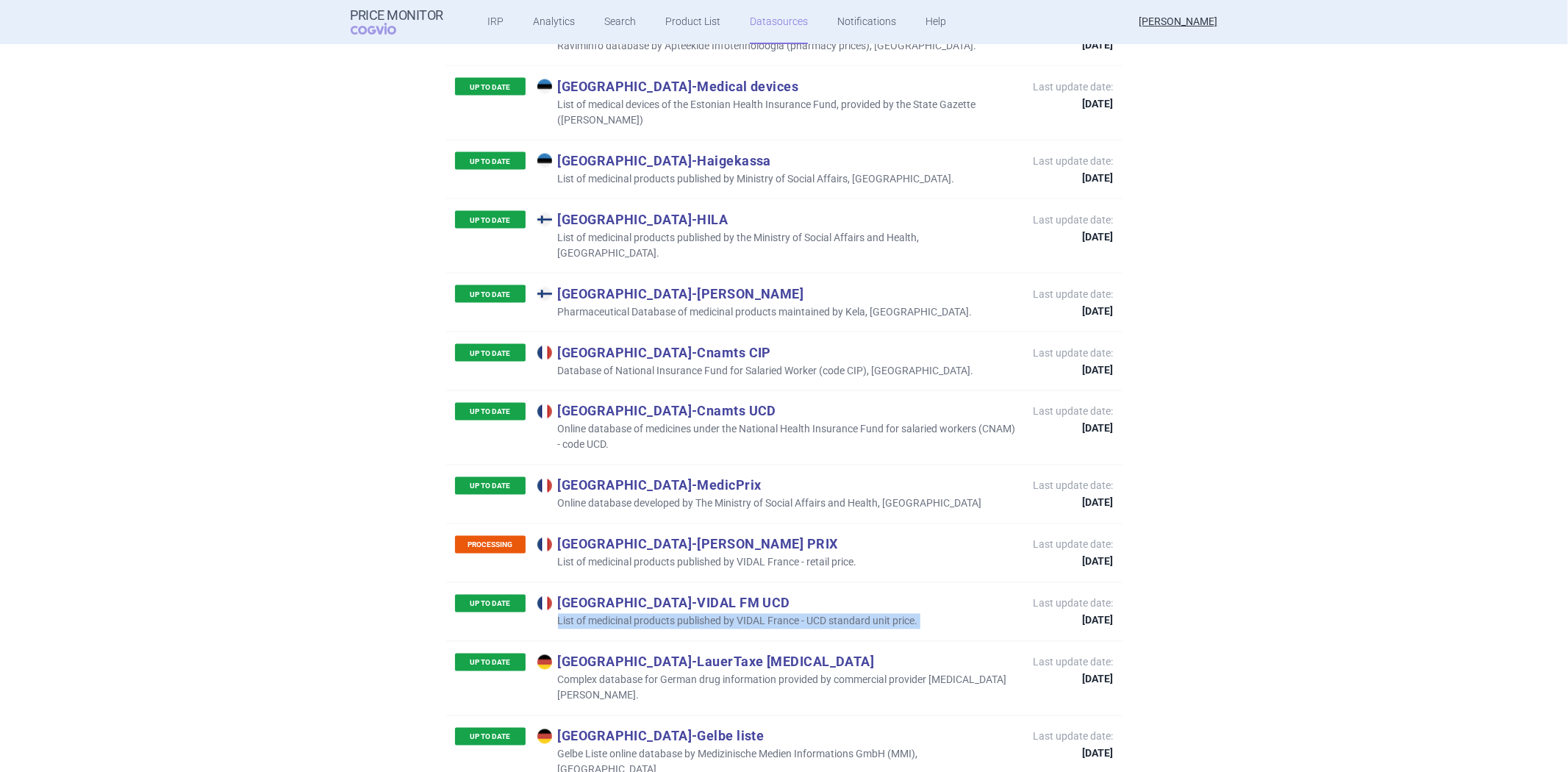
copy p "List of medicinal products published by VIDAL France - UCD standard unit price."
